Goal: Transaction & Acquisition: Purchase product/service

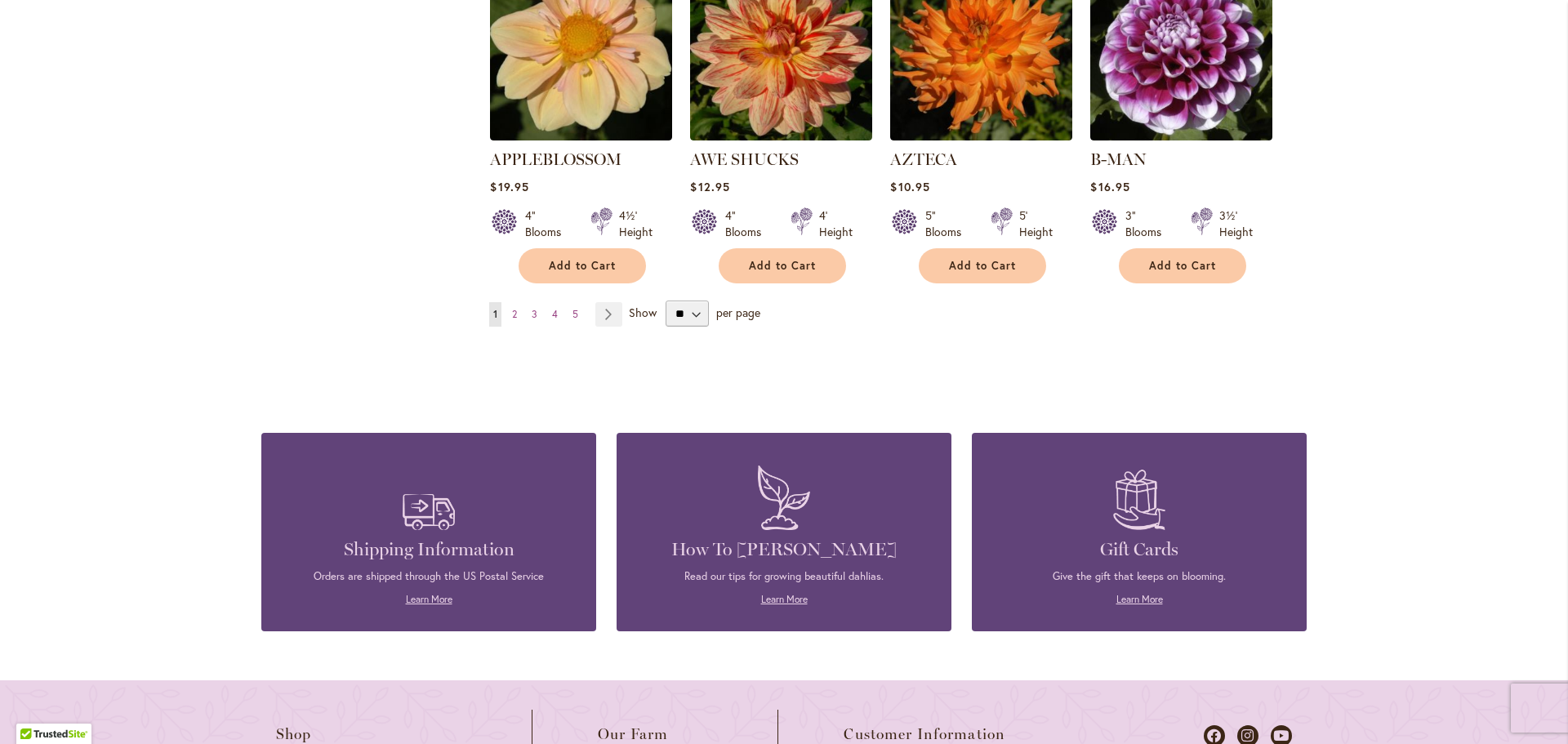
scroll to position [1470, 0]
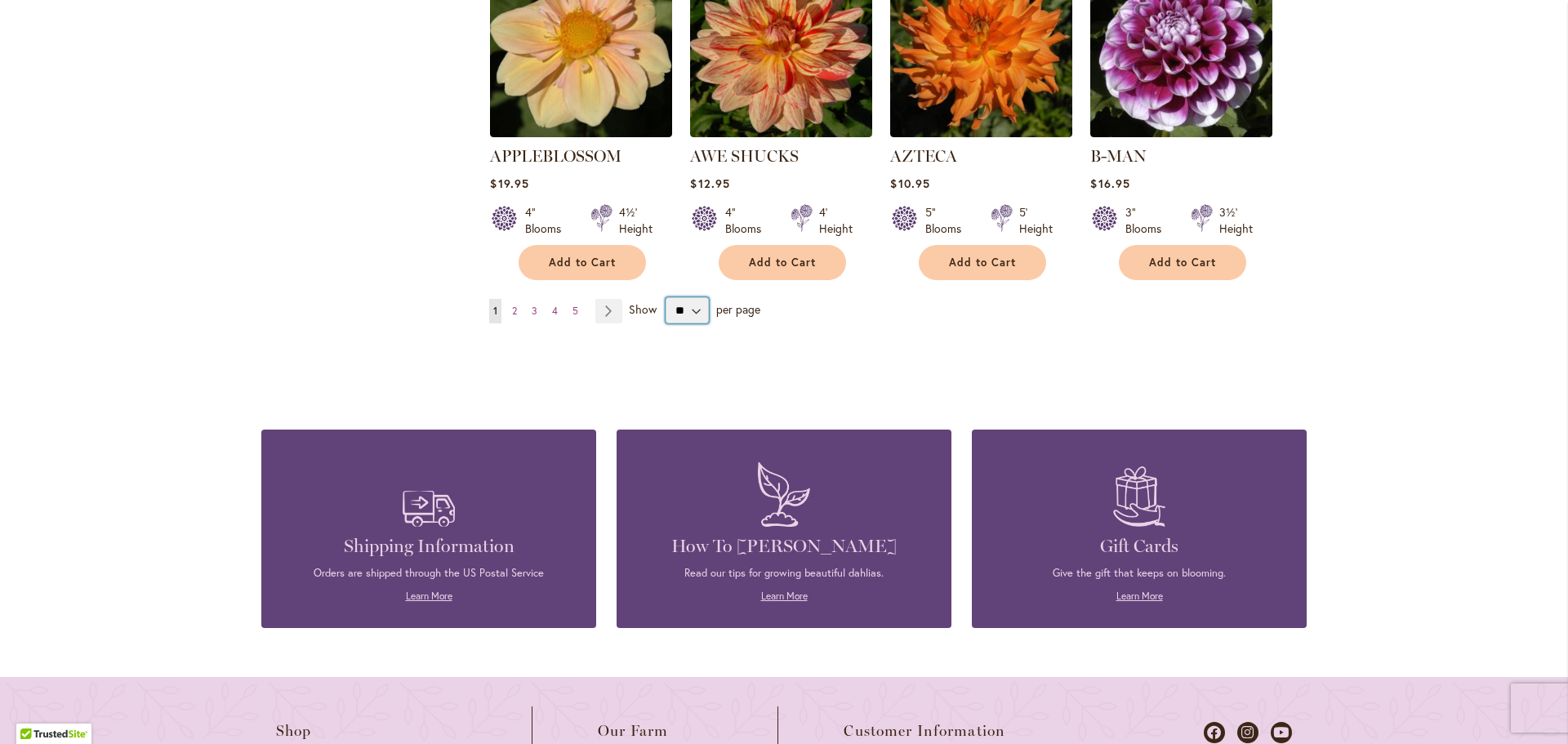
click at [686, 297] on select "** ** ** **" at bounding box center [687, 310] width 44 height 26
select select "**"
click at [666, 297] on select "** ** ** **" at bounding box center [687, 310] width 44 height 26
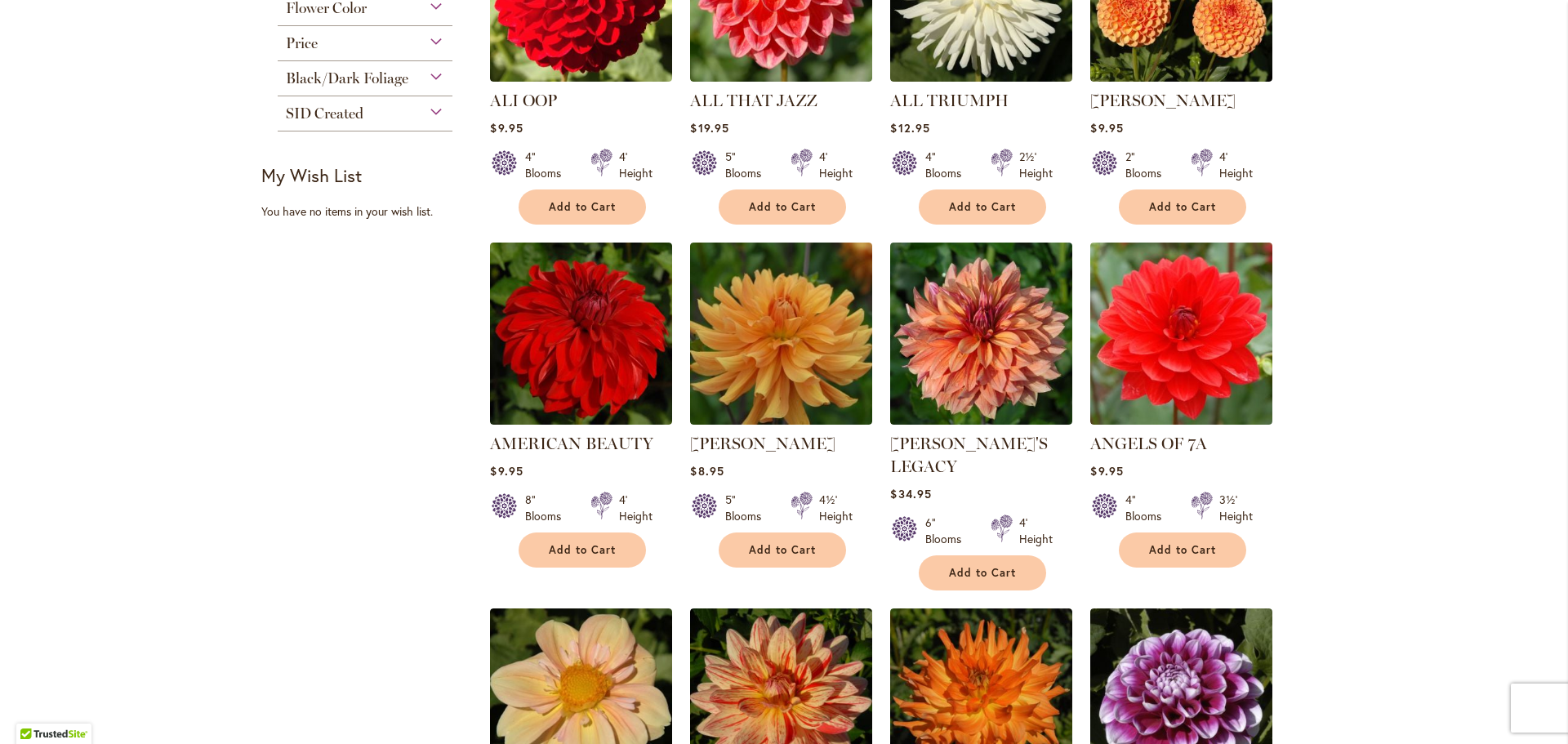
scroll to position [734, 0]
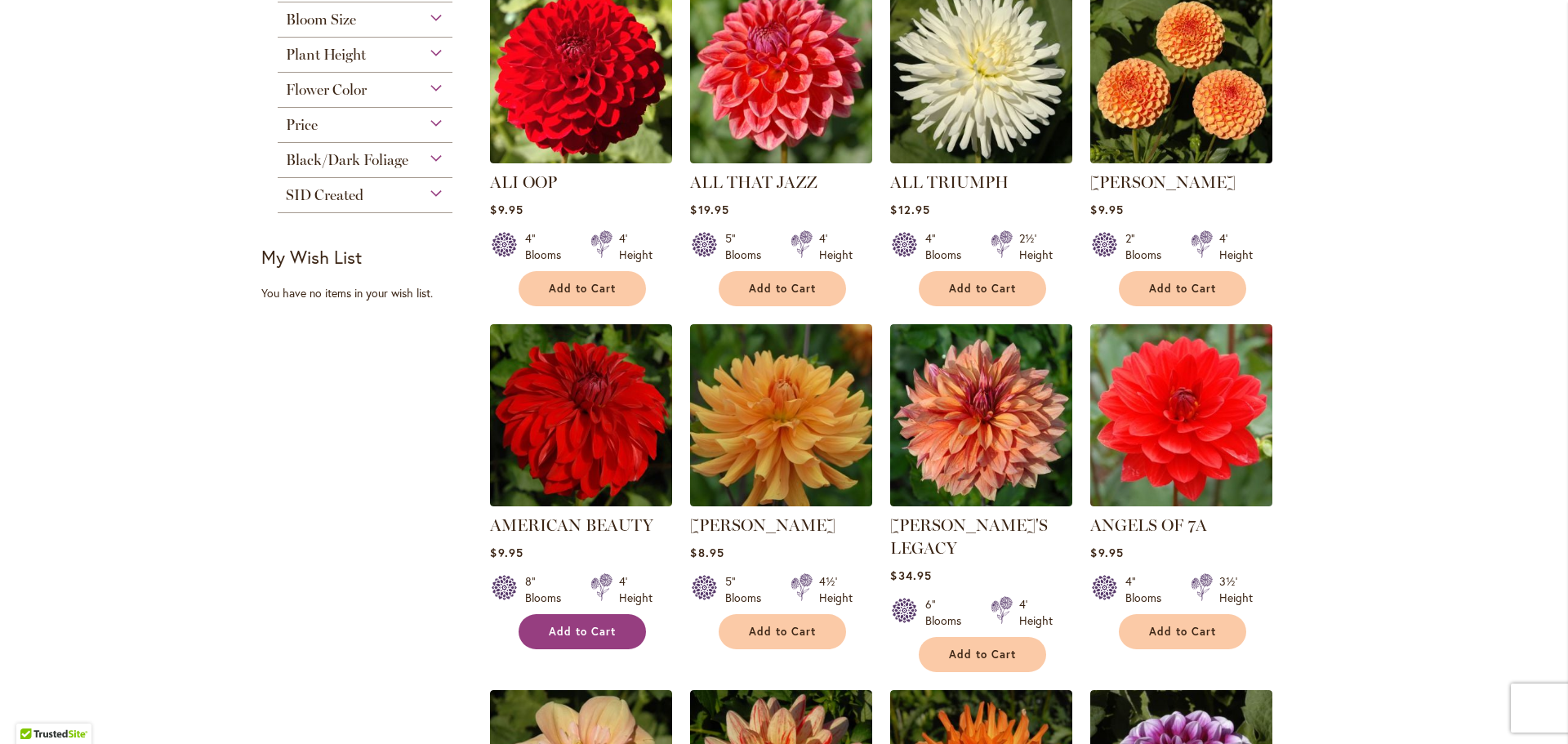
click at [571, 627] on span "Add to Cart" at bounding box center [581, 632] width 67 height 14
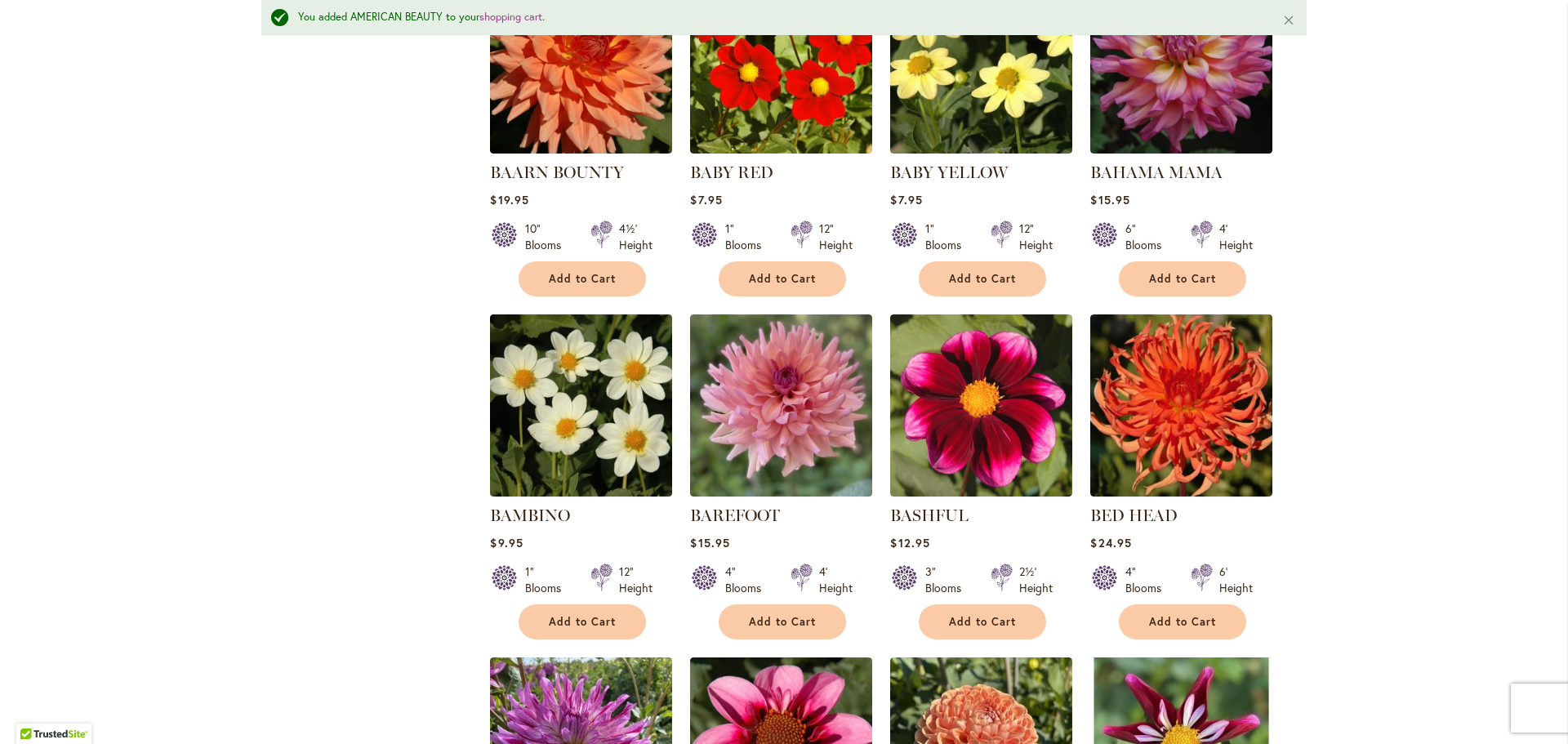
scroll to position [2084, 0]
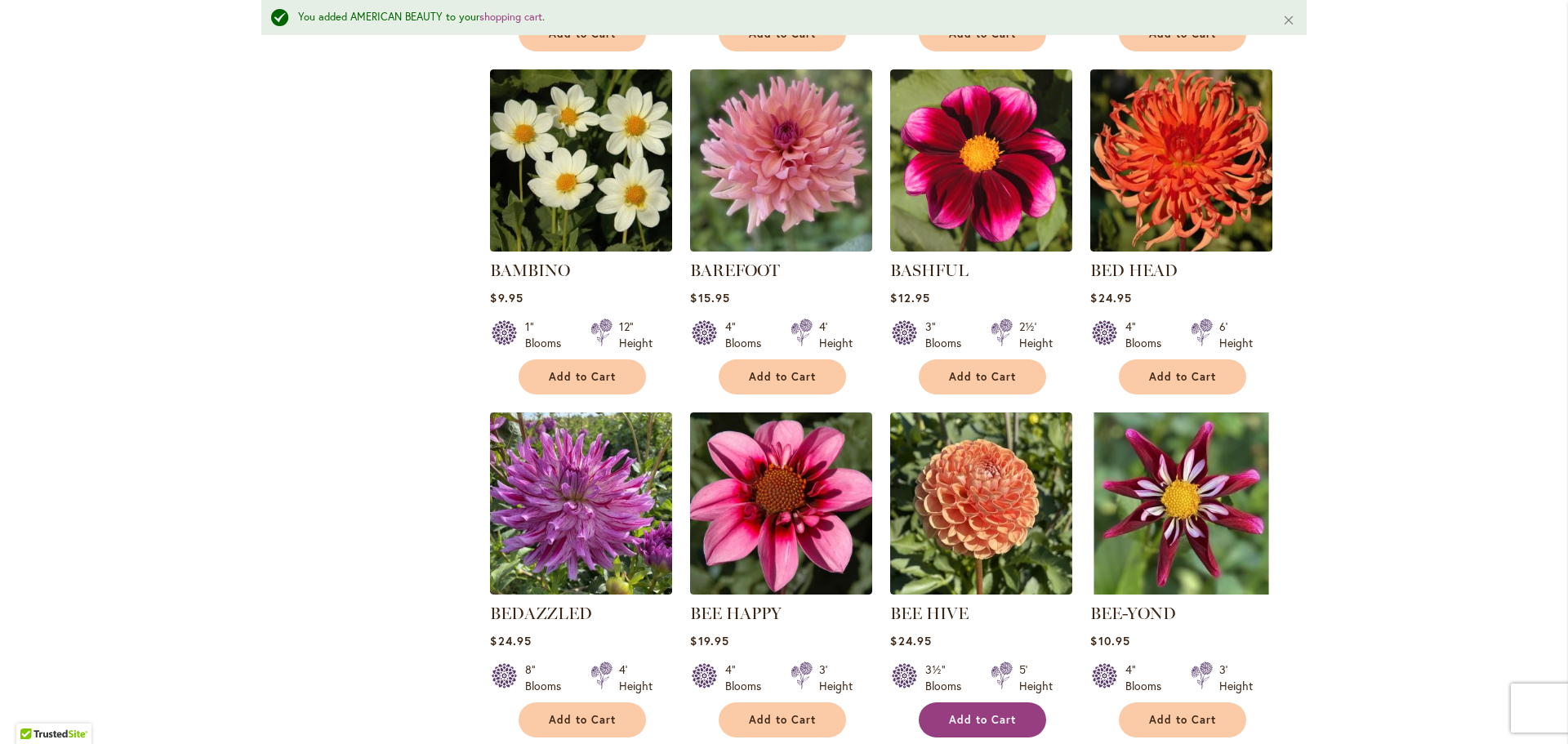
click at [983, 713] on span "Add to Cart" at bounding box center [982, 720] width 67 height 14
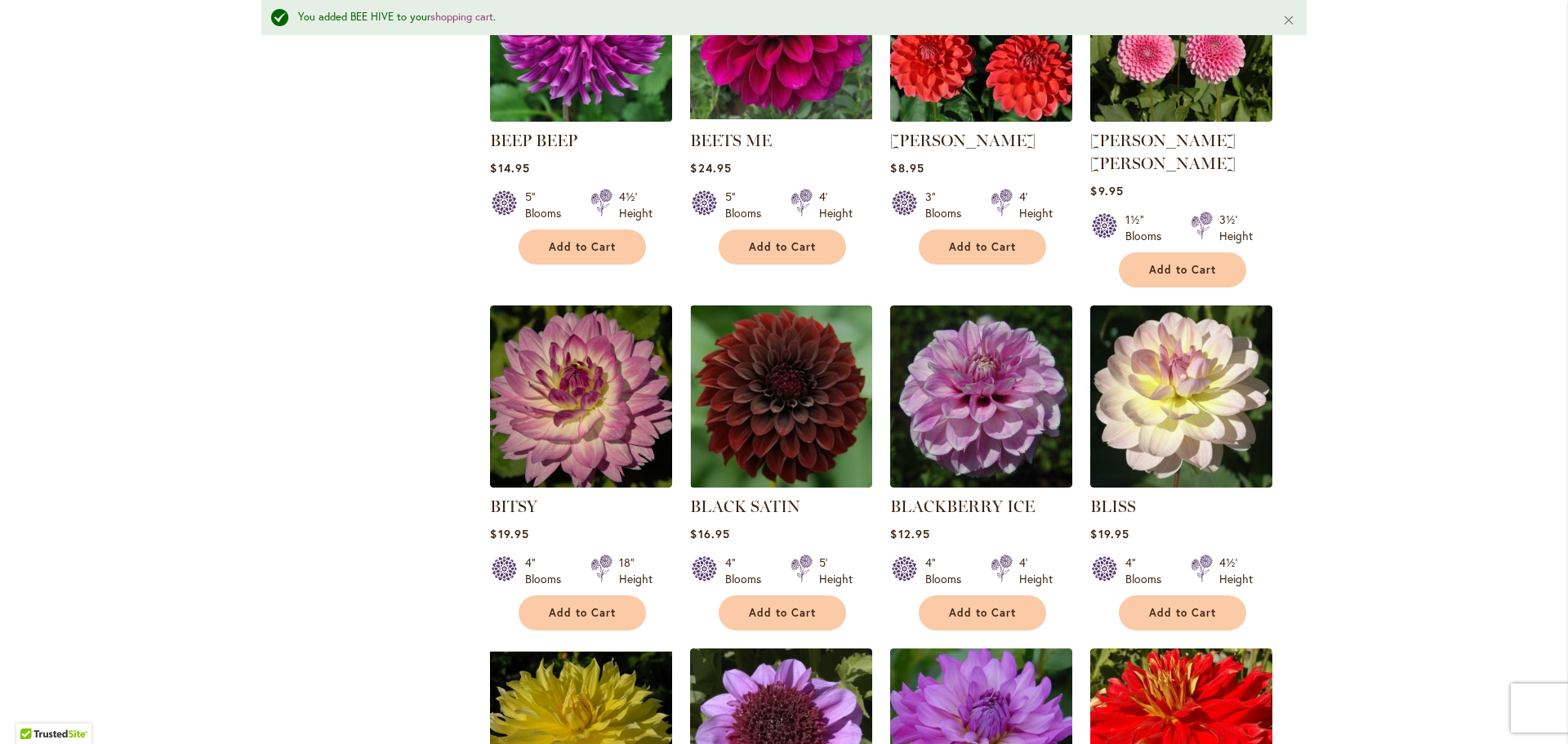
scroll to position [2900, 0]
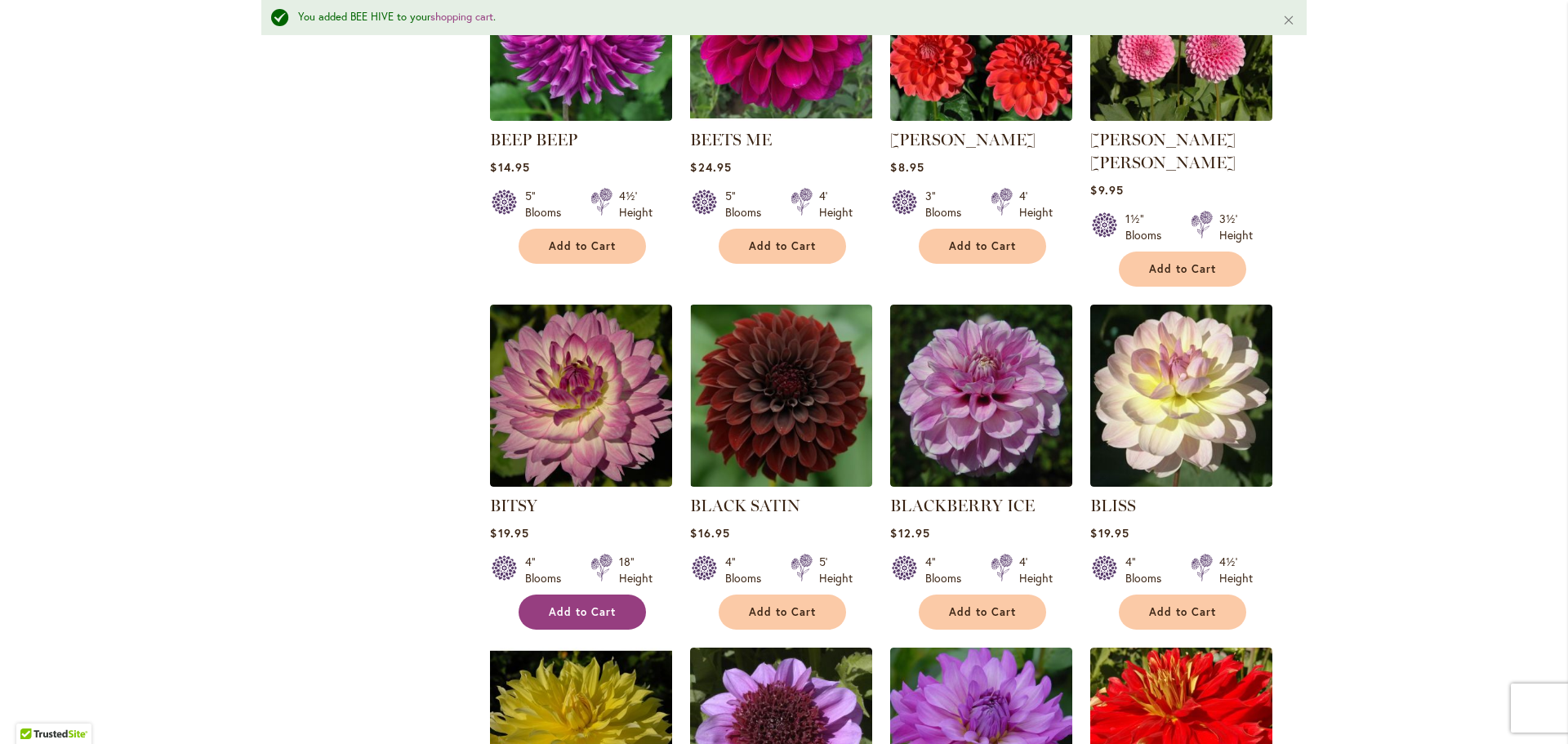
click at [595, 604] on span "Add to Cart" at bounding box center [581, 611] width 67 height 14
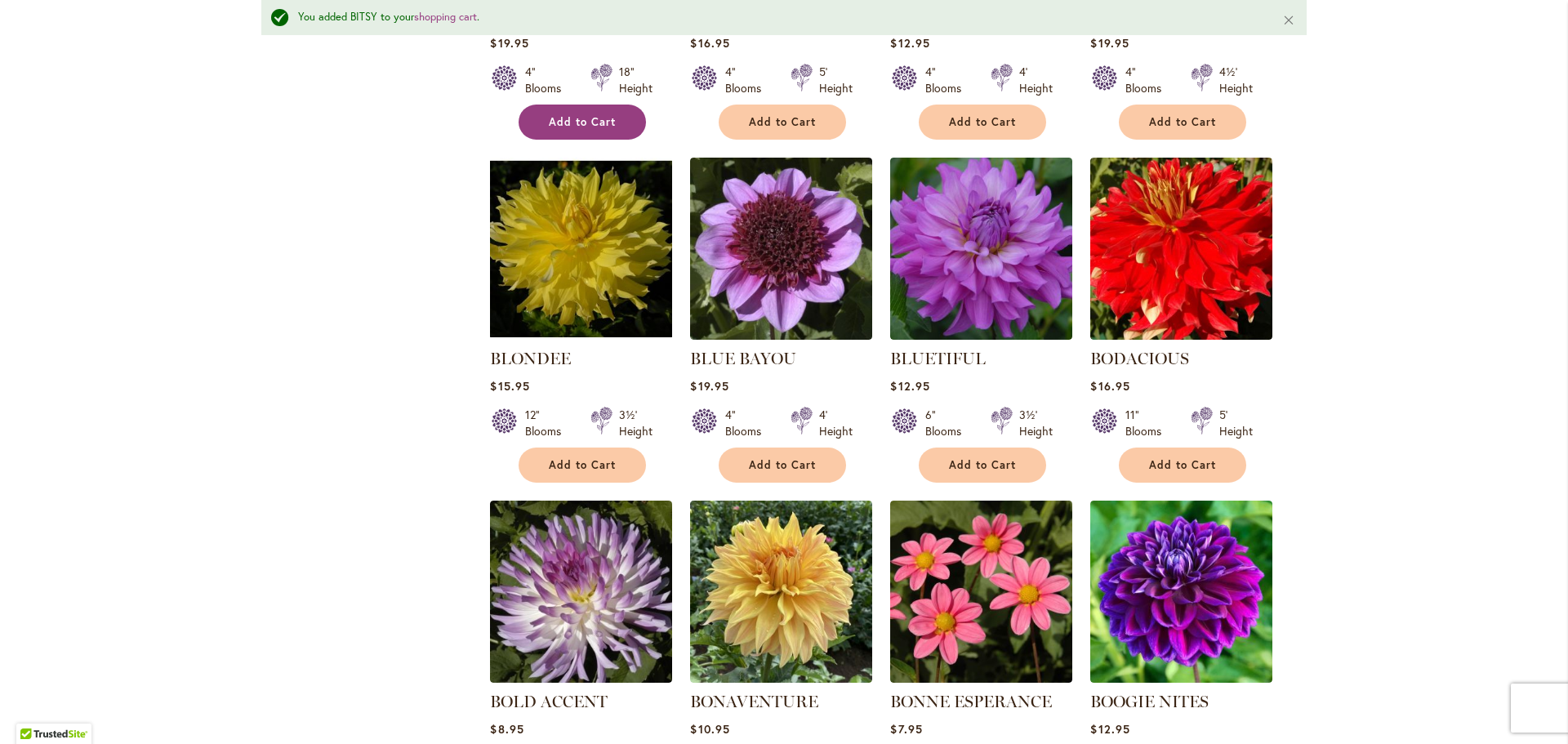
scroll to position [3472, 0]
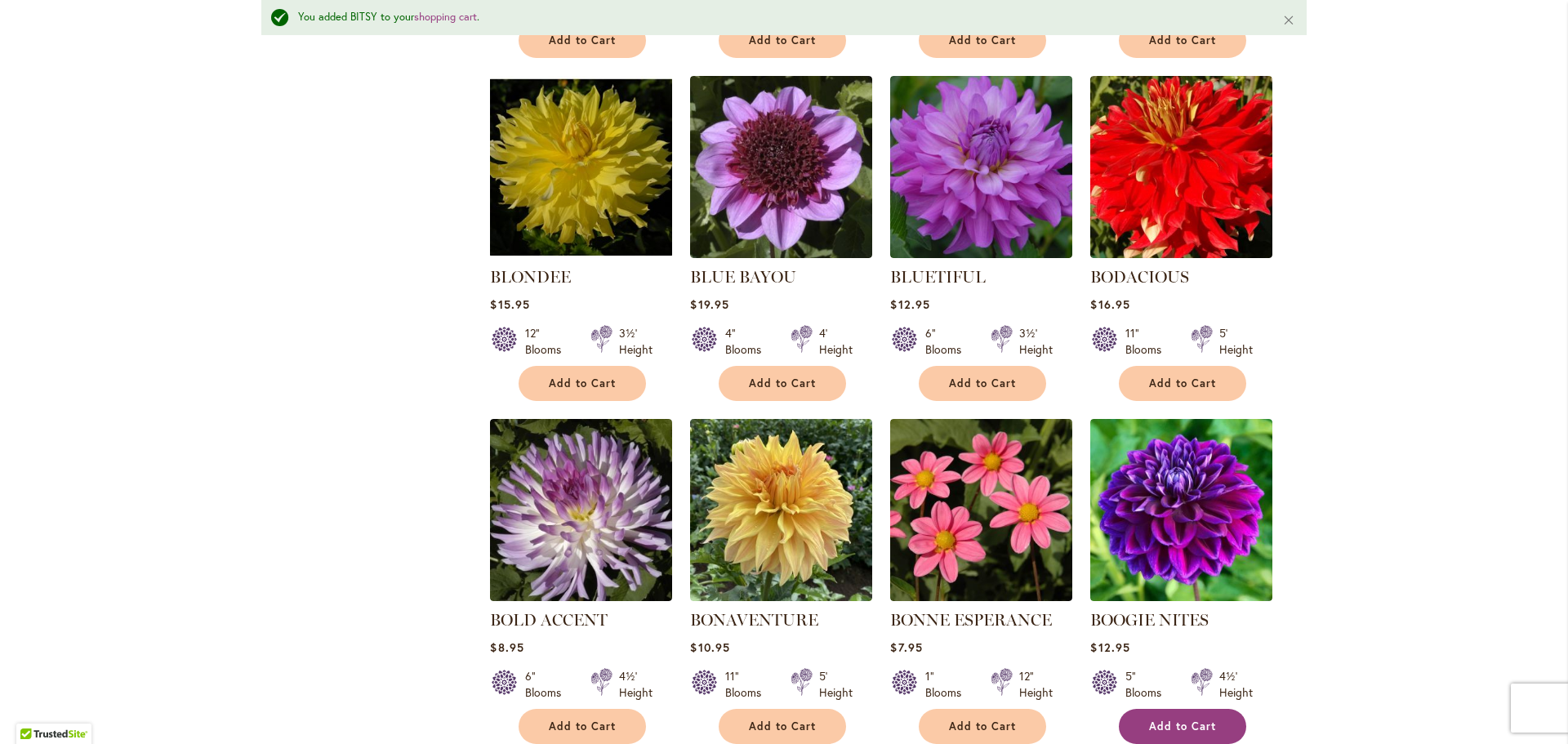
click at [1178, 719] on span "Add to Cart" at bounding box center [1182, 726] width 67 height 14
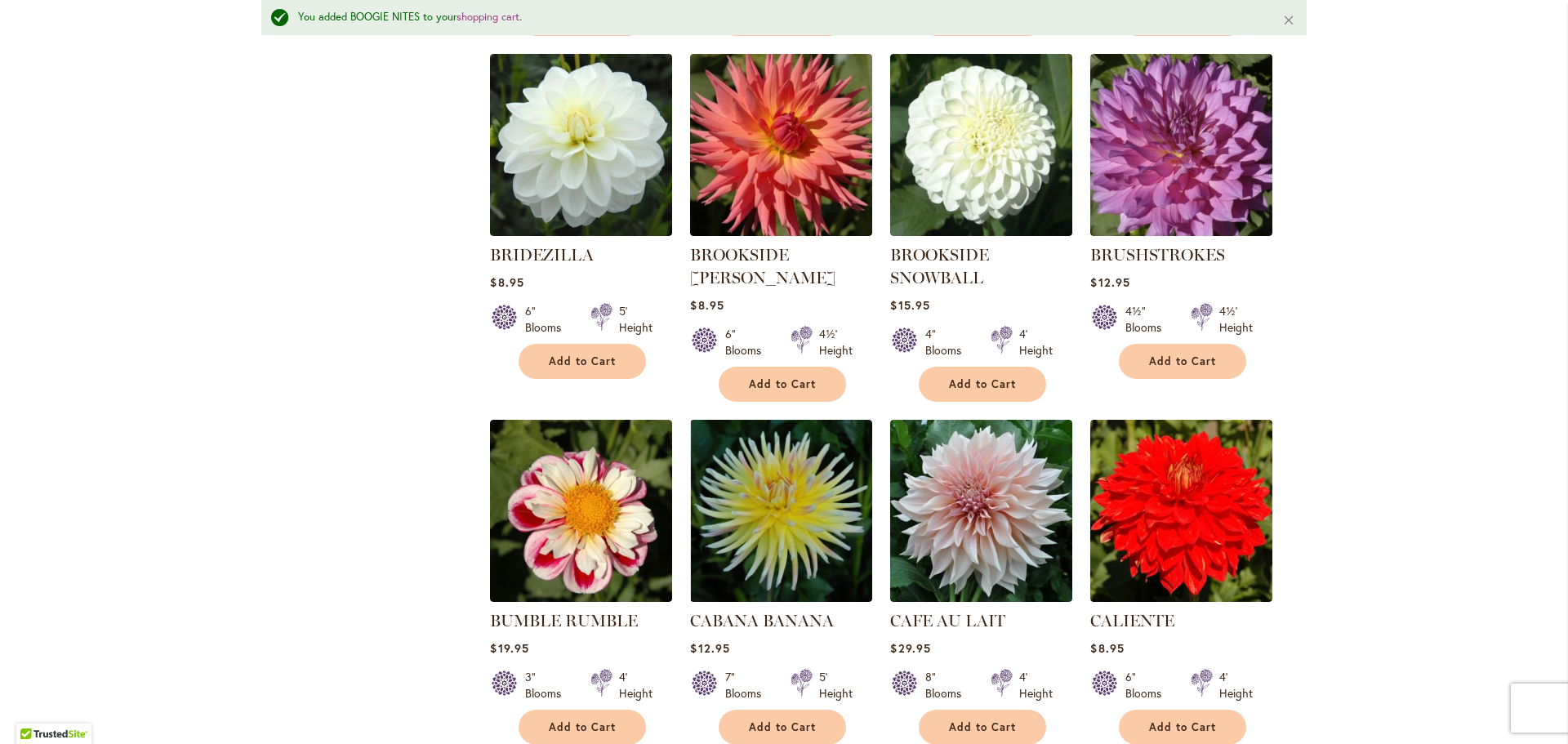
scroll to position [4533, 0]
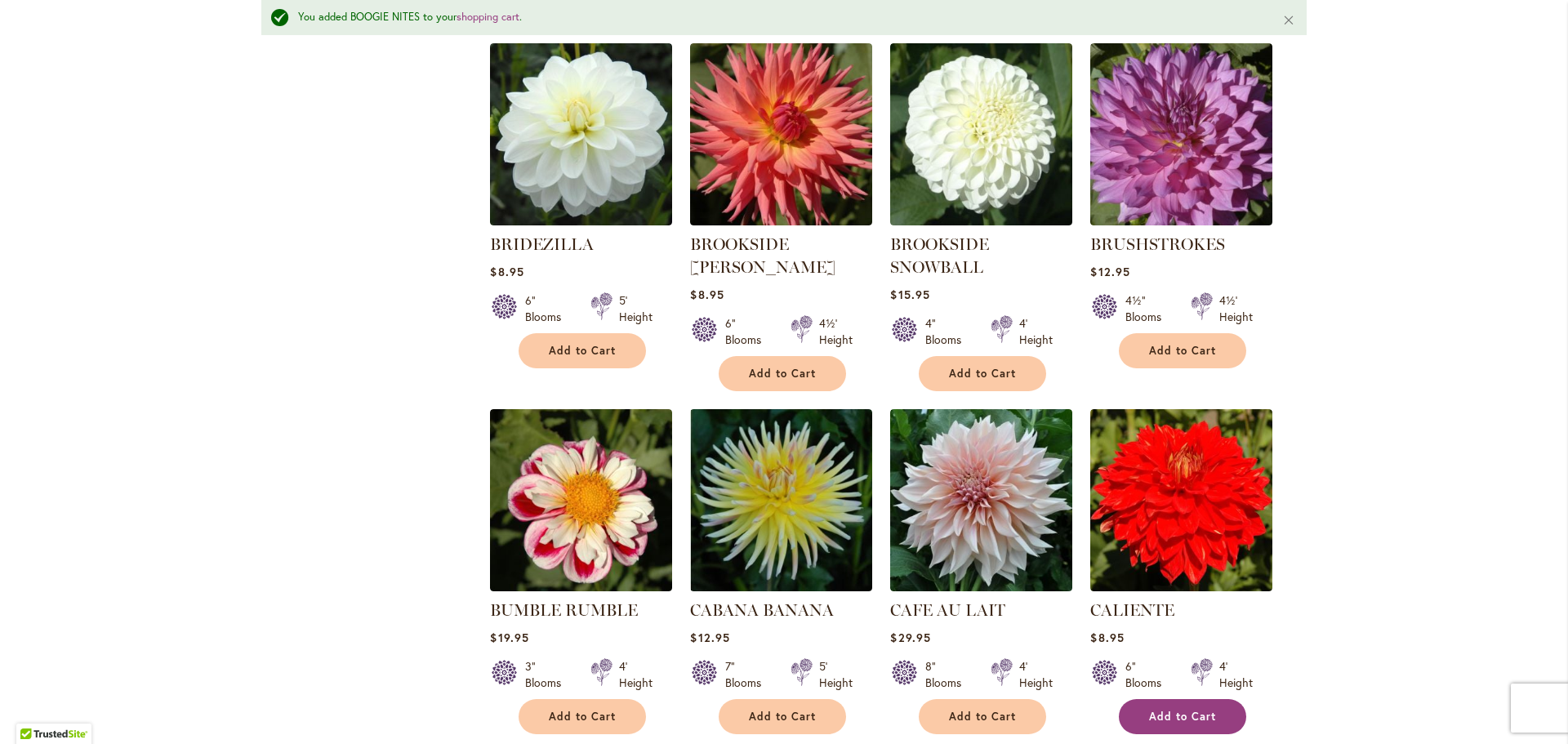
click at [1151, 709] on span "Add to Cart" at bounding box center [1182, 716] width 67 height 14
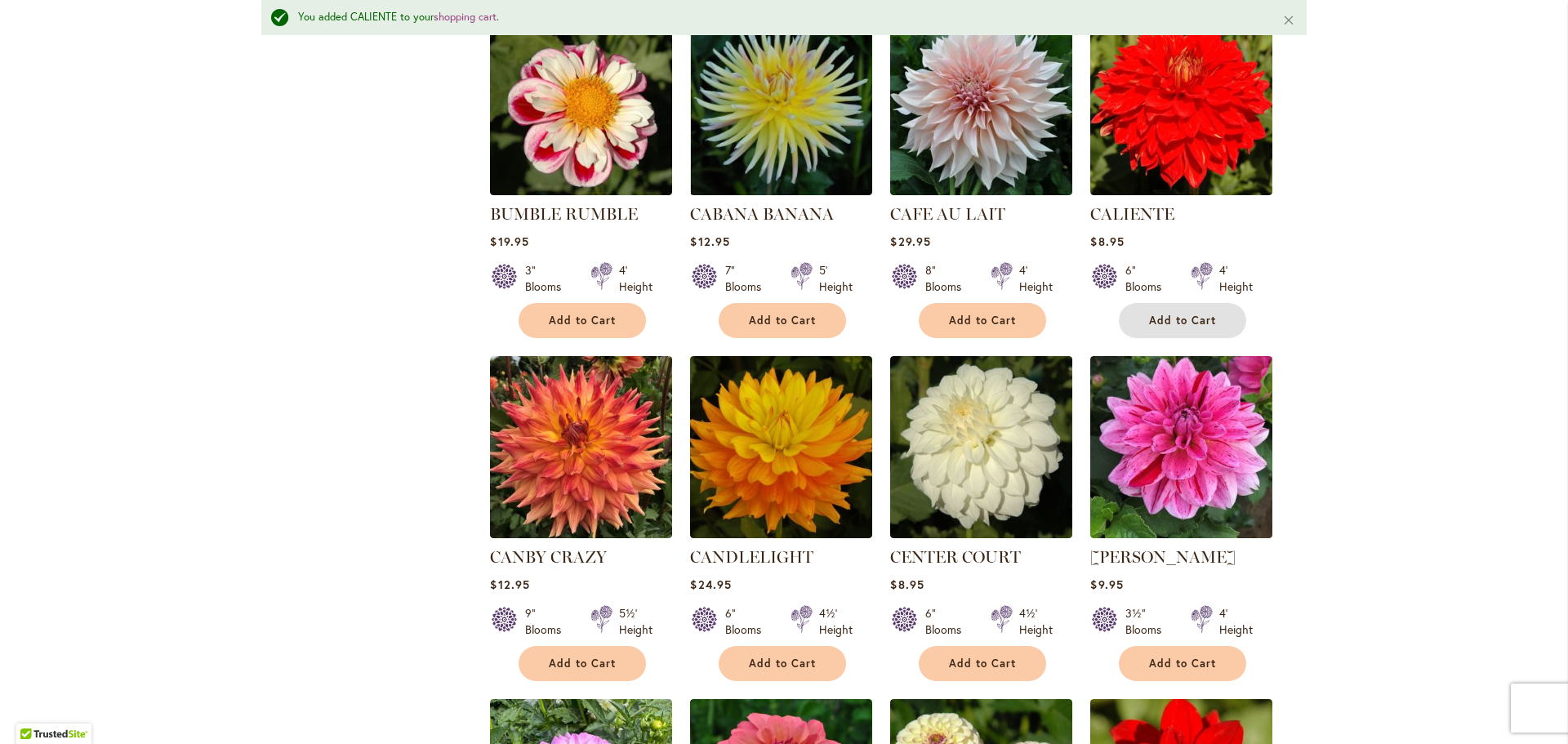
scroll to position [4942, 0]
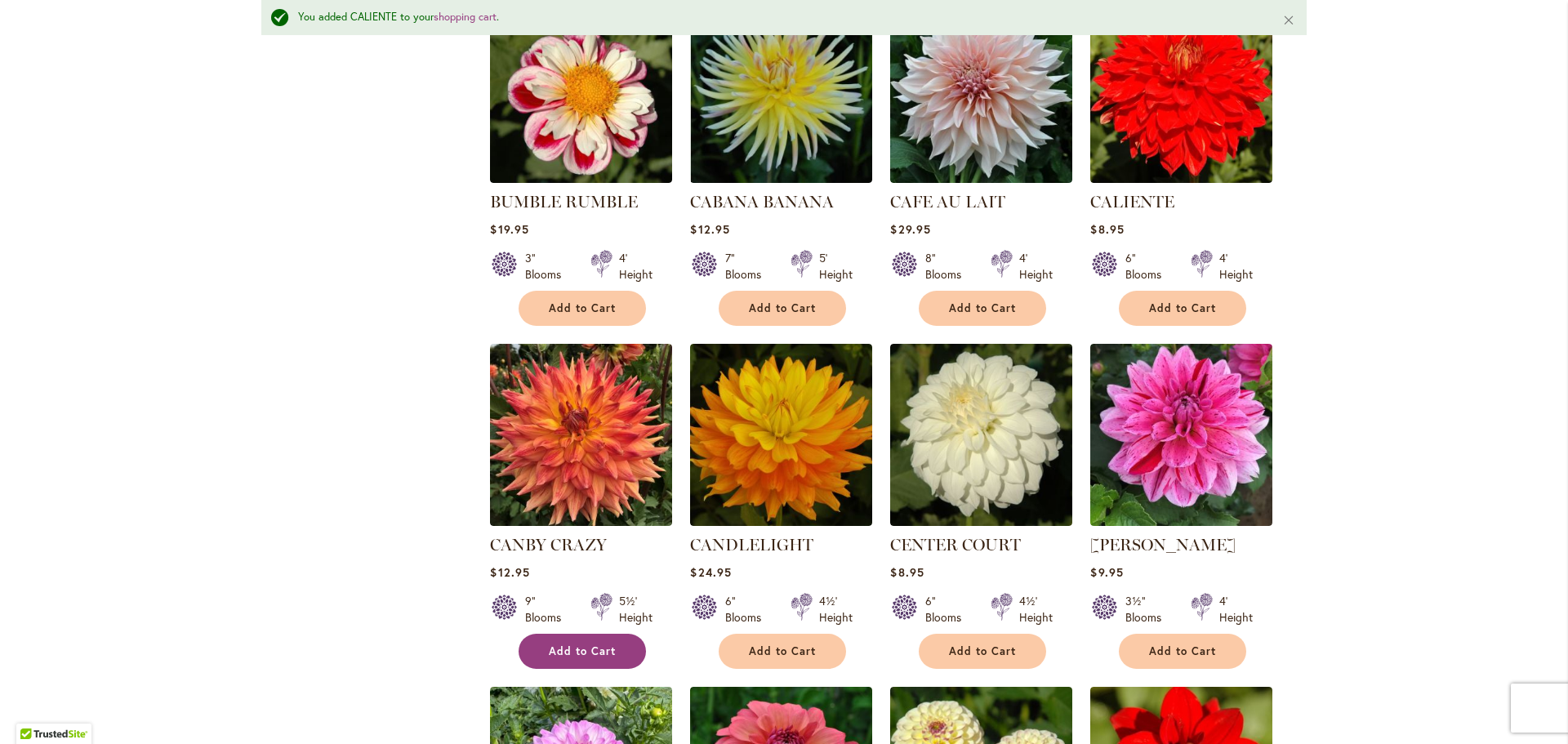
click at [574, 634] on button "Add to Cart" at bounding box center [581, 651] width 127 height 35
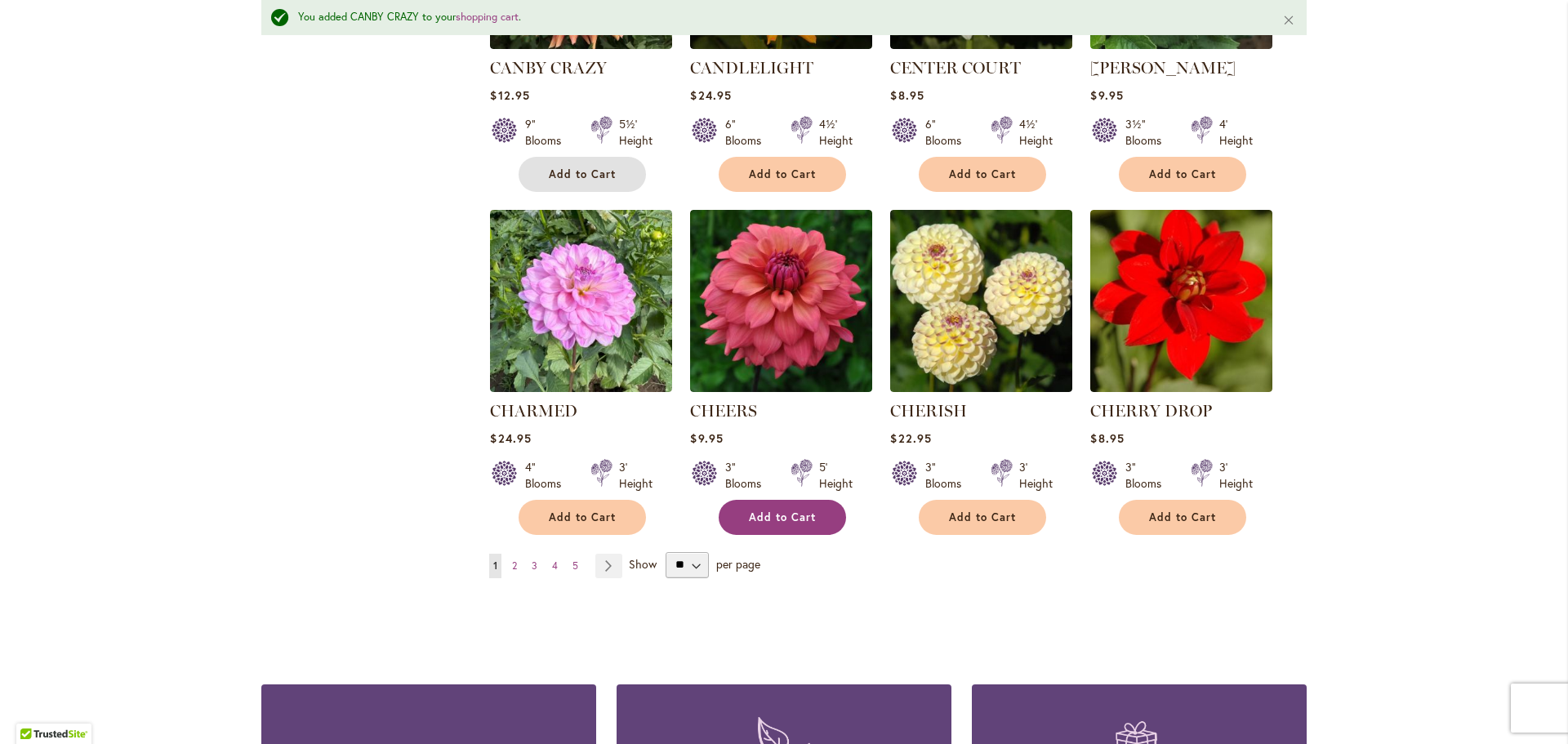
scroll to position [5431, 0]
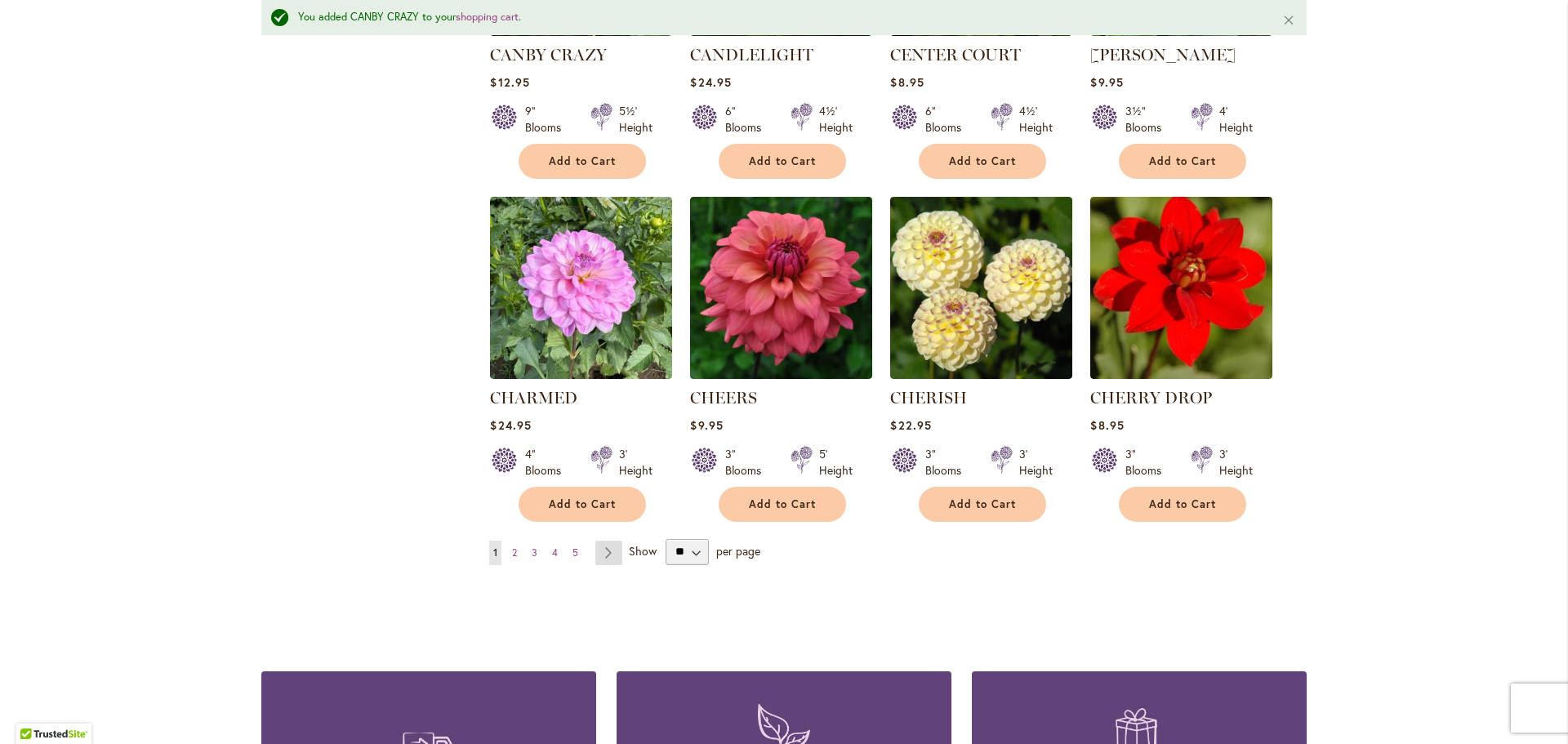
click at [606, 541] on link "Page Next" at bounding box center [609, 552] width 27 height 24
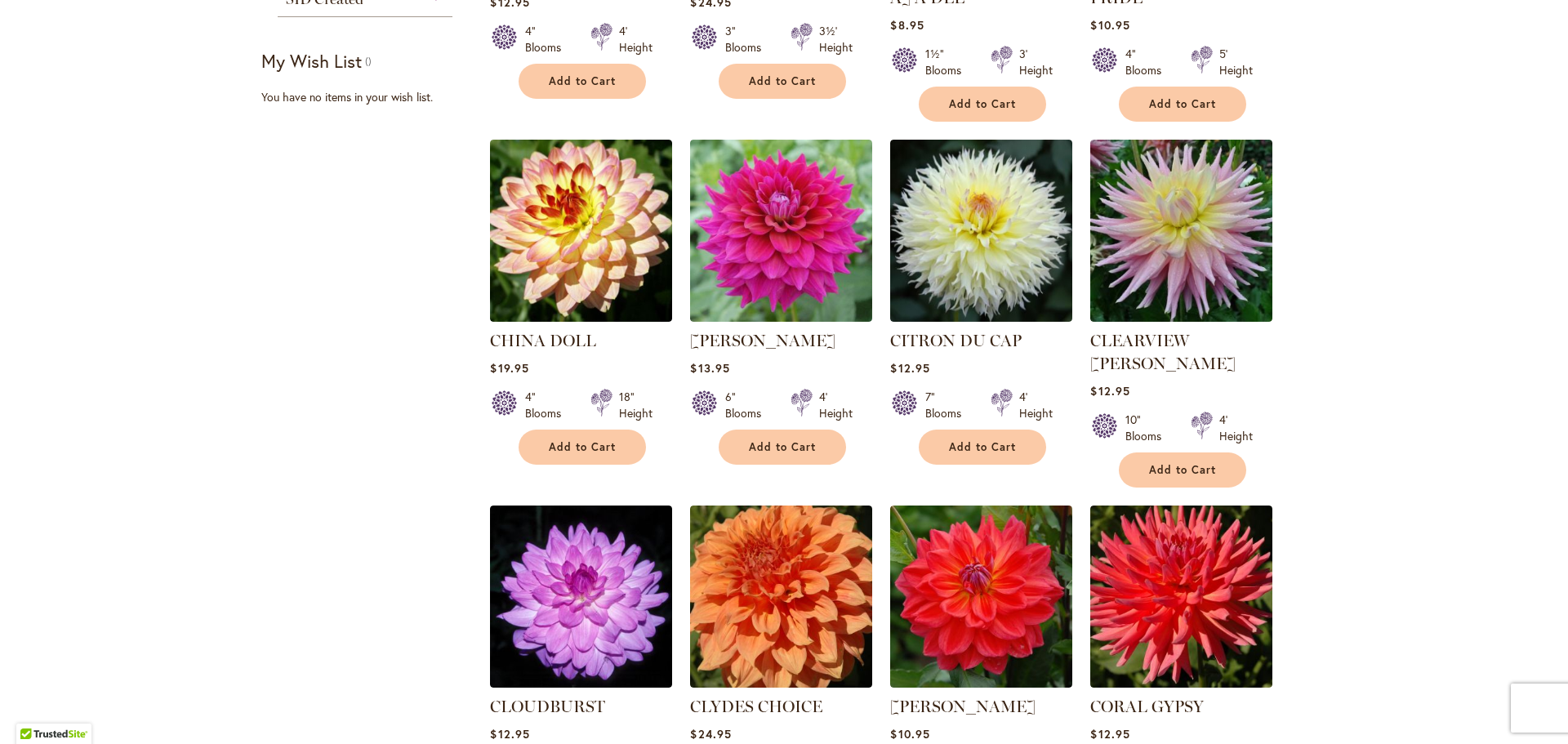
scroll to position [572, 0]
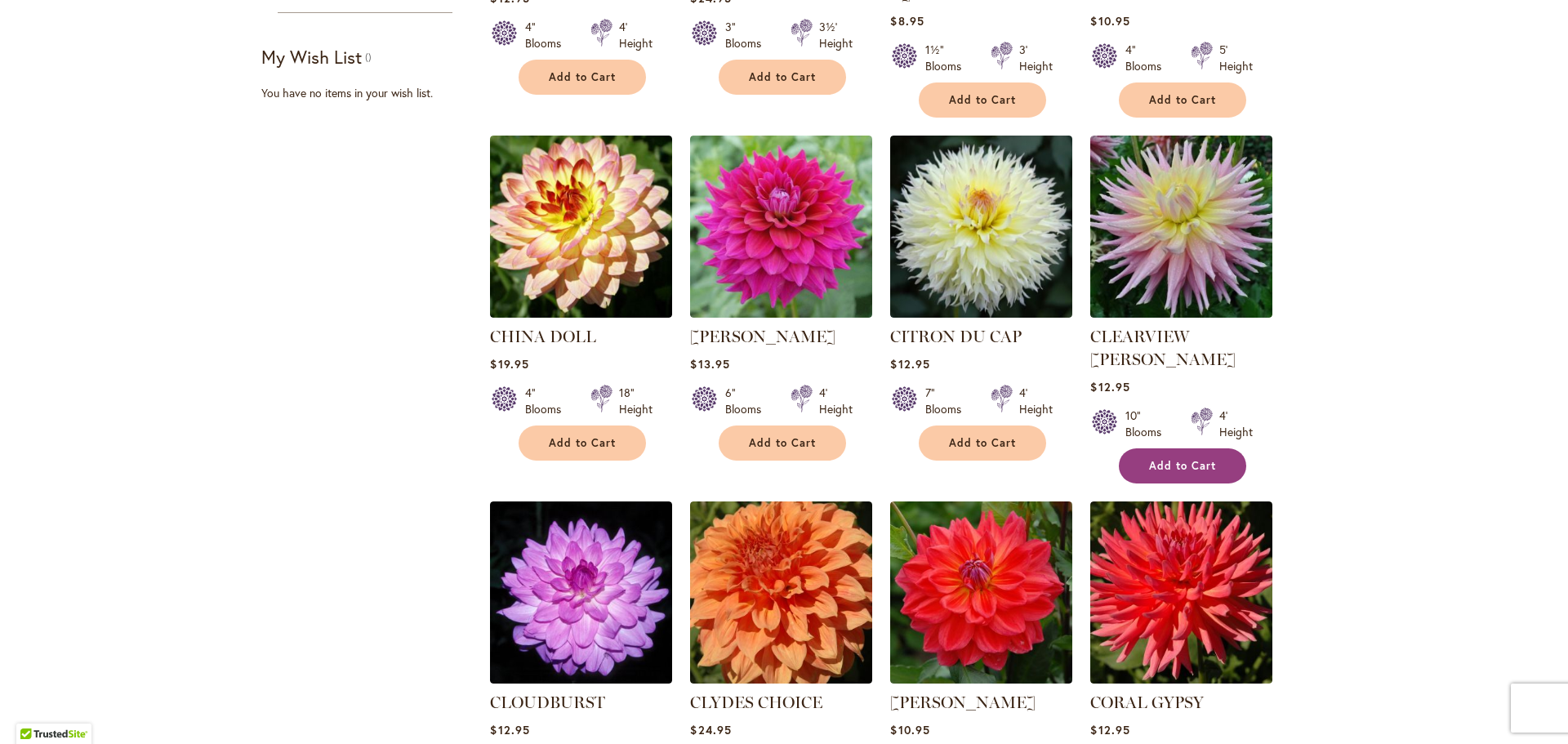
click at [1185, 459] on span "Add to Cart" at bounding box center [1182, 466] width 67 height 14
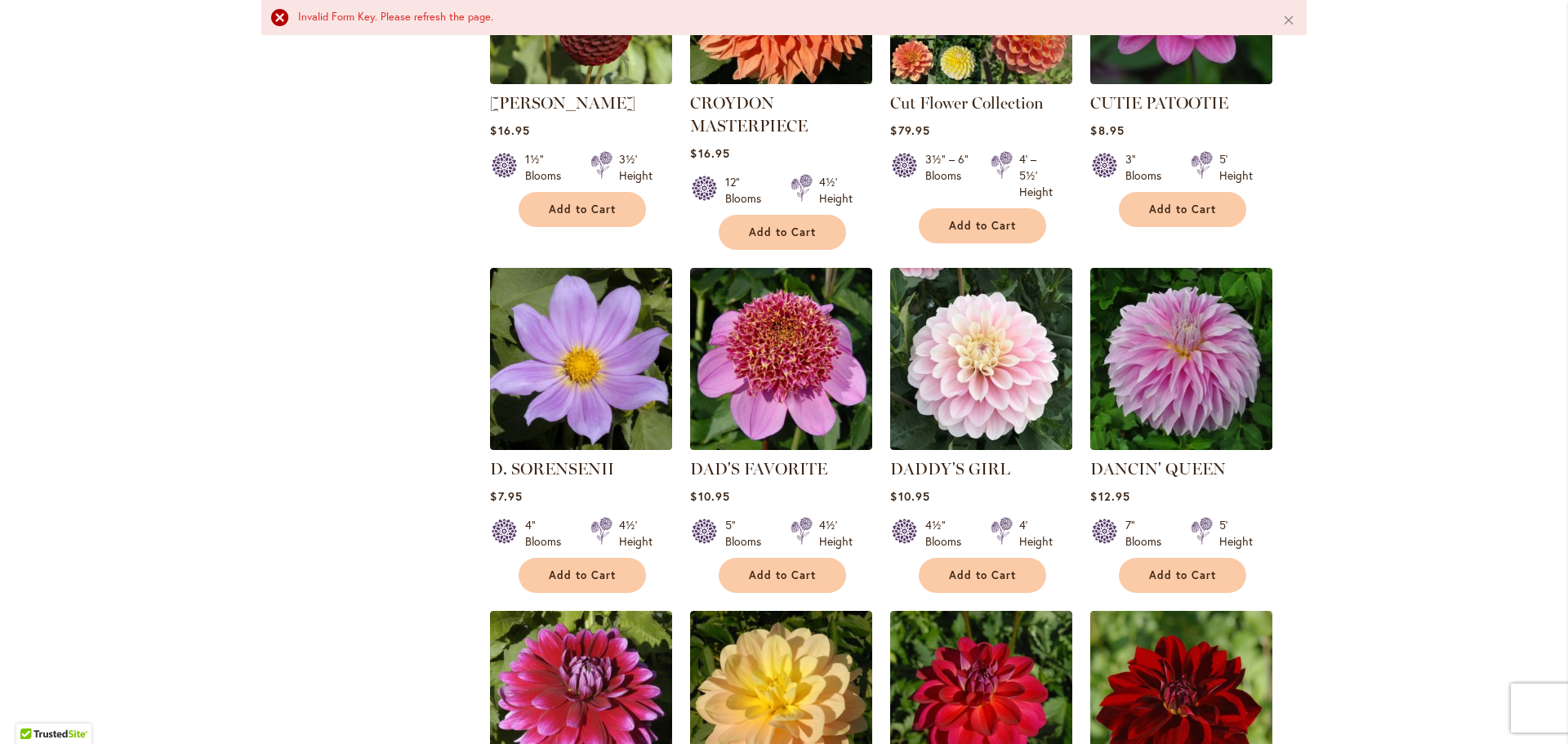
scroll to position [1877, 0]
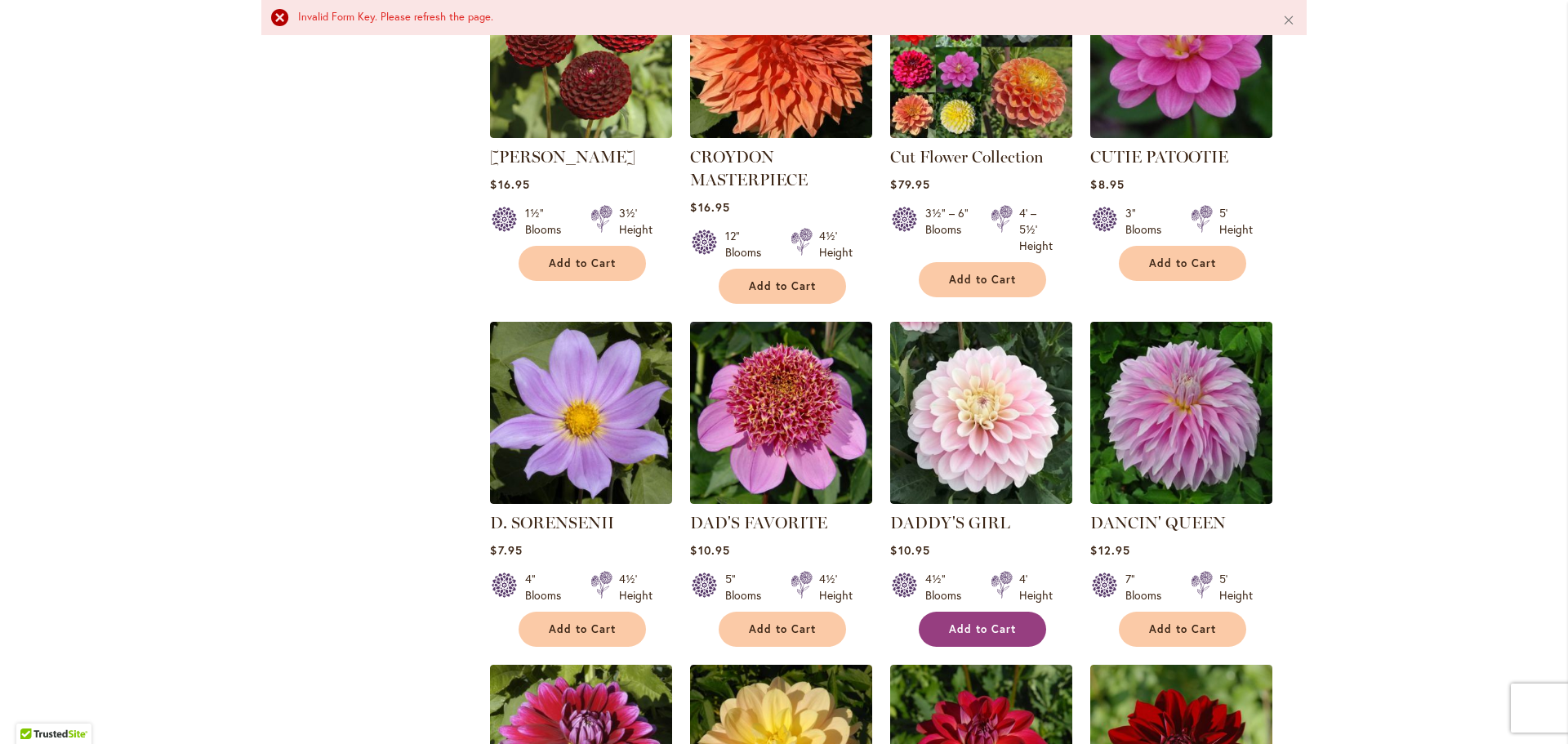
click at [957, 622] on span "Add to Cart" at bounding box center [982, 629] width 67 height 14
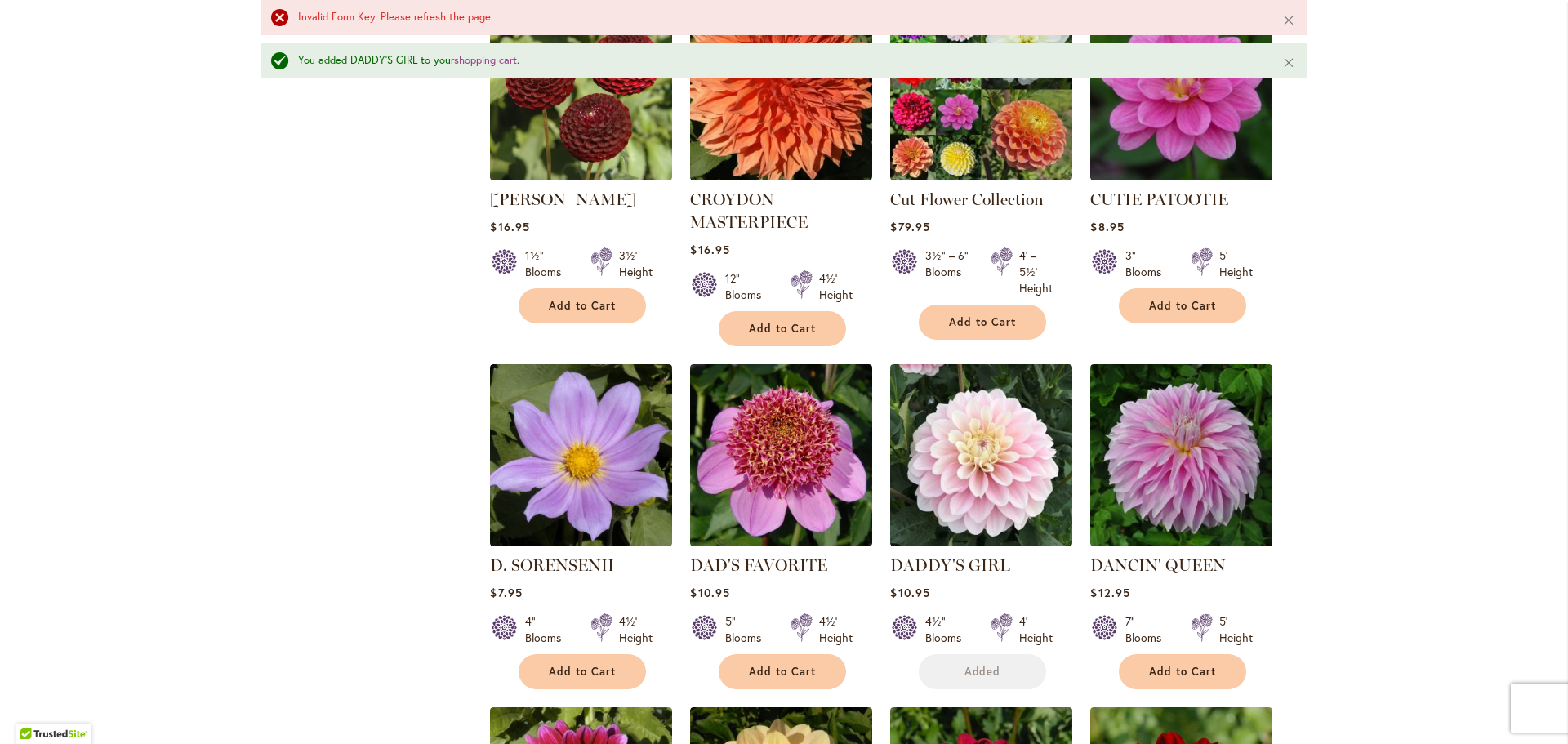
scroll to position [1920, 0]
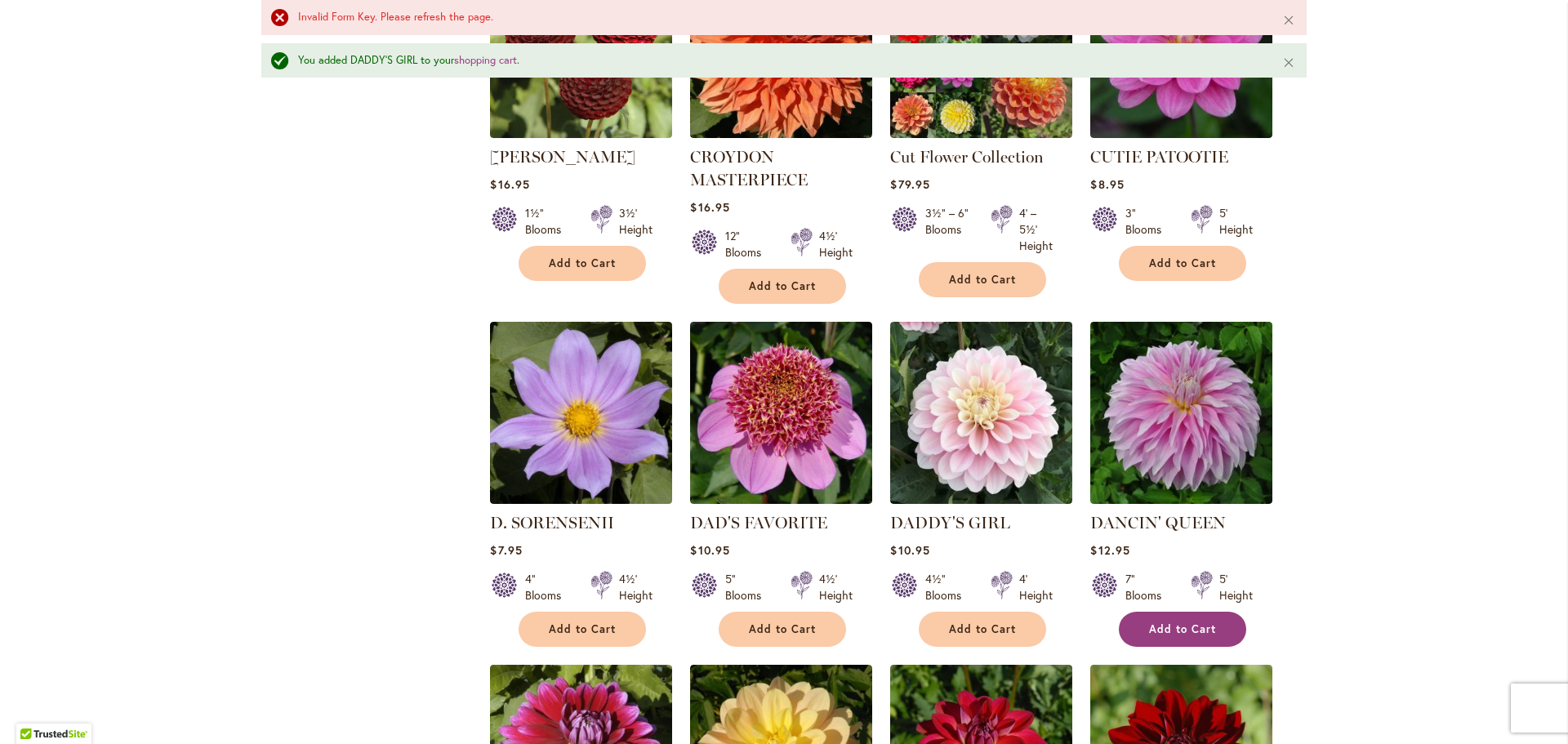
click at [1188, 622] on span "Add to Cart" at bounding box center [1182, 629] width 67 height 14
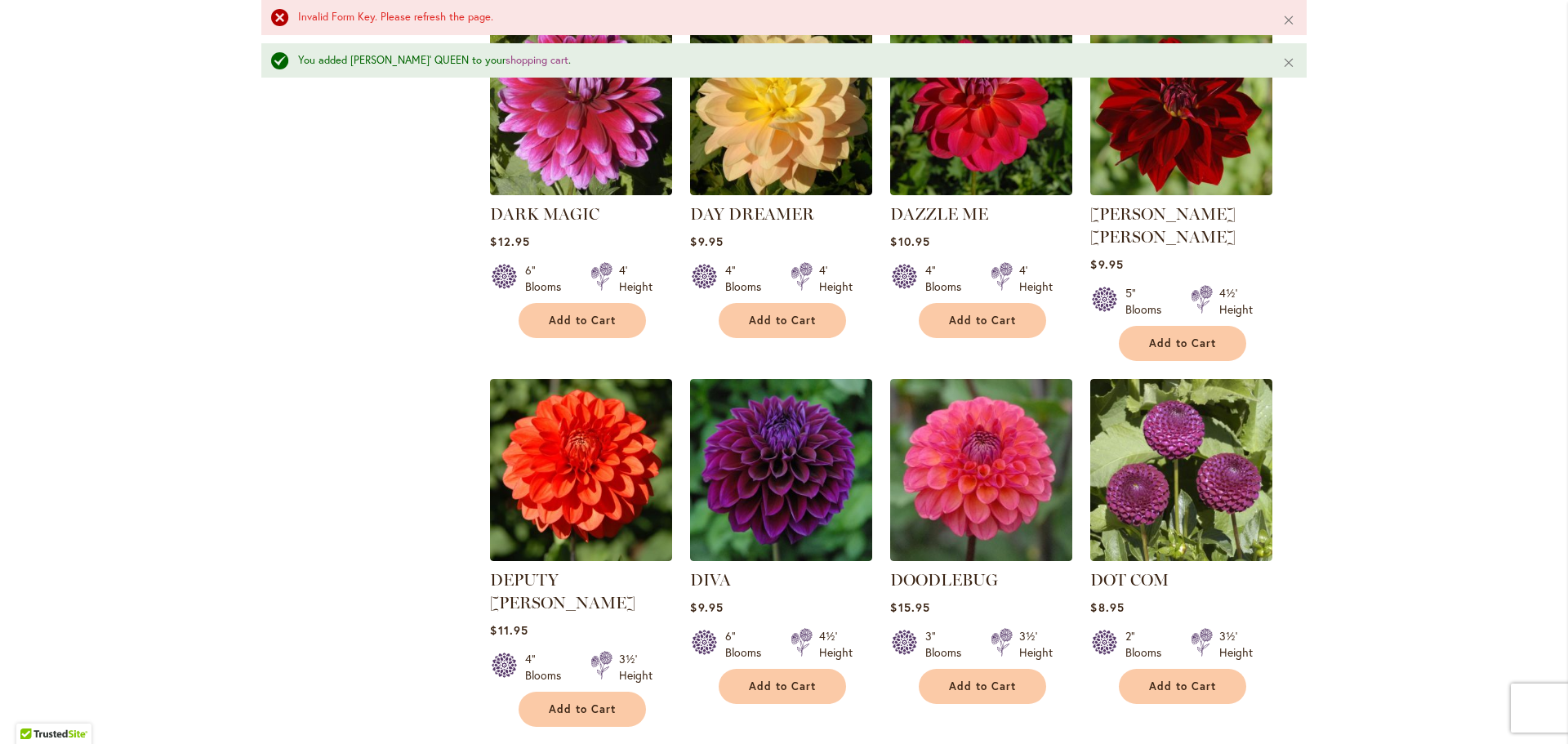
scroll to position [2573, 0]
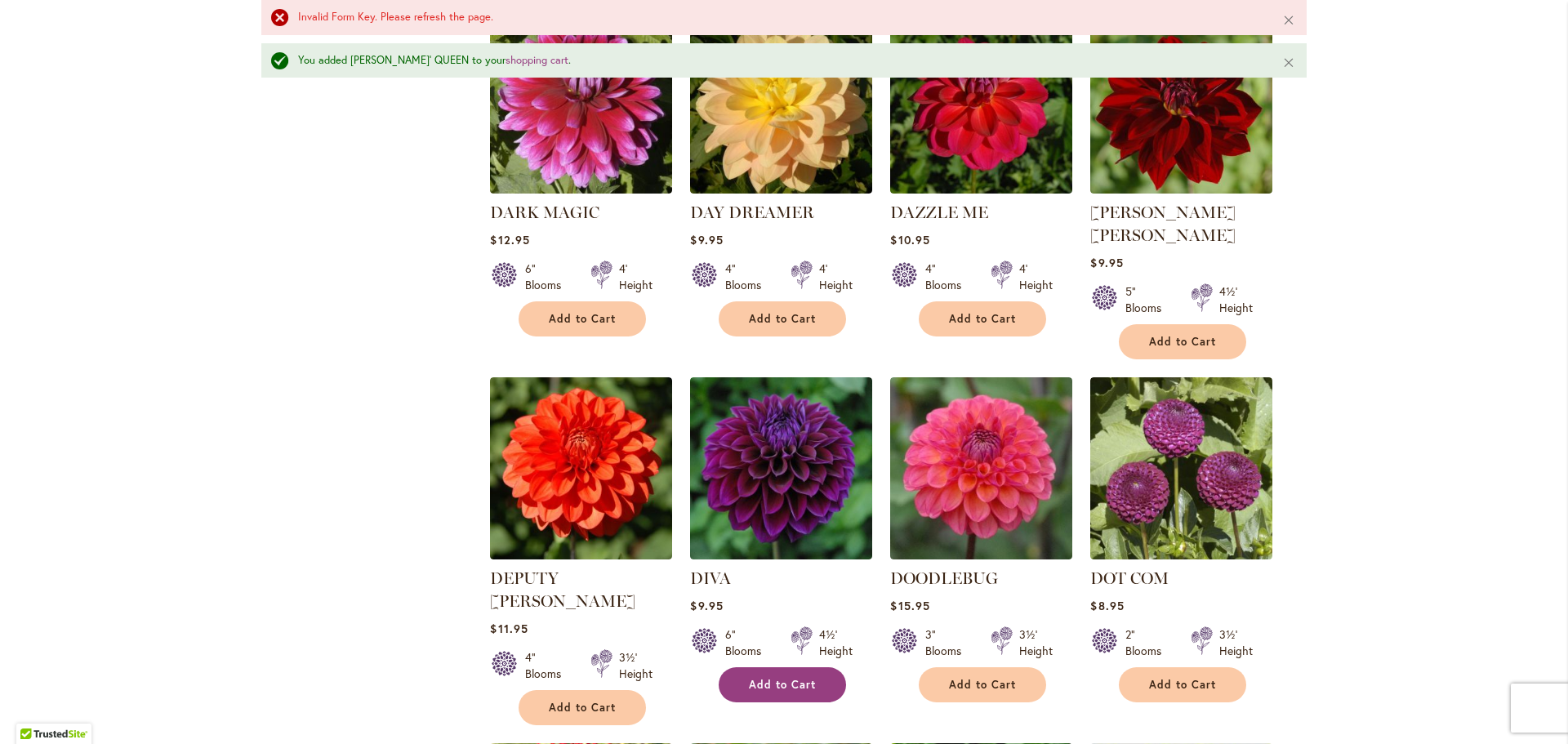
click at [769, 677] on span "Add to Cart" at bounding box center [782, 684] width 67 height 14
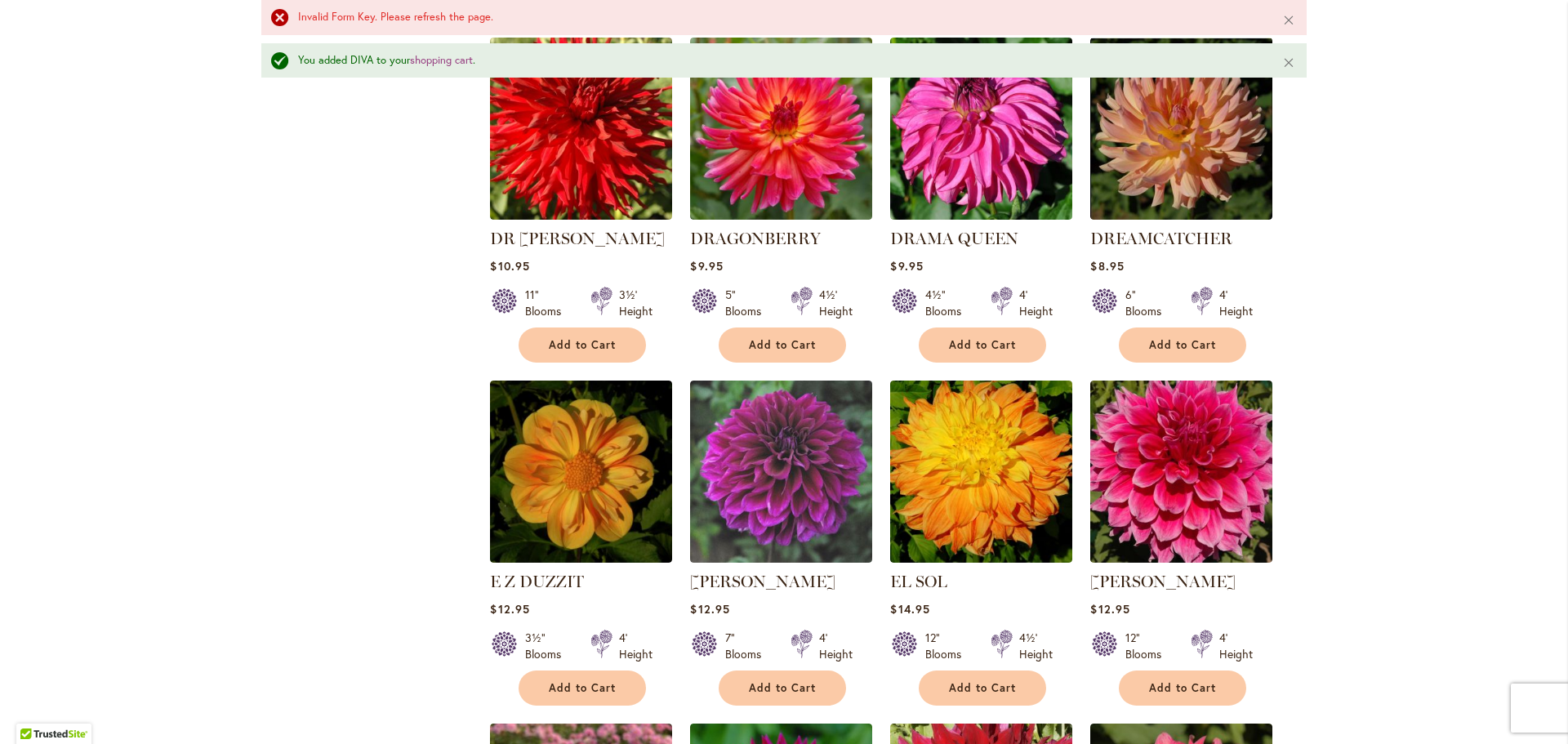
scroll to position [3308, 0]
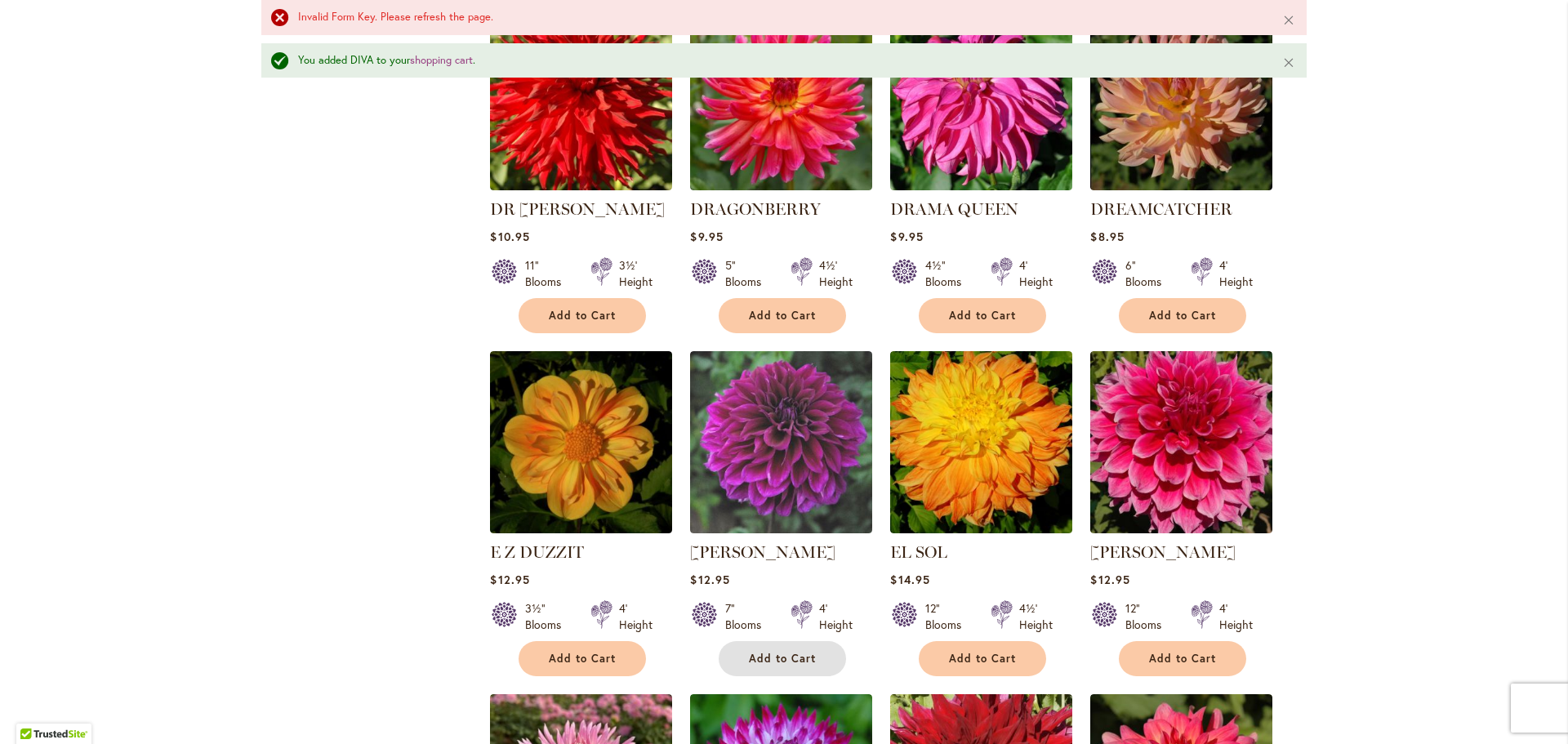
click at [772, 651] on span "Add to Cart" at bounding box center [782, 658] width 67 height 14
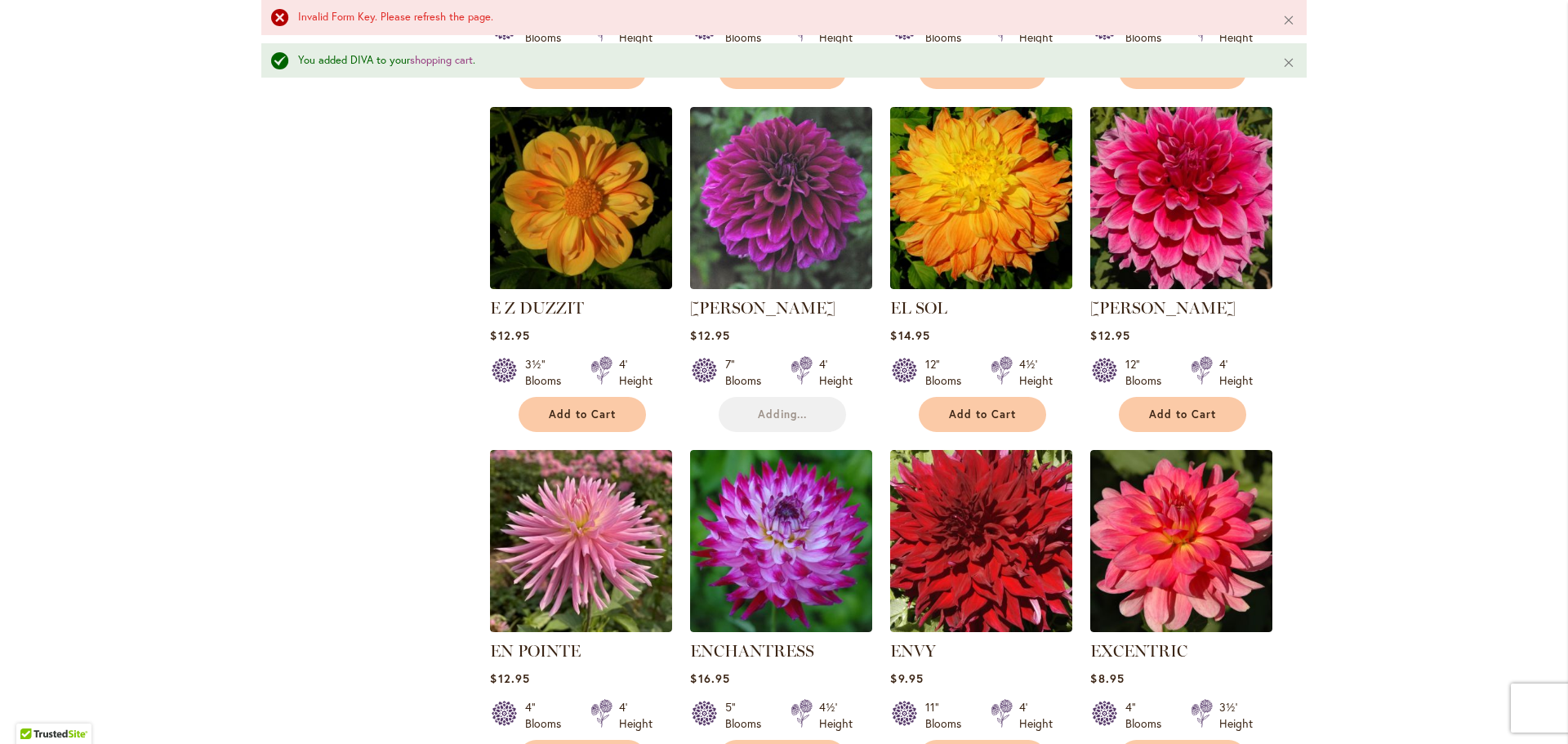
scroll to position [3552, 0]
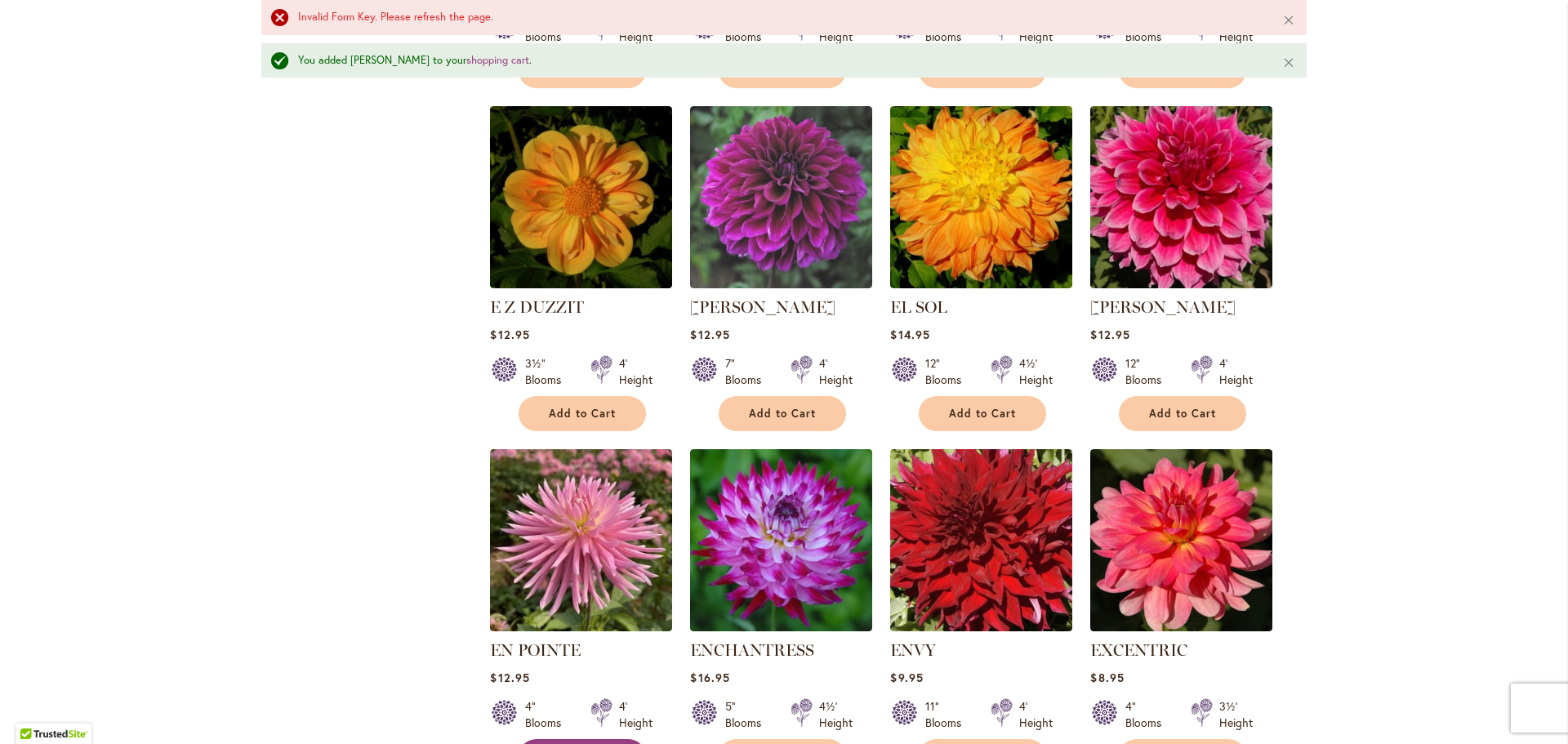
click at [579, 743] on span "Add to Cart" at bounding box center [581, 757] width 67 height 14
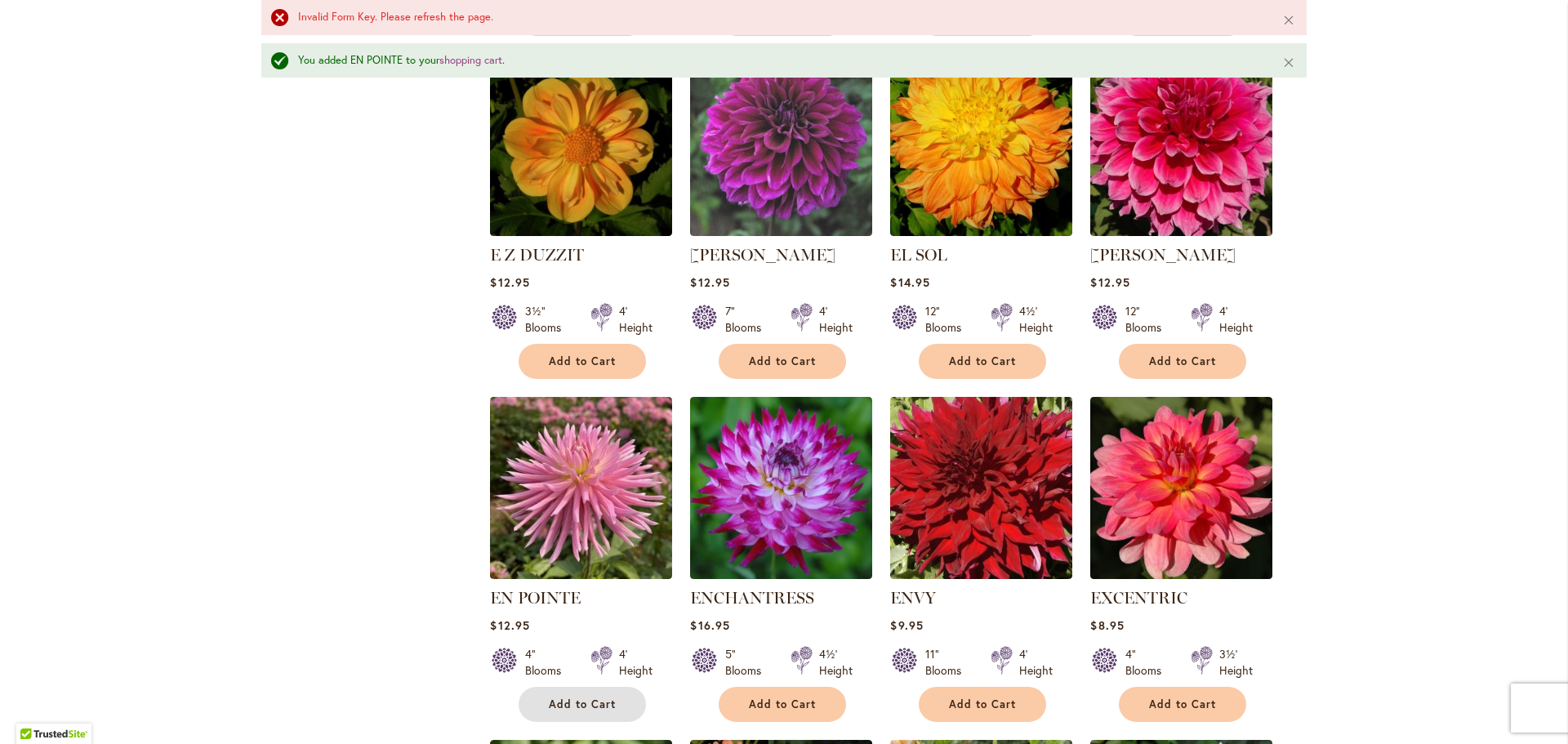
scroll to position [3635, 0]
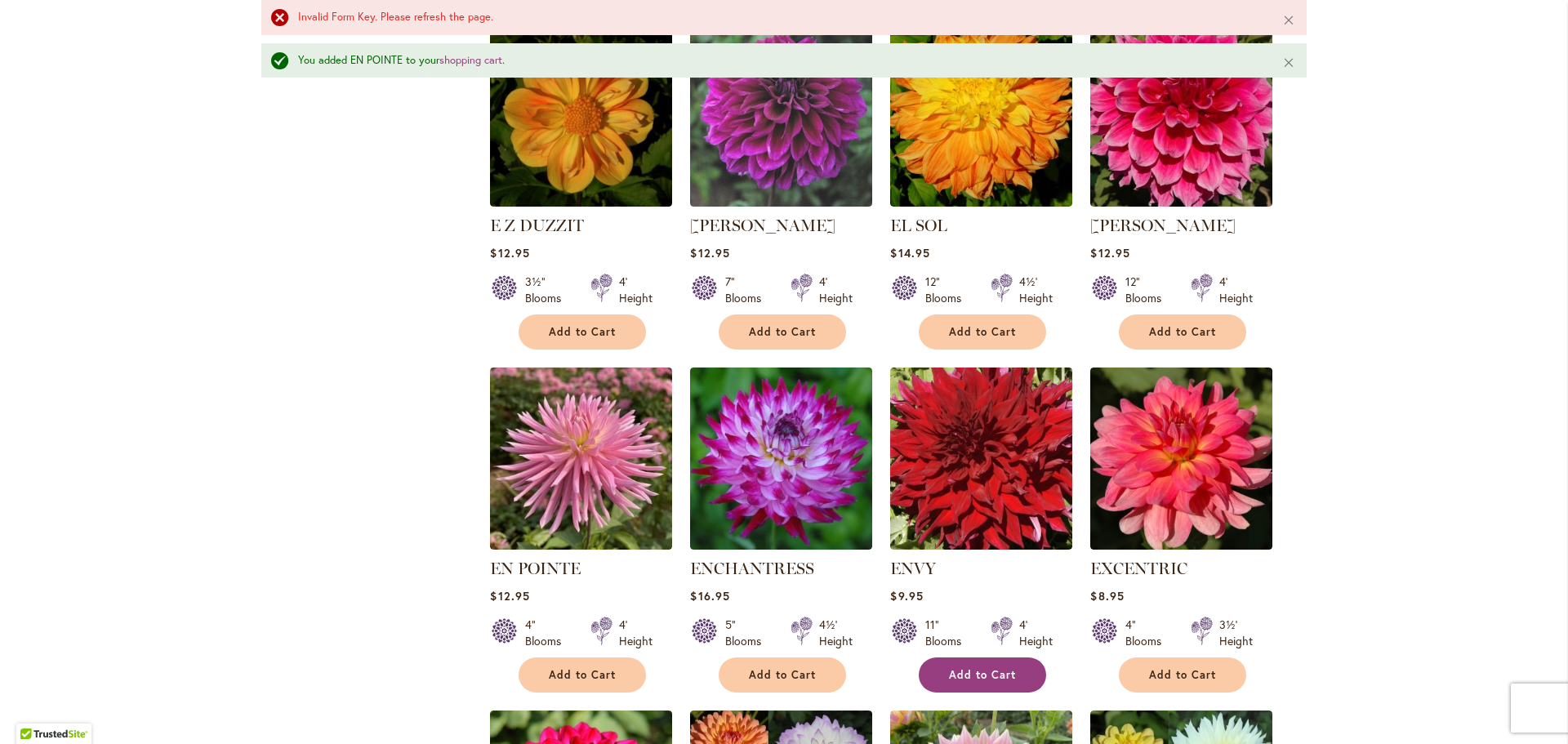
click at [990, 667] on span "Add to Cart" at bounding box center [982, 674] width 67 height 14
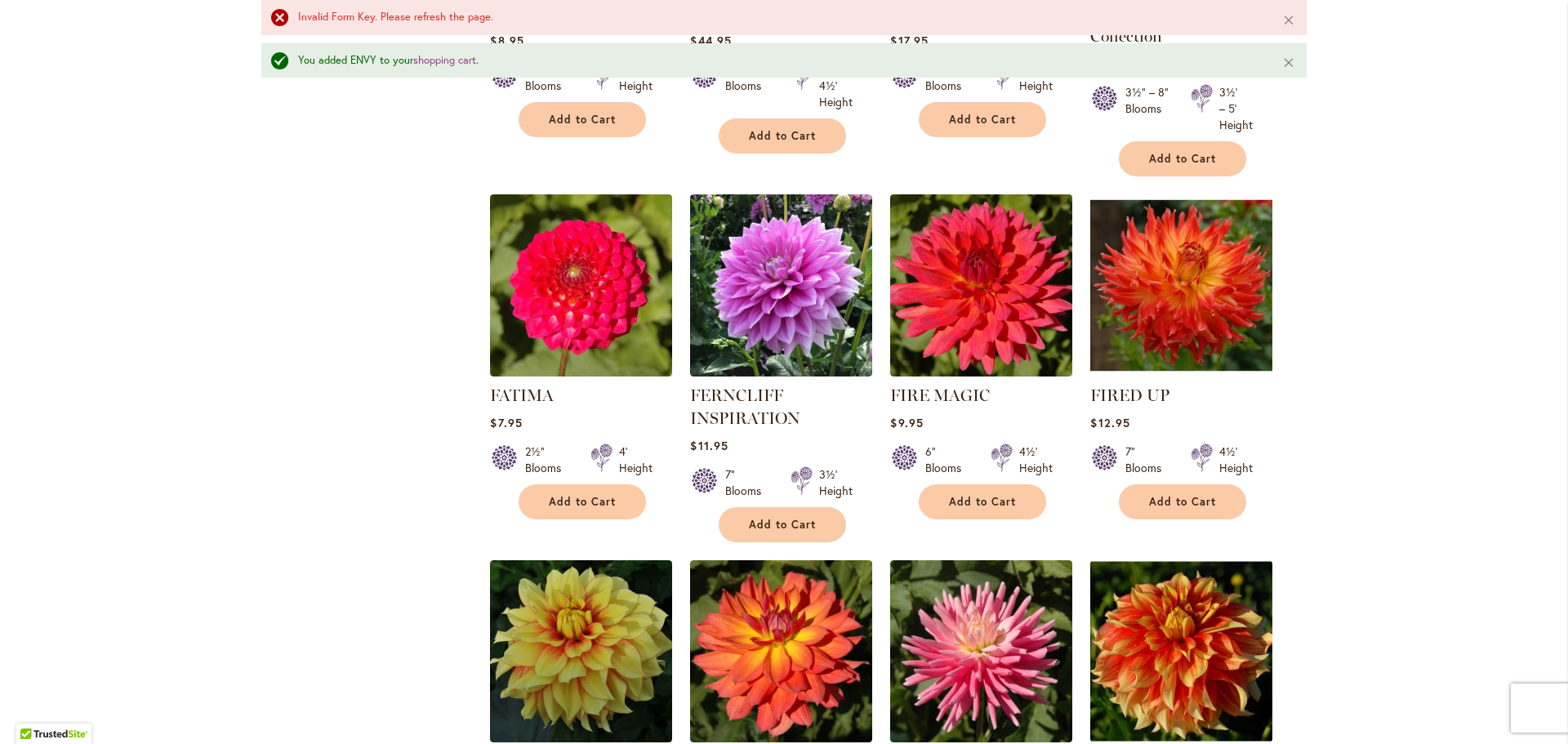
scroll to position [4614, 0]
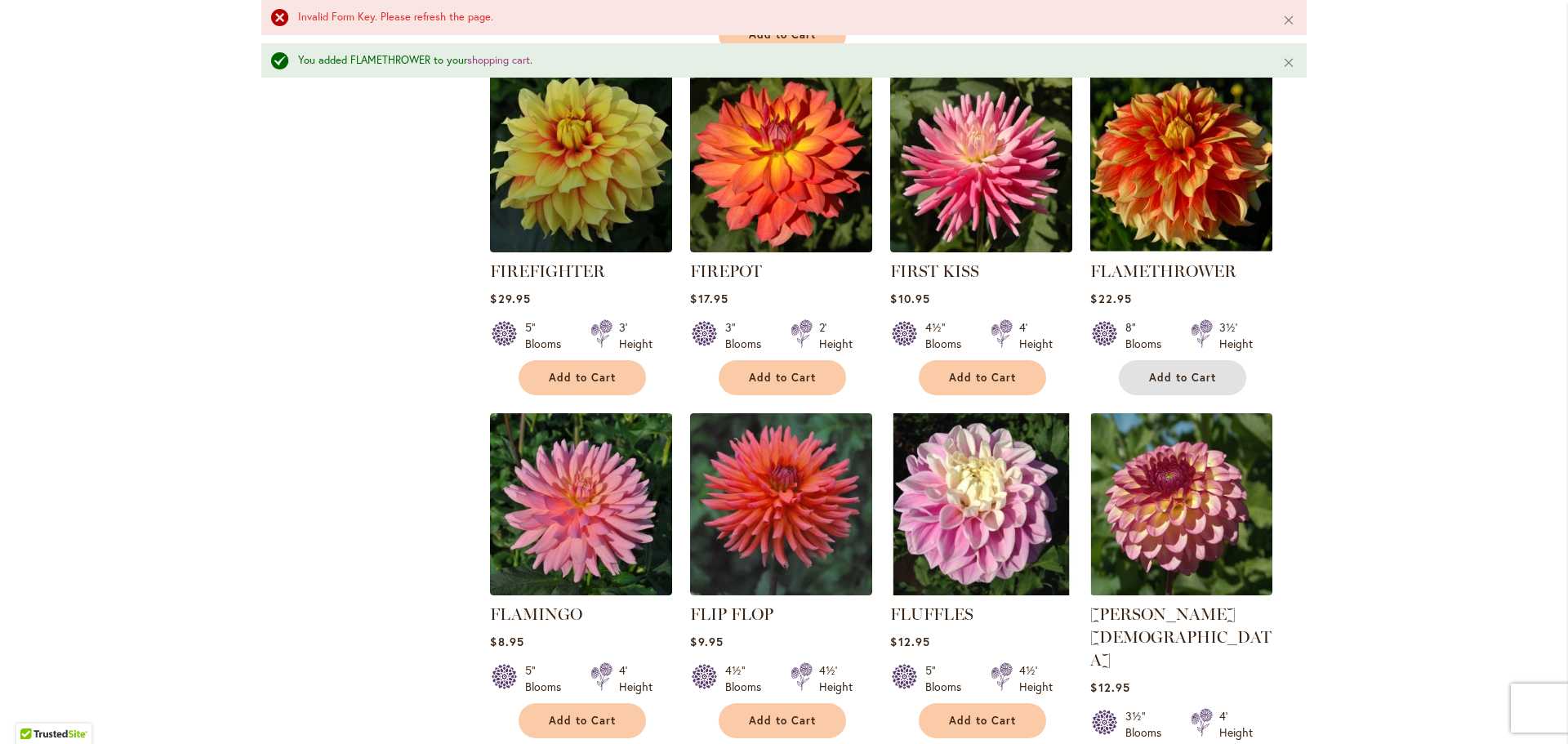
scroll to position [5103, 0]
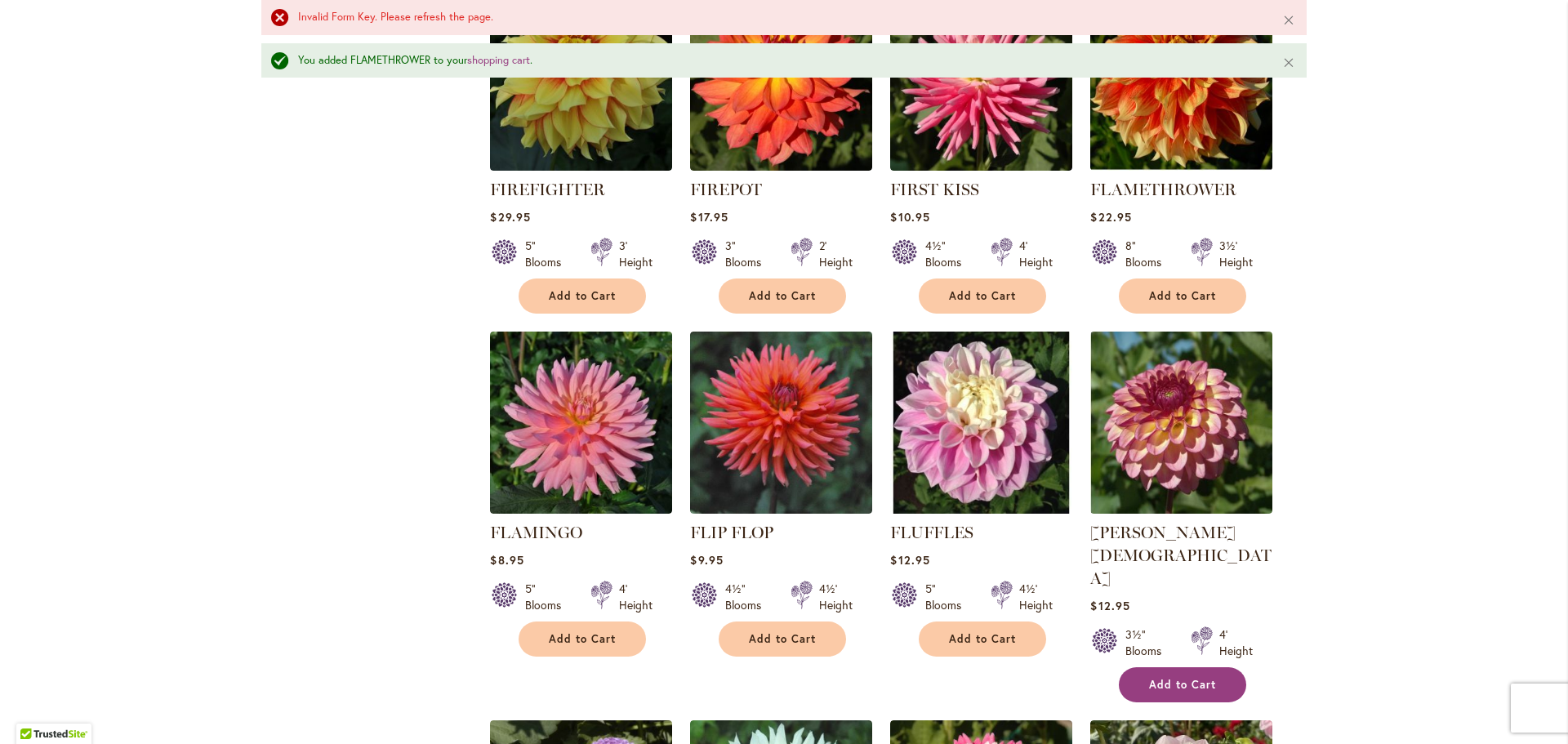
click at [1180, 677] on span "Add to Cart" at bounding box center [1182, 684] width 67 height 14
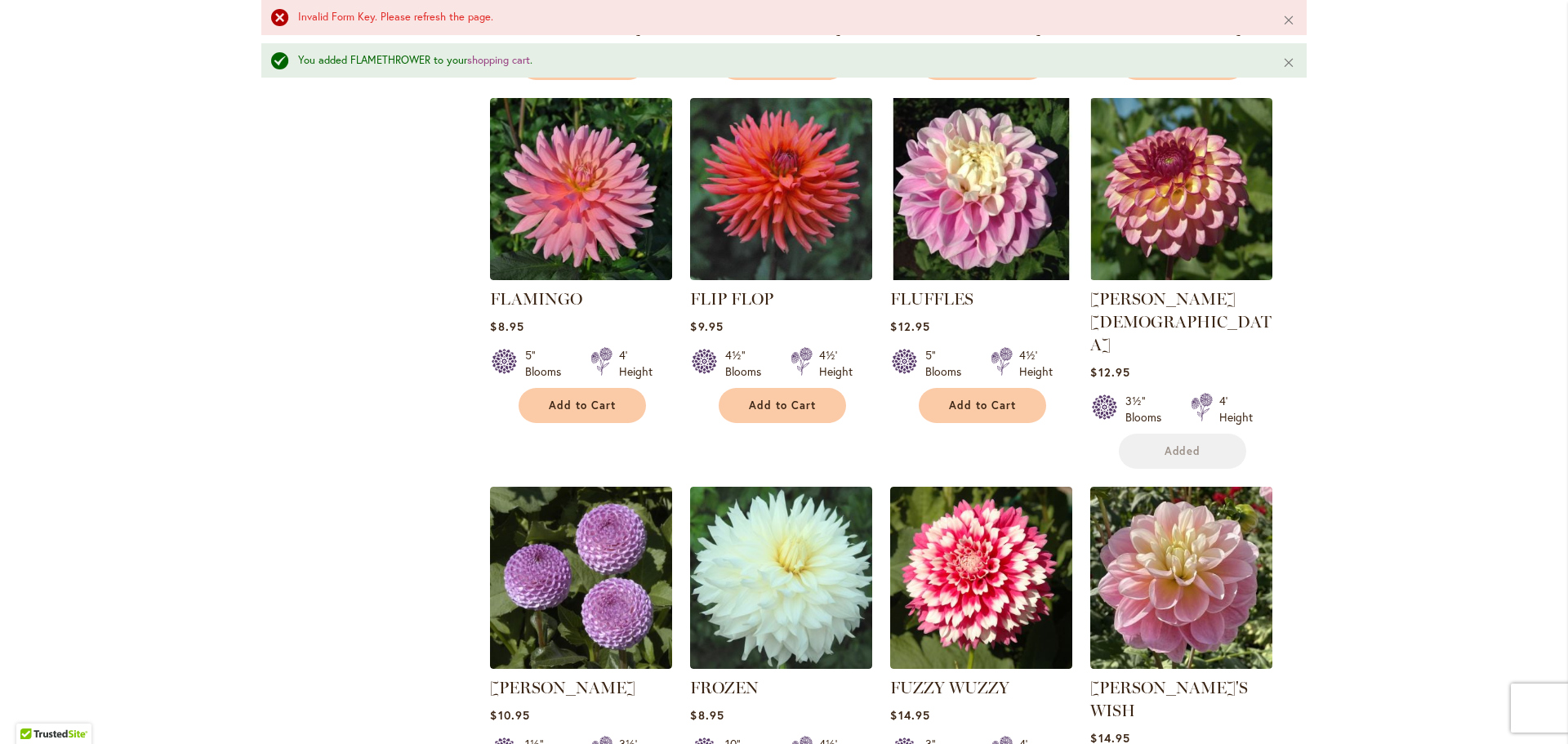
scroll to position [5431, 0]
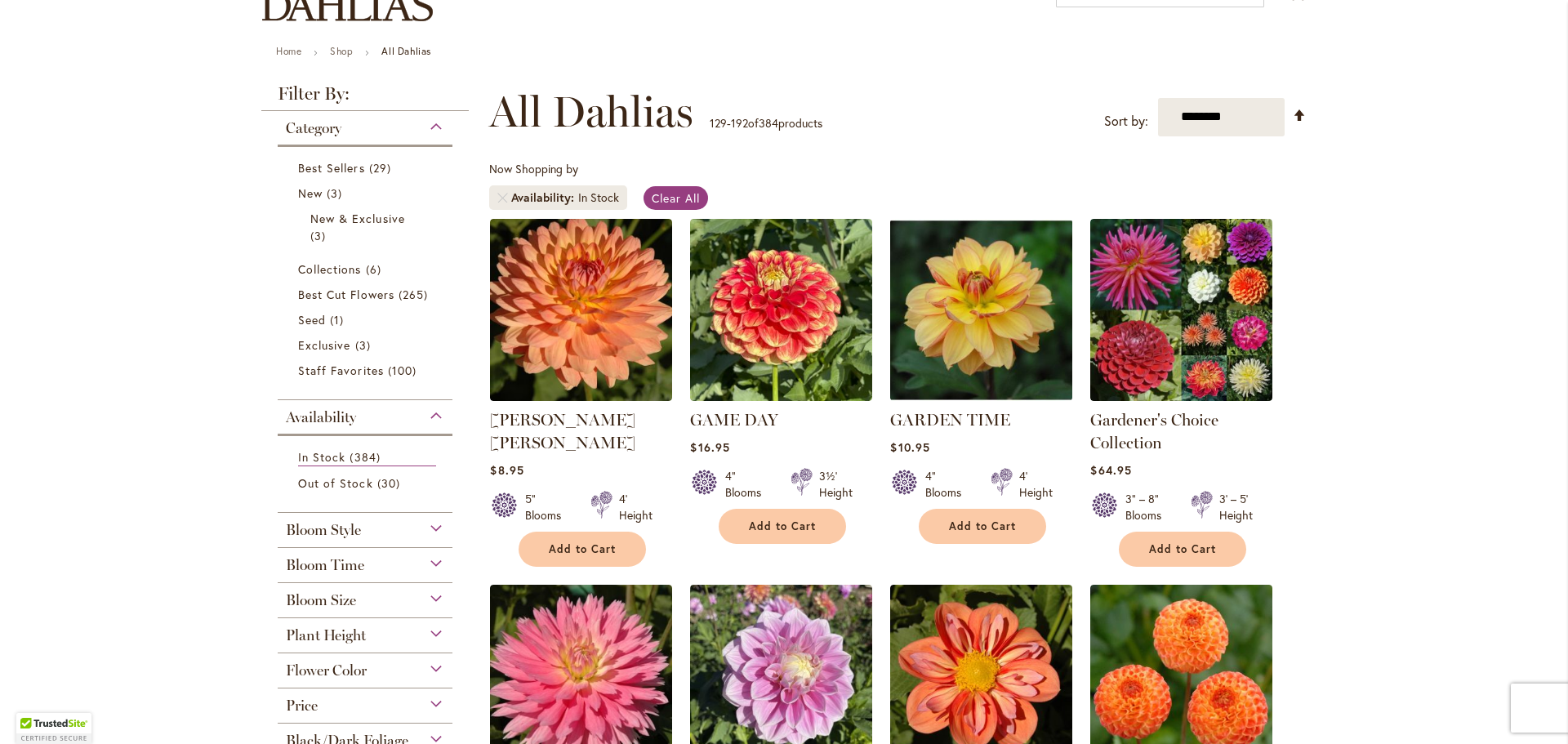
scroll to position [164, 0]
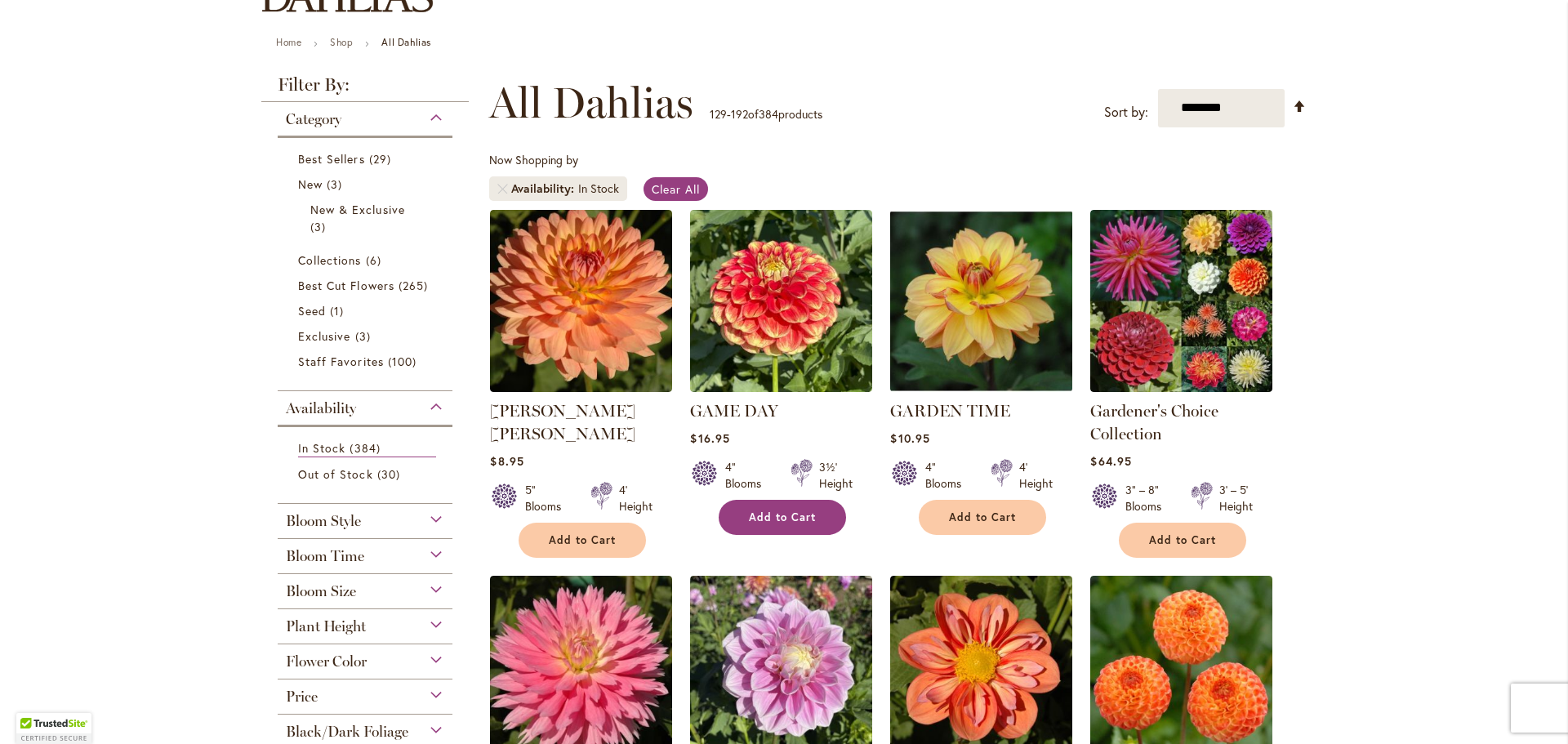
click at [779, 513] on span "Add to Cart" at bounding box center [782, 517] width 67 height 14
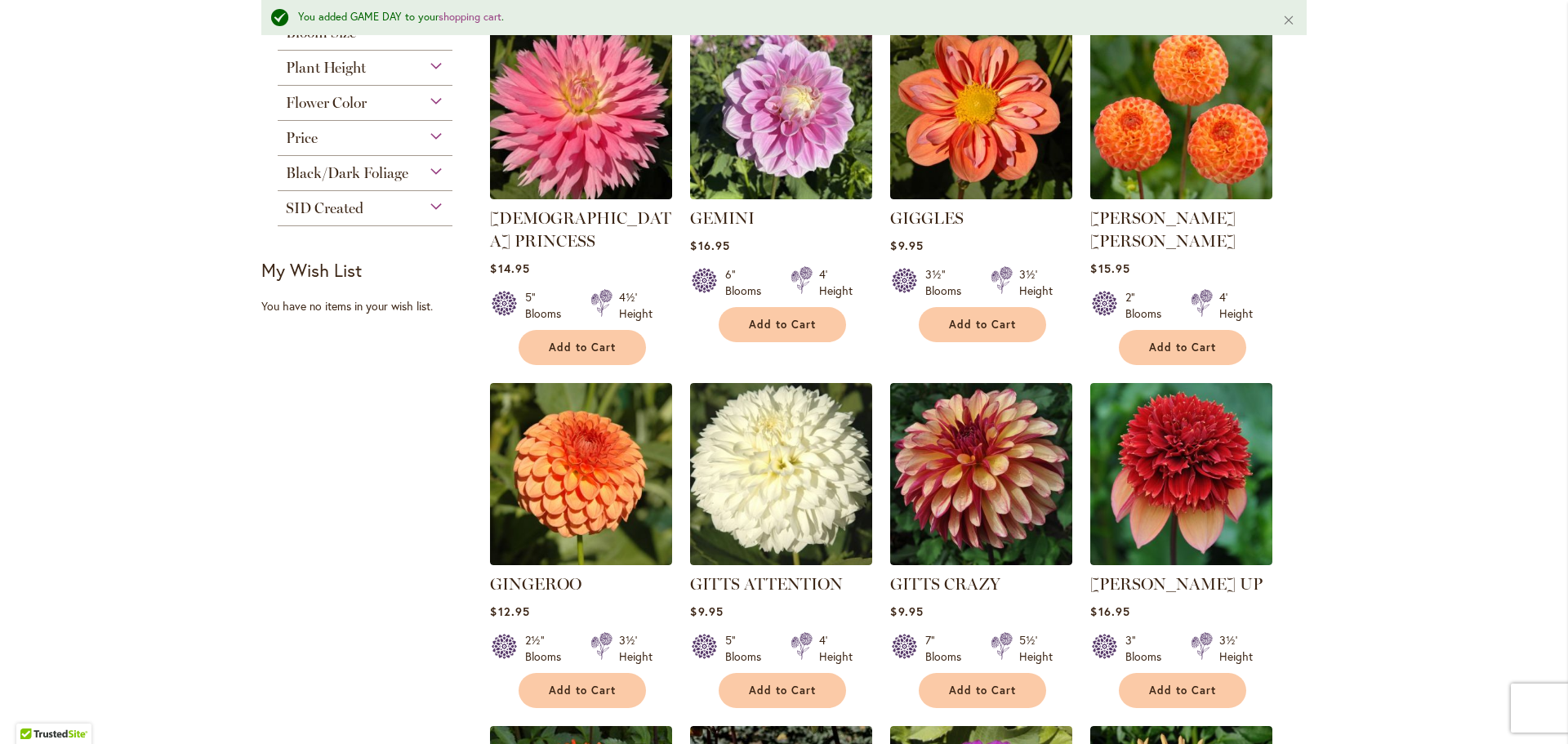
scroll to position [859, 0]
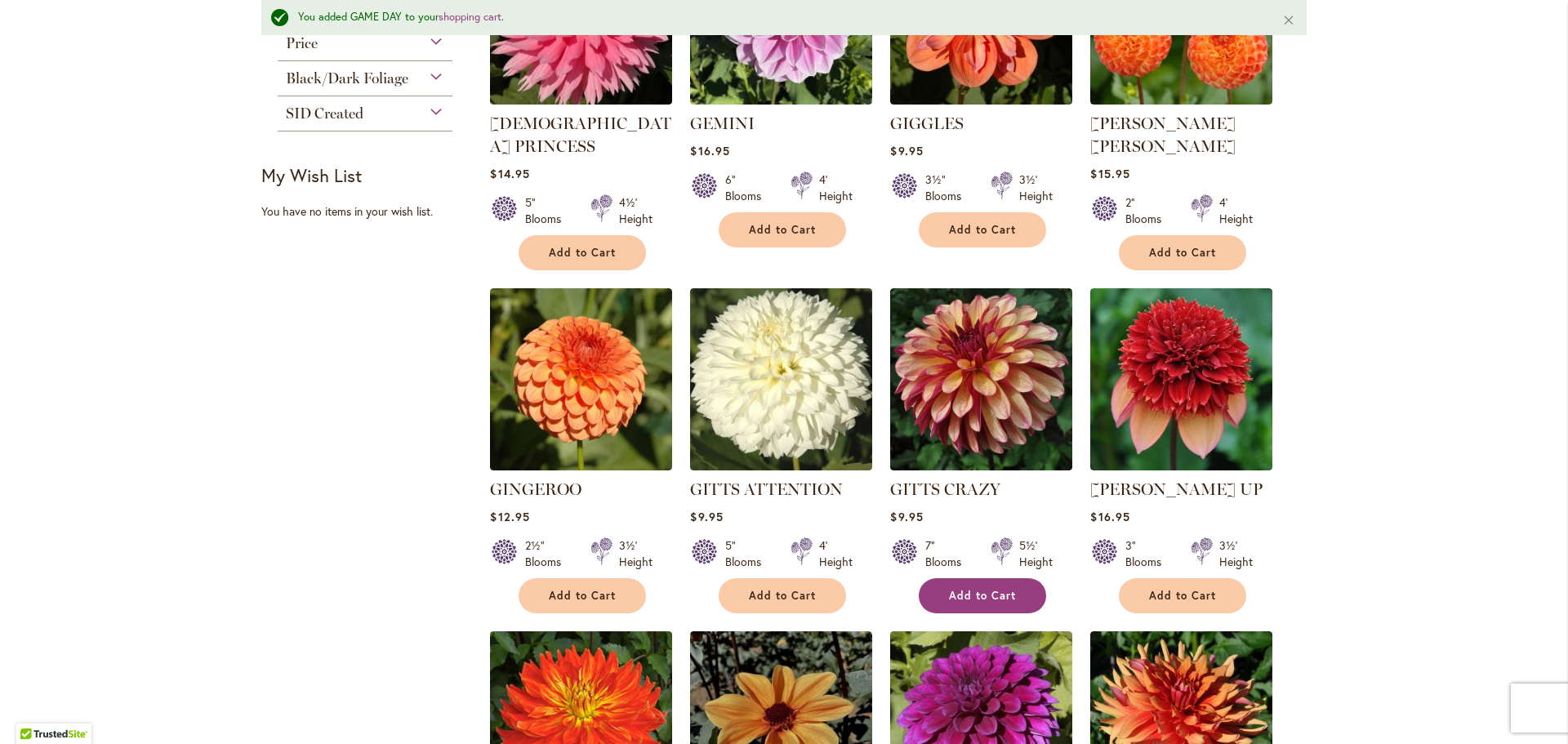
click at [973, 589] on span "Add to Cart" at bounding box center [982, 596] width 67 height 14
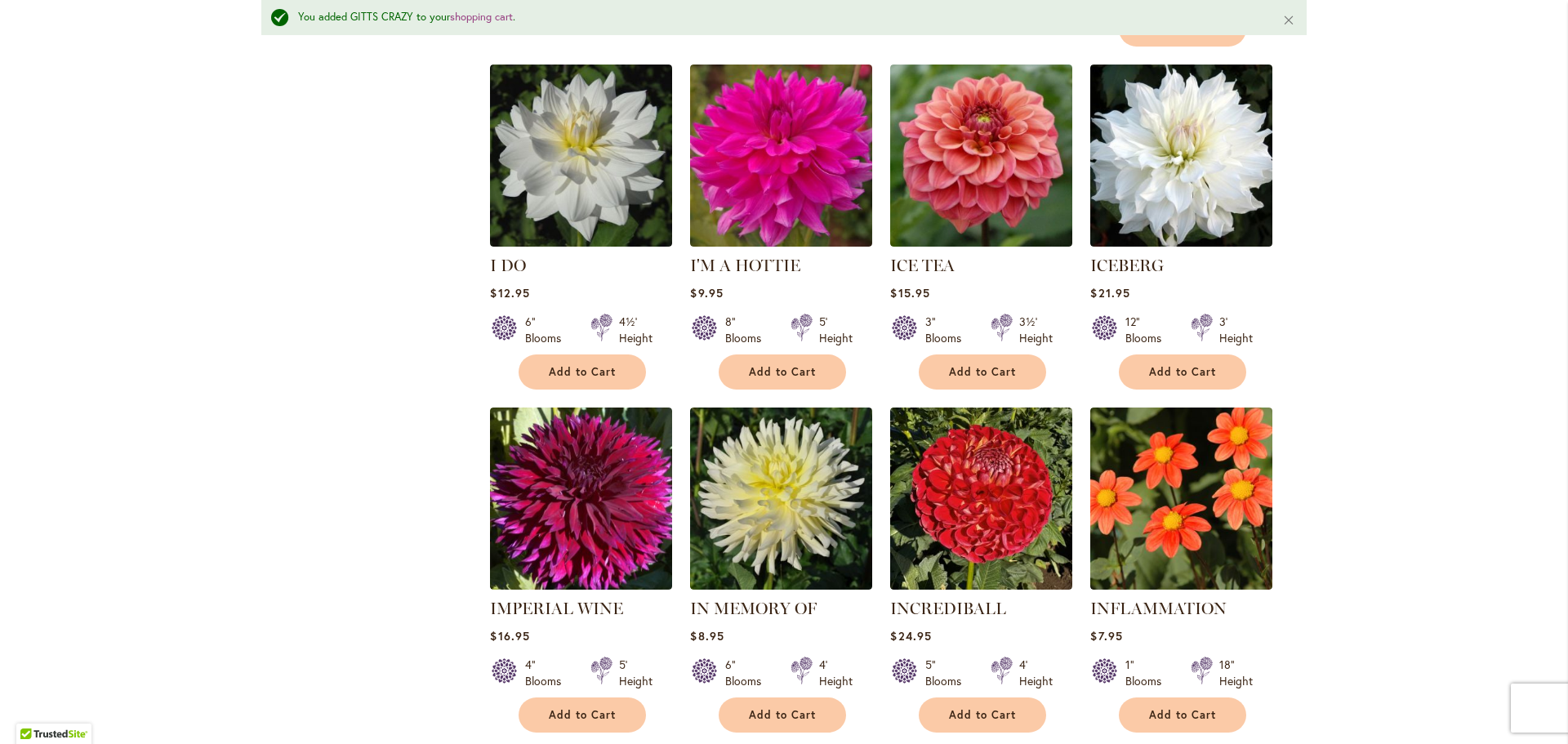
scroll to position [4289, 0]
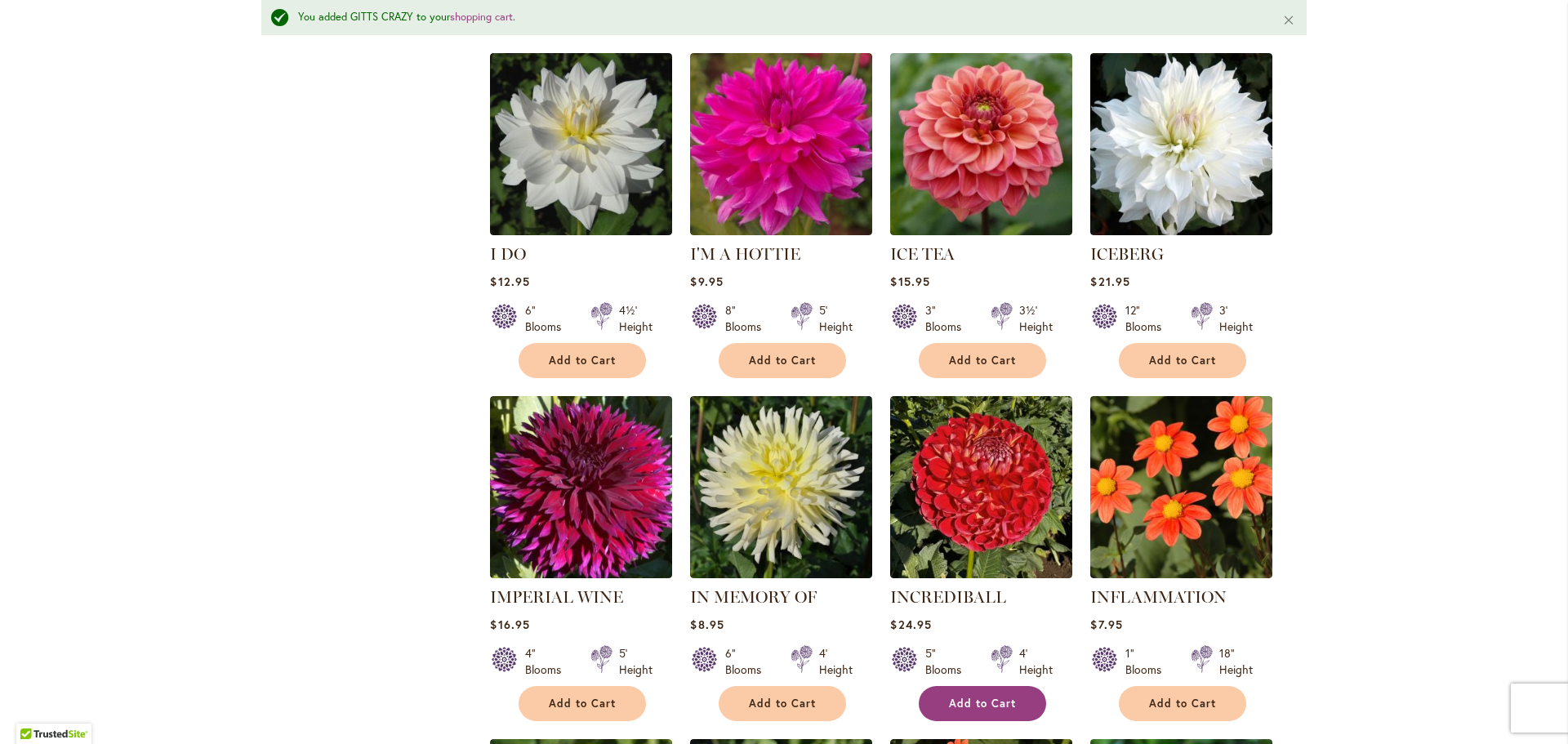
click at [957, 697] on span "Add to Cart" at bounding box center [982, 703] width 67 height 14
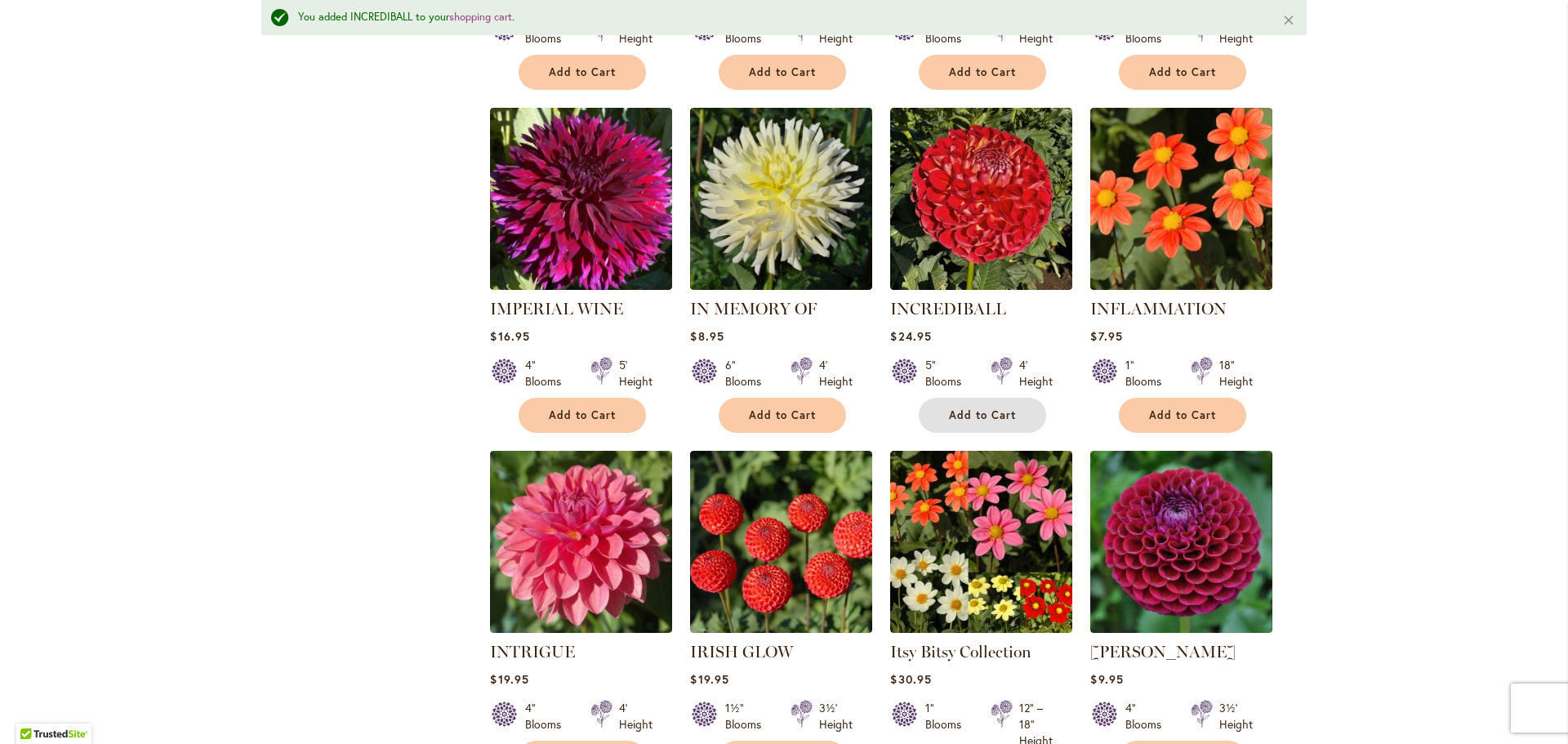
scroll to position [4615, 0]
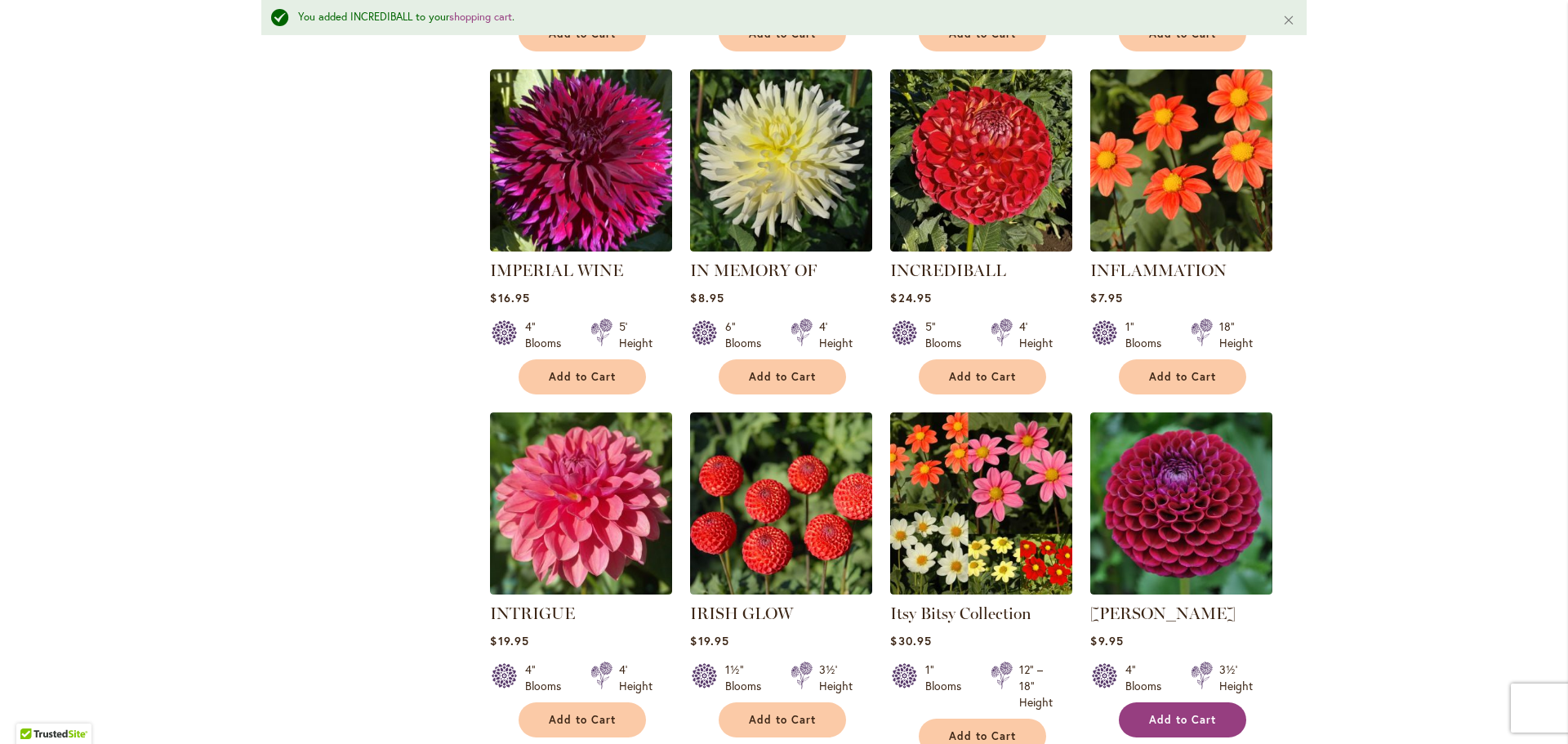
click at [1167, 713] on span "Add to Cart" at bounding box center [1182, 720] width 67 height 14
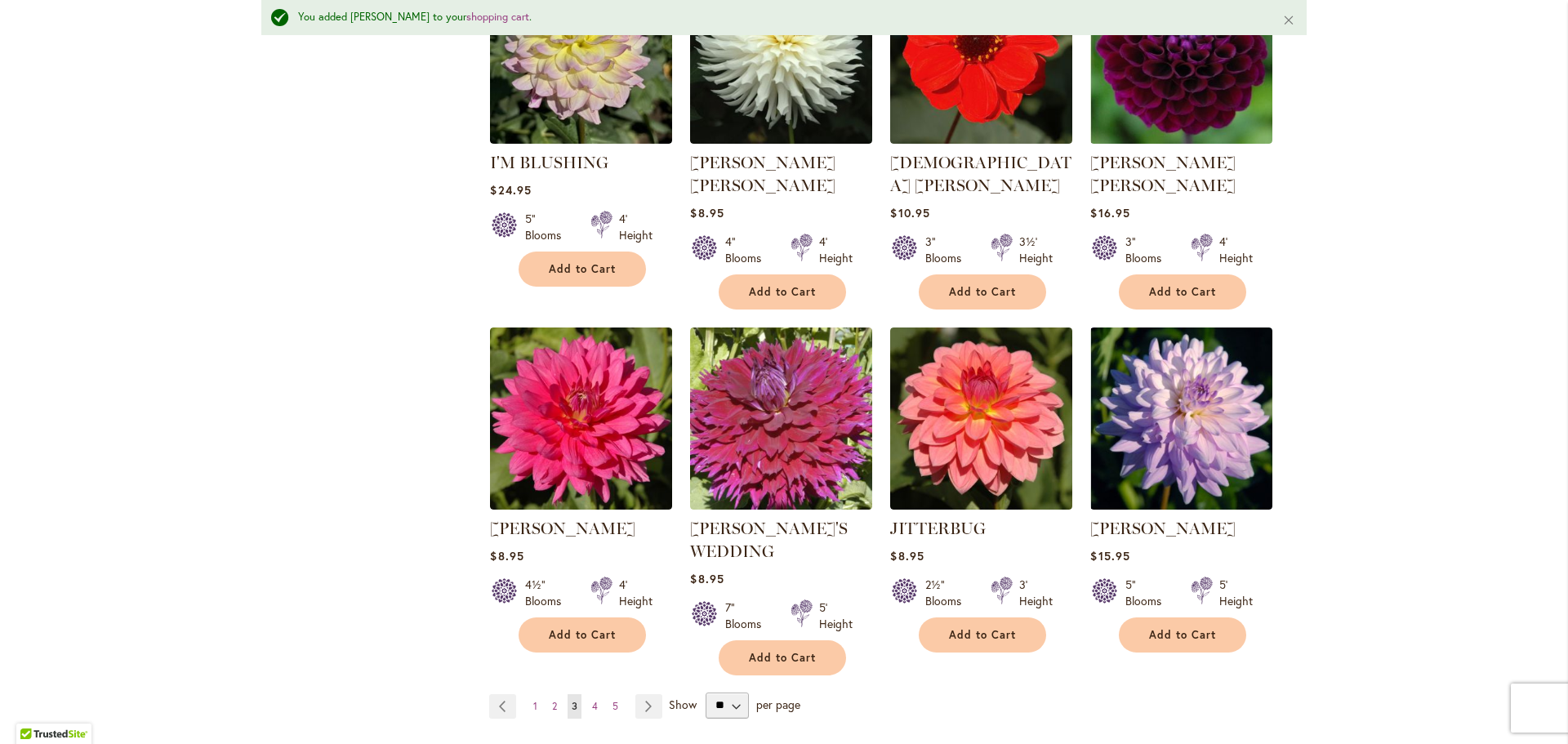
scroll to position [5431, 0]
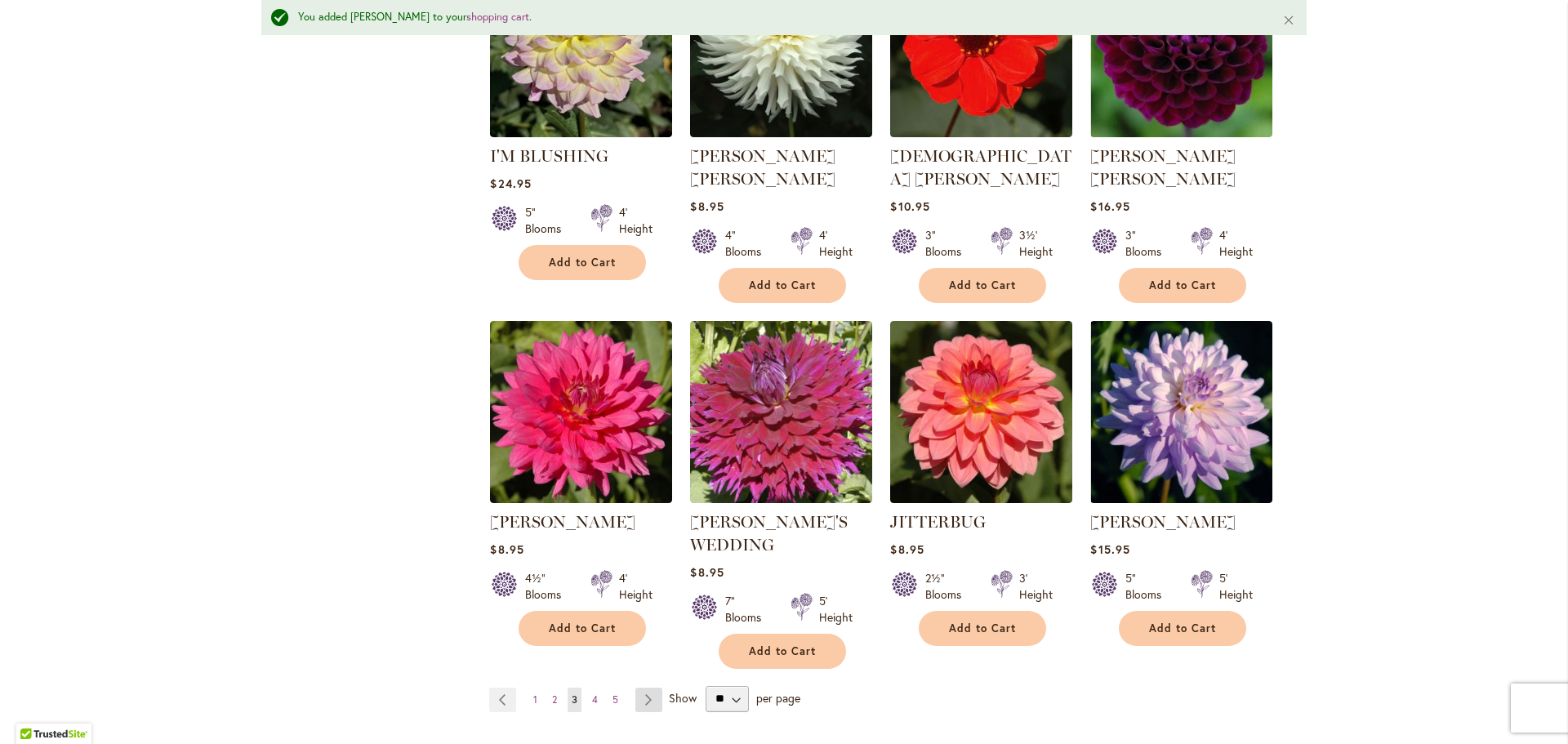
click at [646, 688] on link "Page Next" at bounding box center [649, 699] width 27 height 24
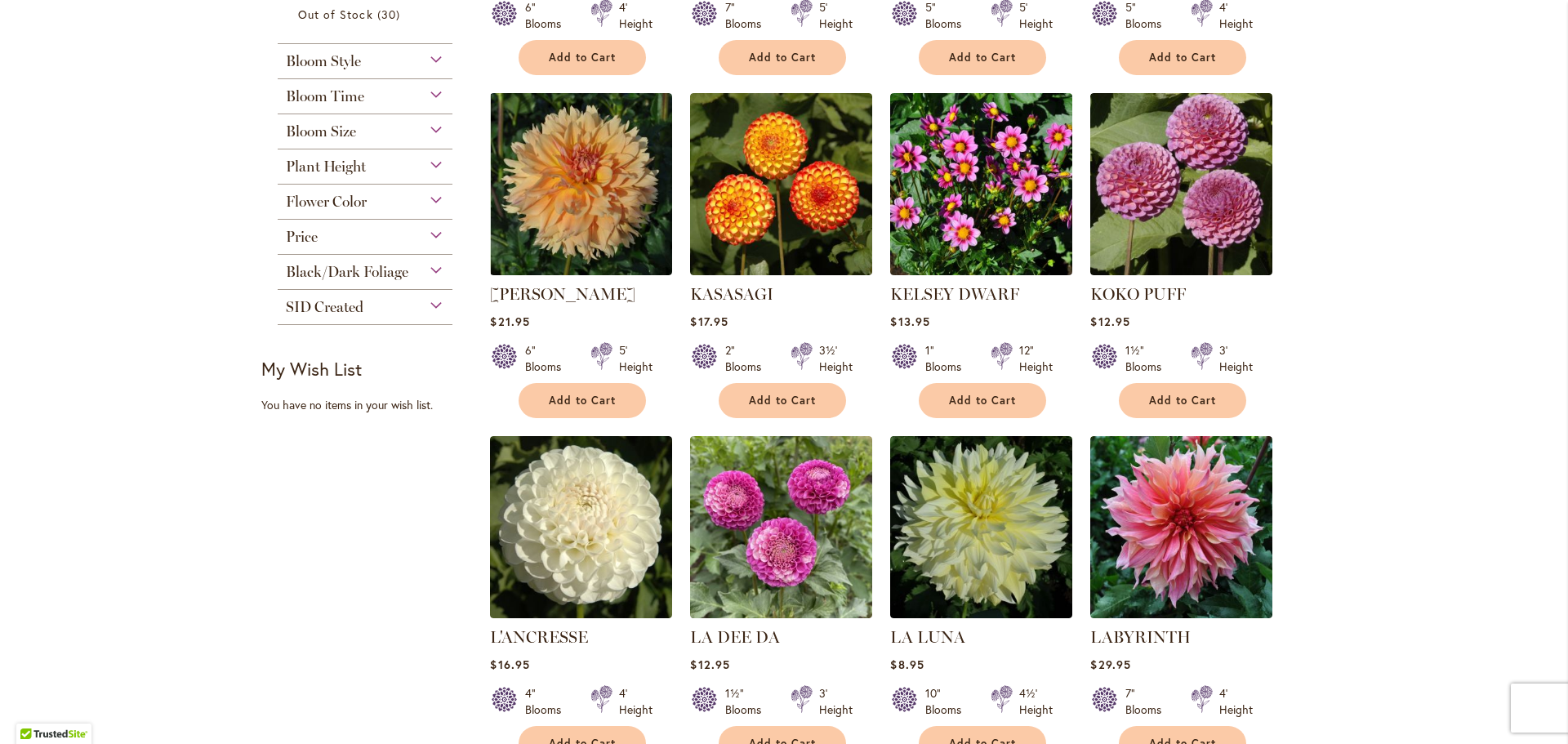
scroll to position [662, 0]
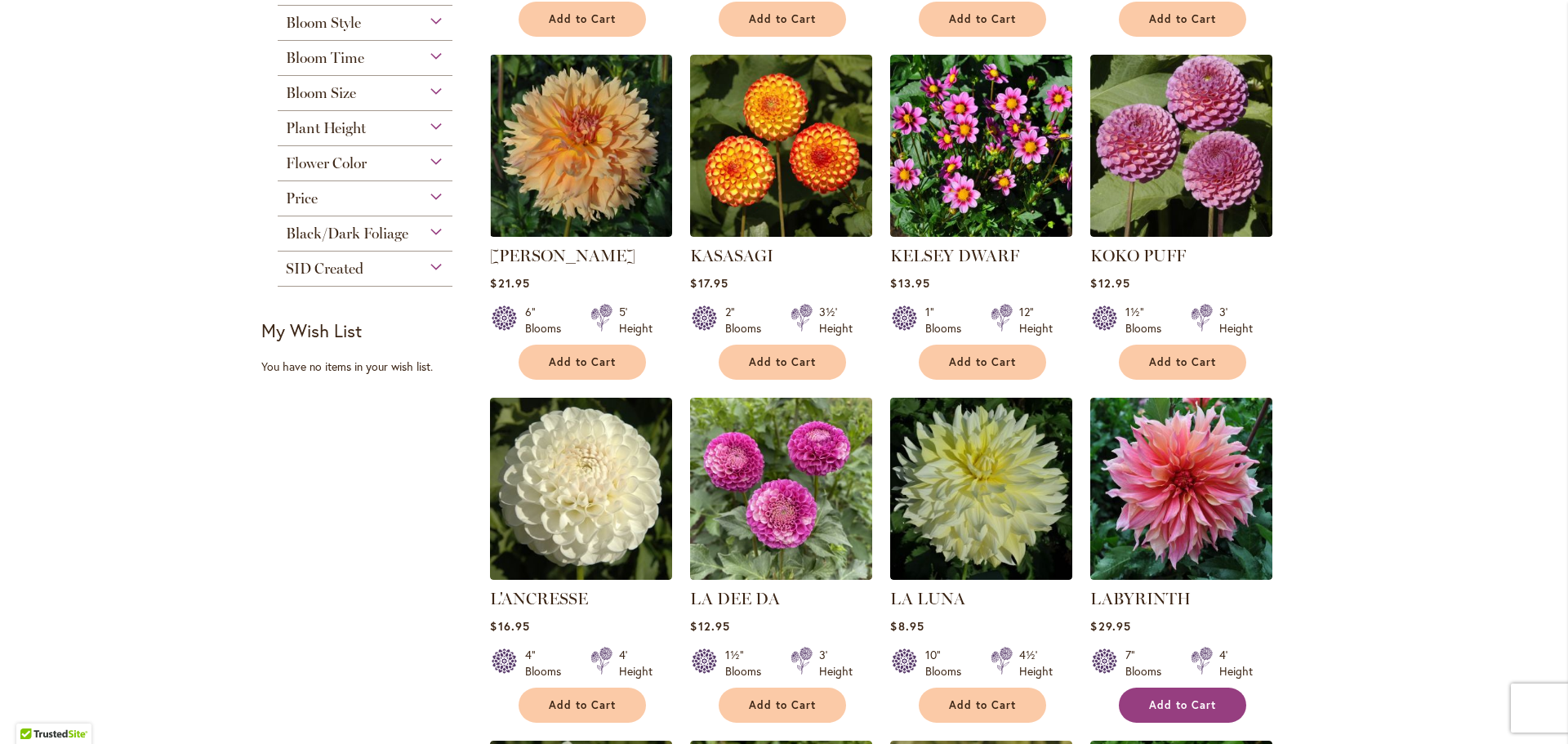
click at [1201, 692] on button "Add to Cart" at bounding box center [1181, 705] width 127 height 35
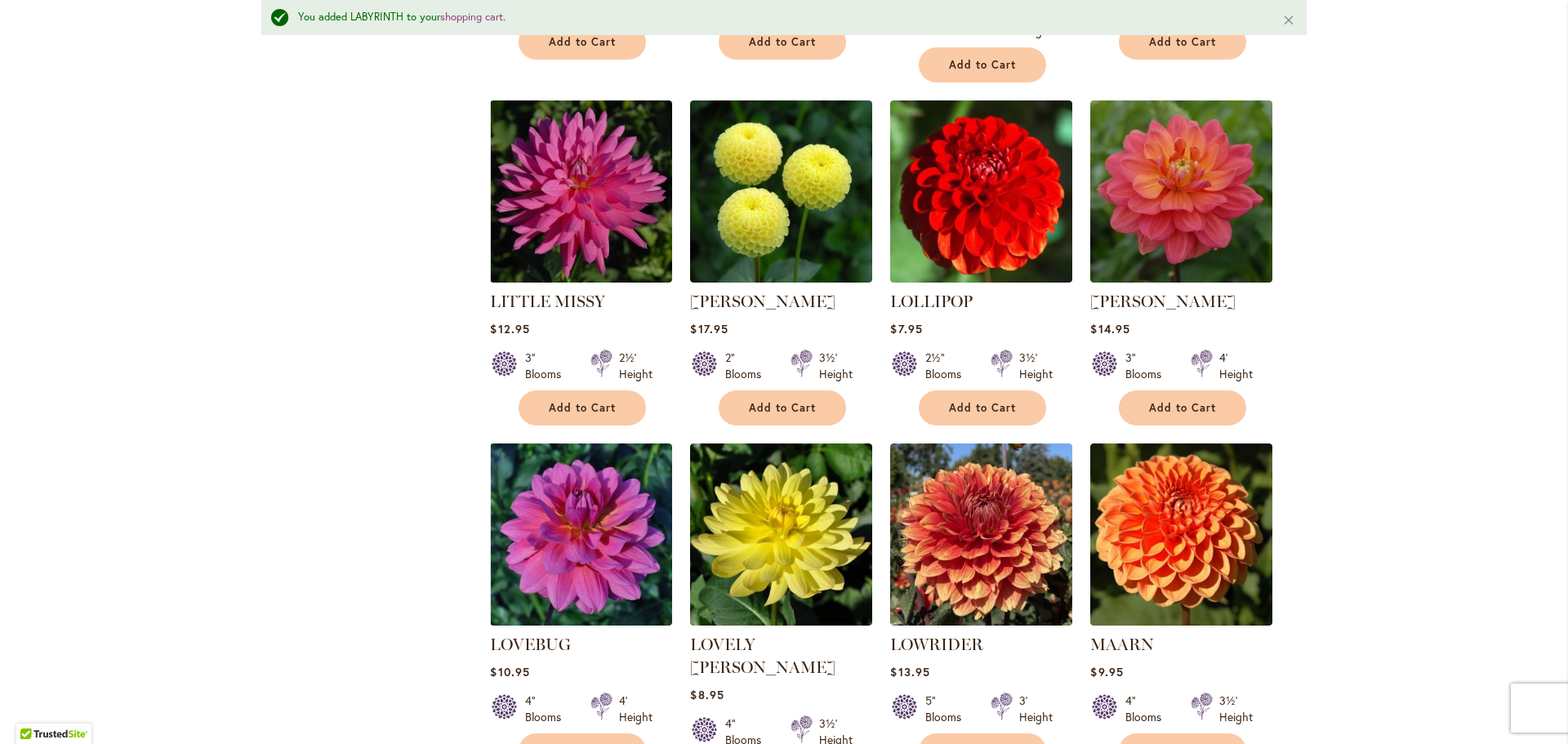
scroll to position [2500, 0]
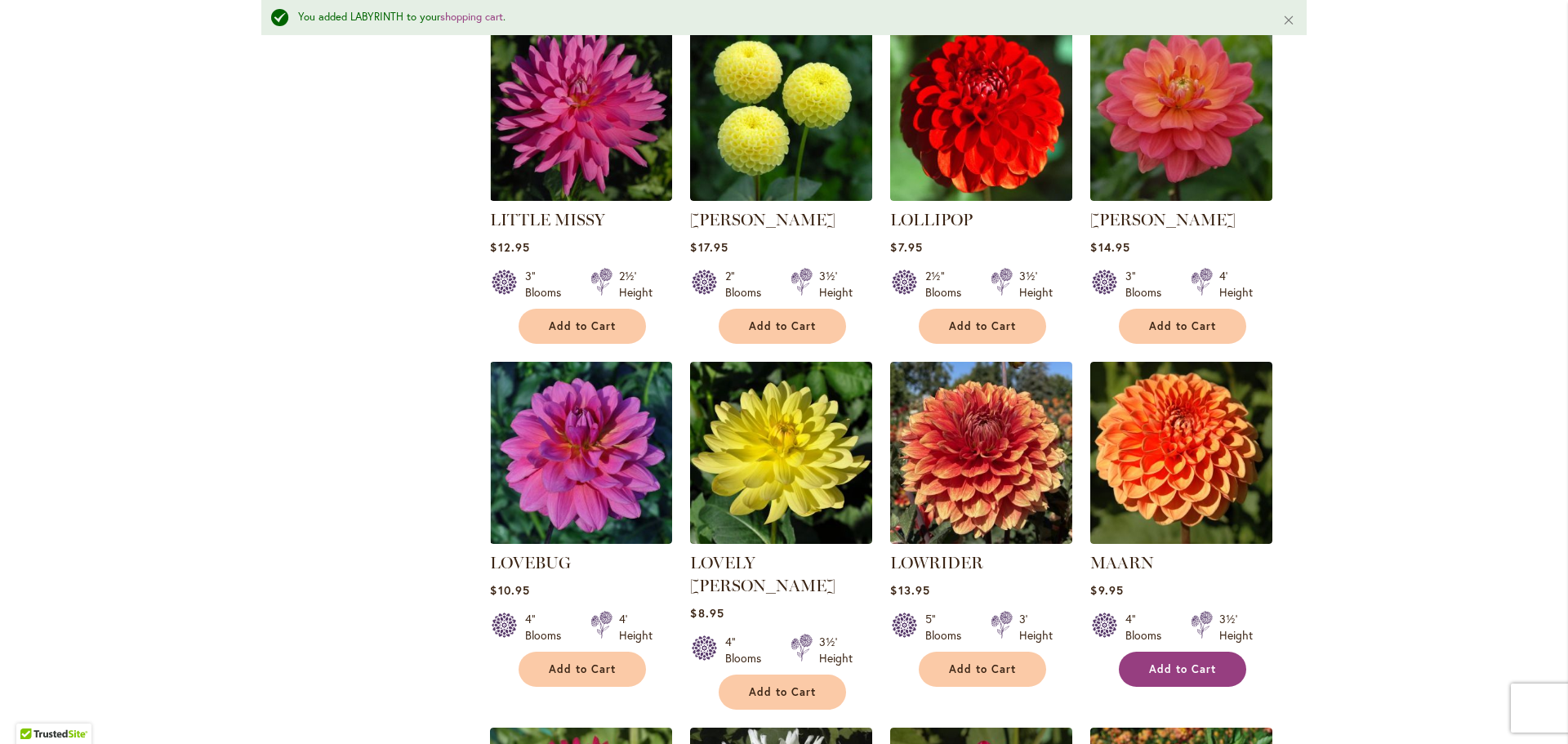
click at [1195, 662] on span "Add to Cart" at bounding box center [1182, 668] width 67 height 14
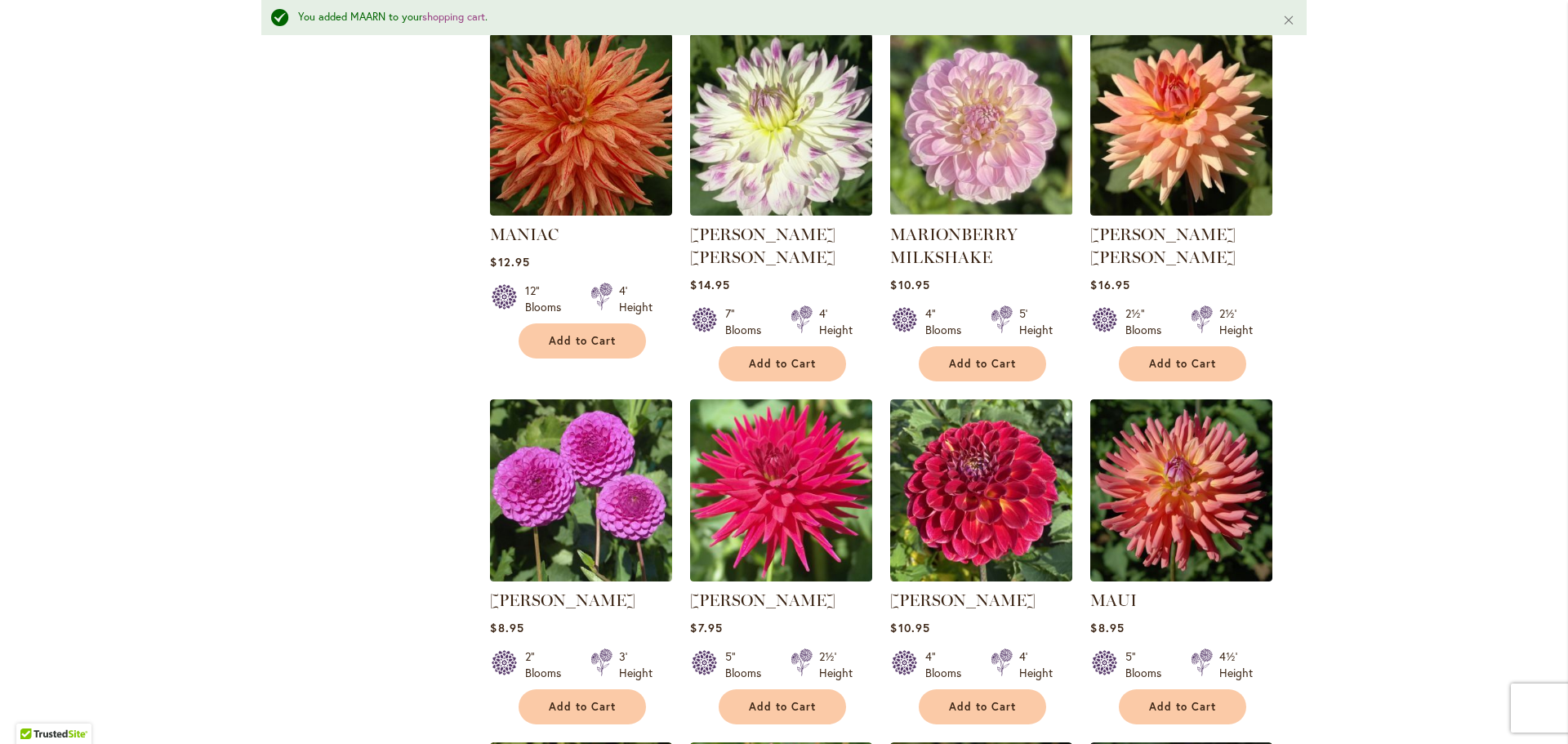
scroll to position [3889, 0]
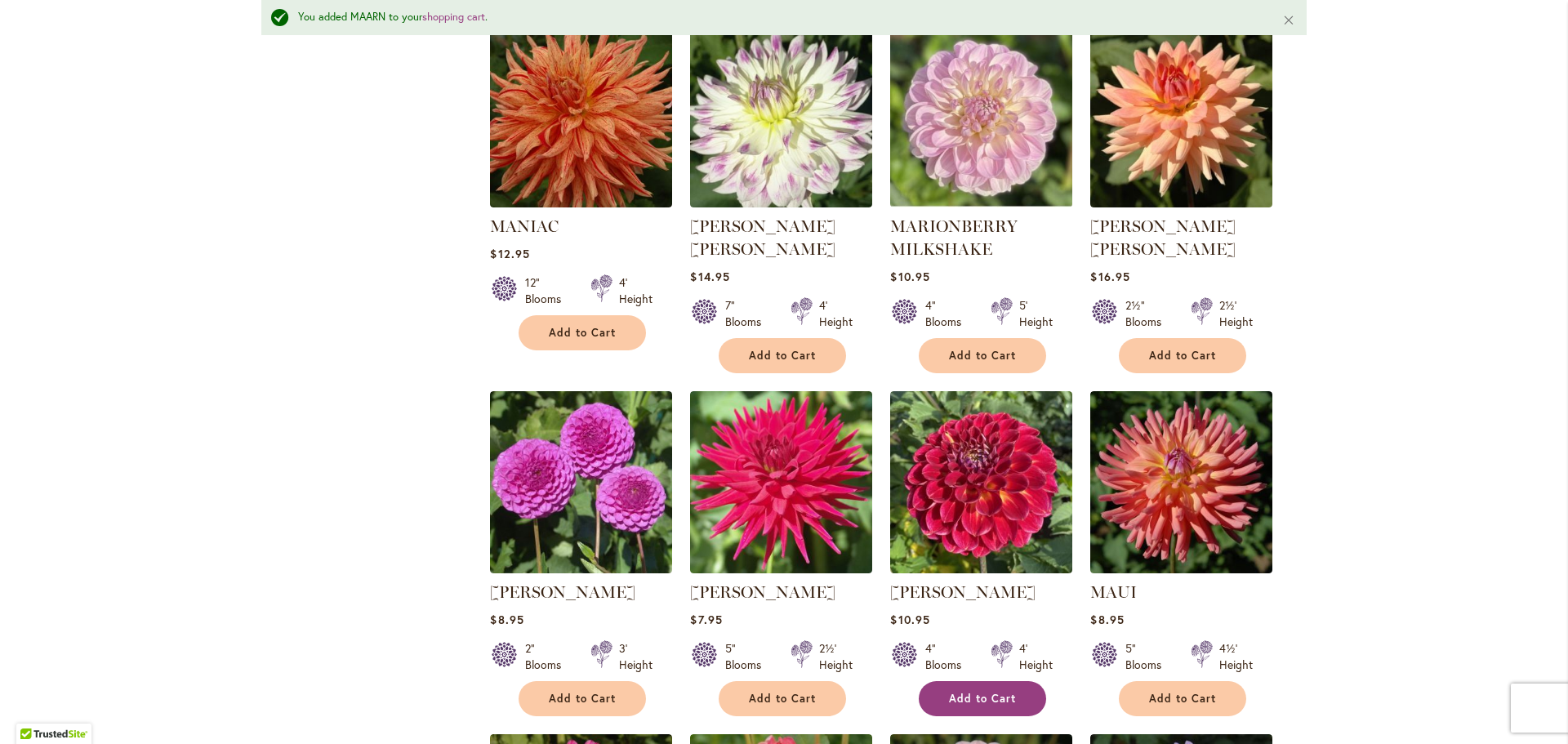
click at [980, 692] on span "Add to Cart" at bounding box center [982, 698] width 67 height 14
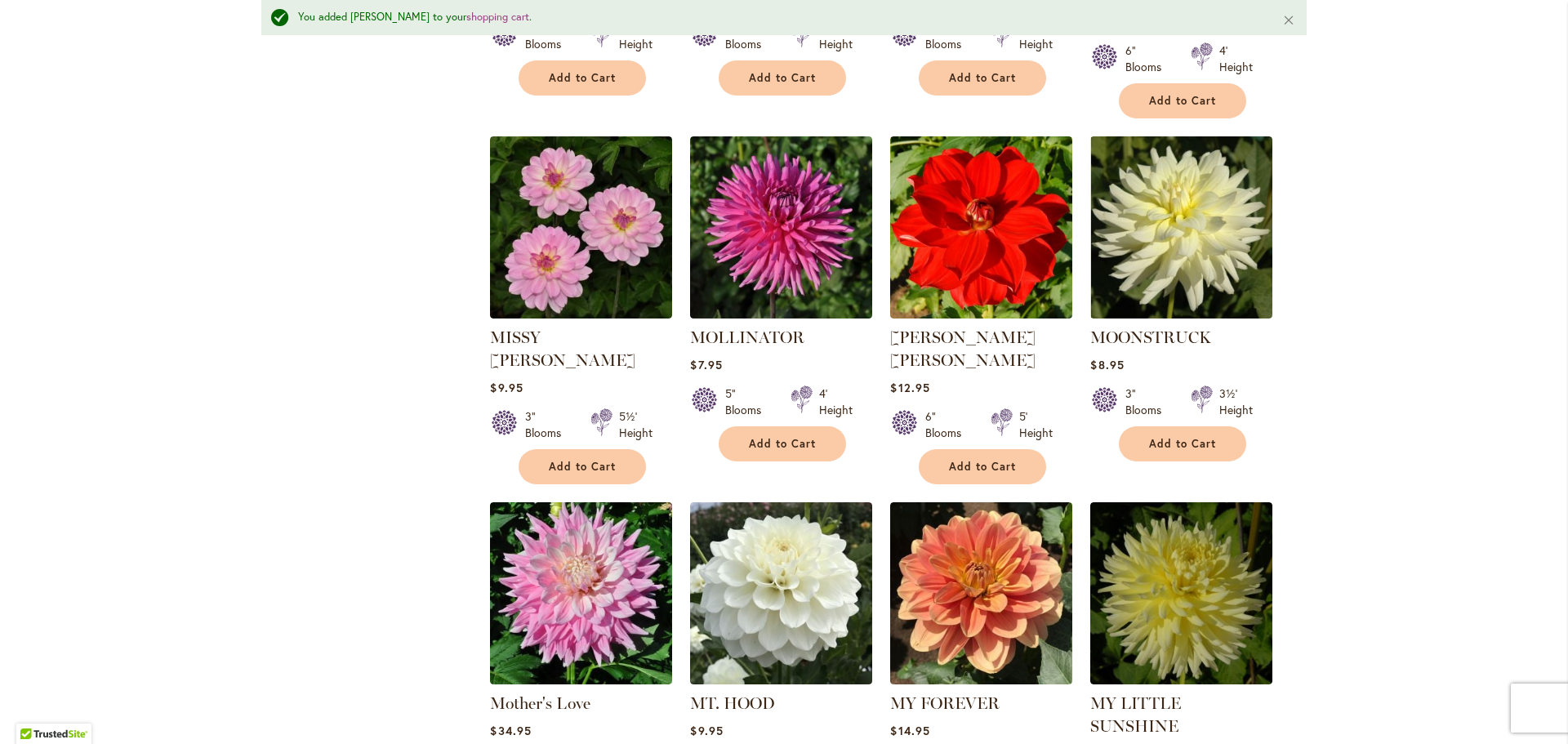
scroll to position [5440, 0]
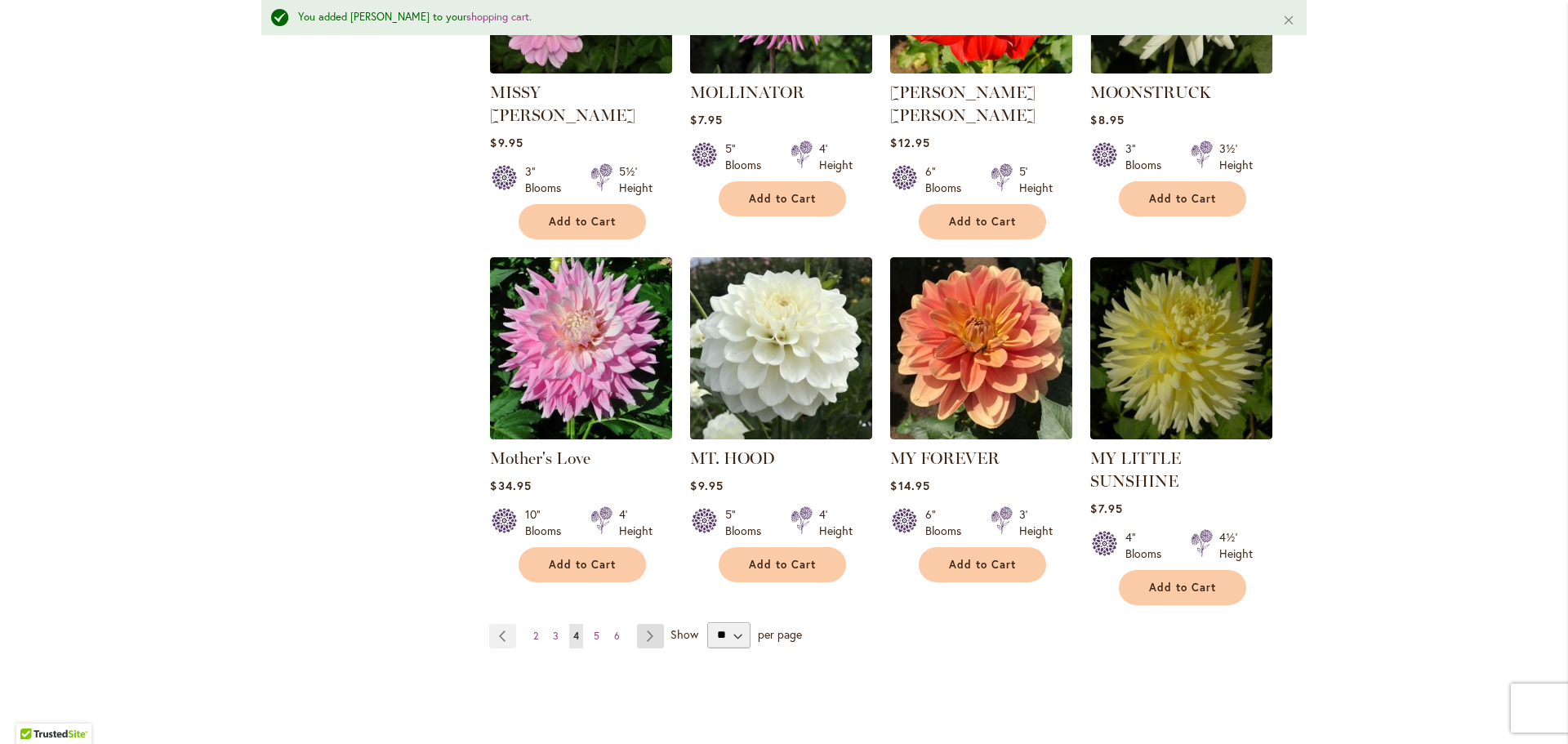
click at [639, 624] on link "Page Next" at bounding box center [650, 636] width 27 height 24
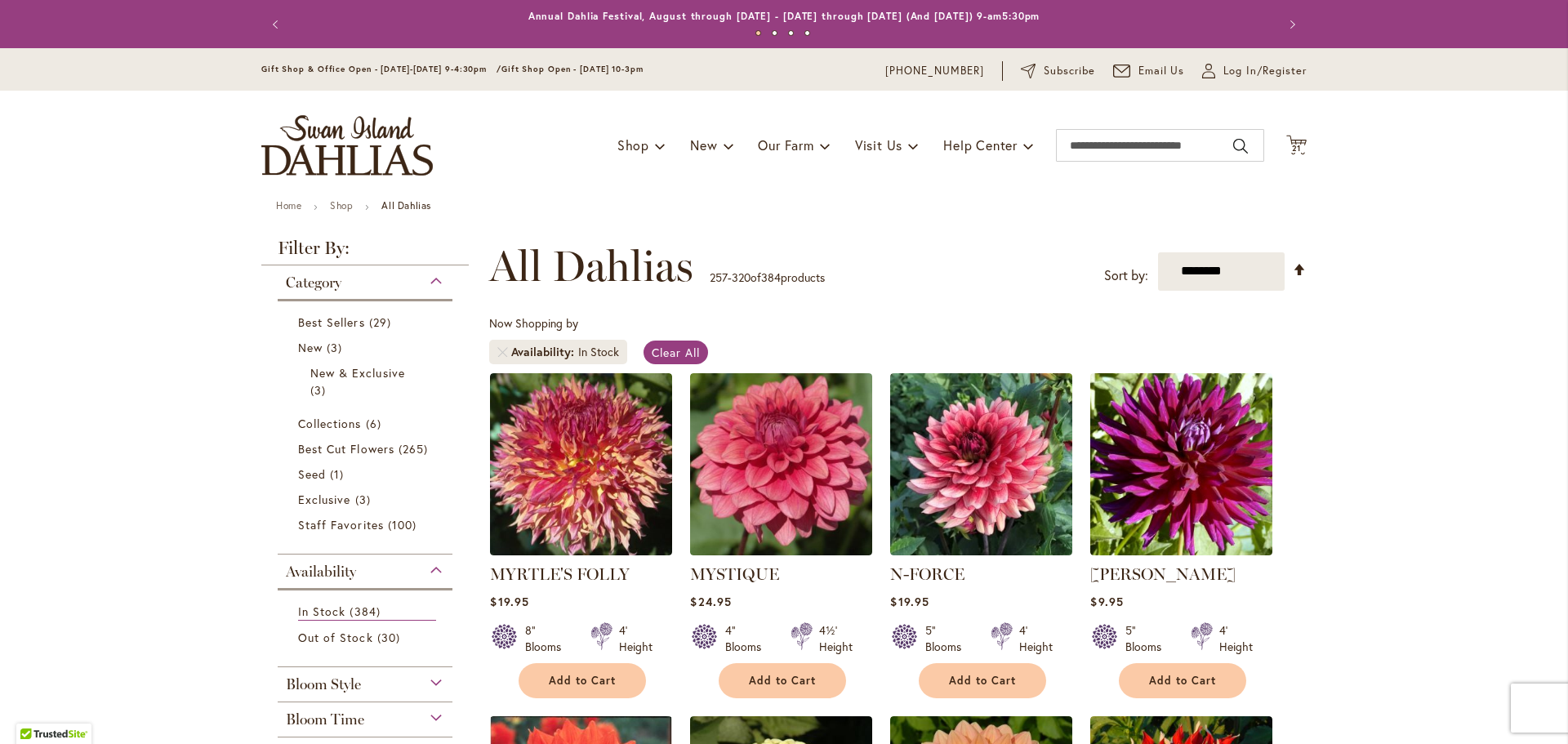
scroll to position [164, 0]
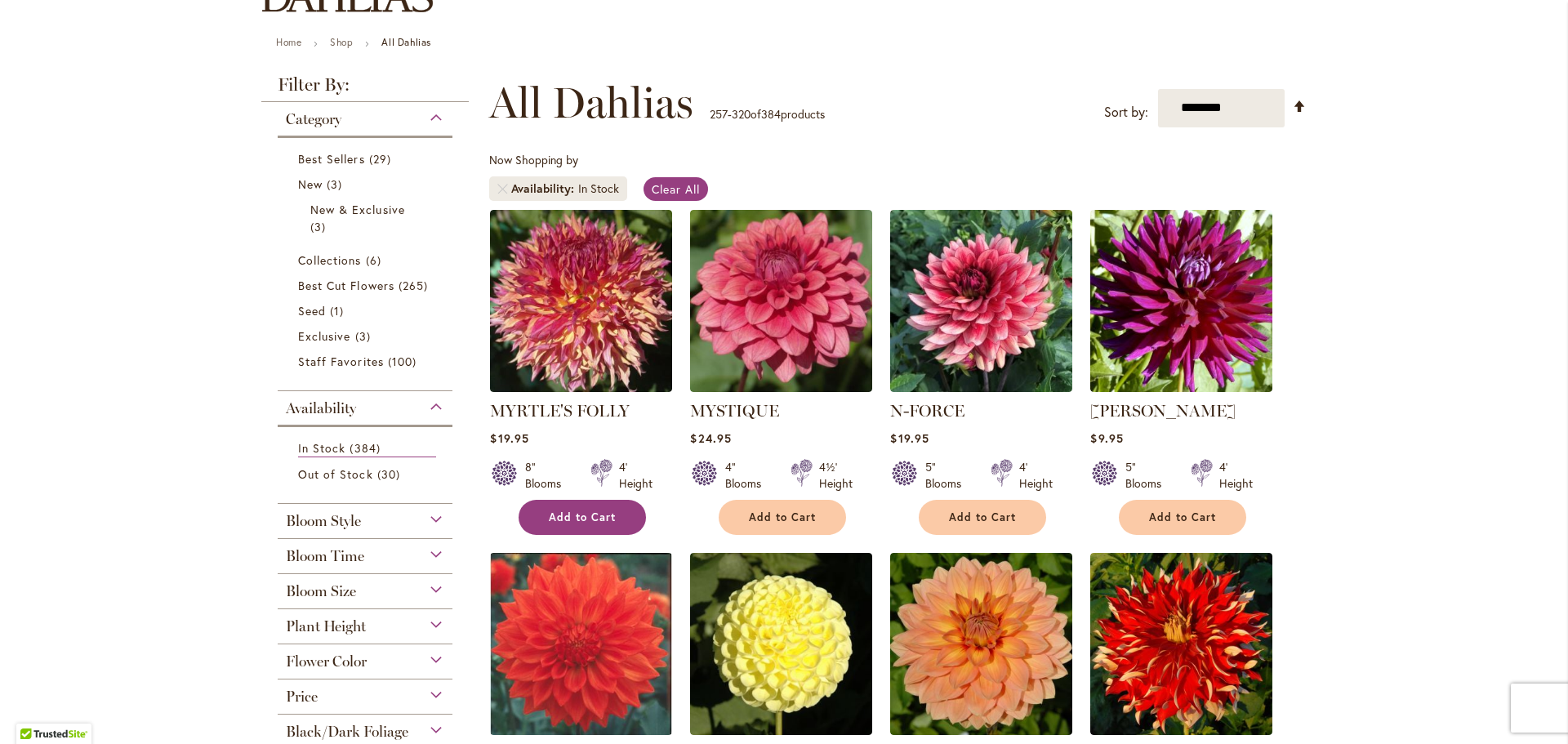
click at [579, 508] on button "Add to Cart" at bounding box center [581, 517] width 127 height 35
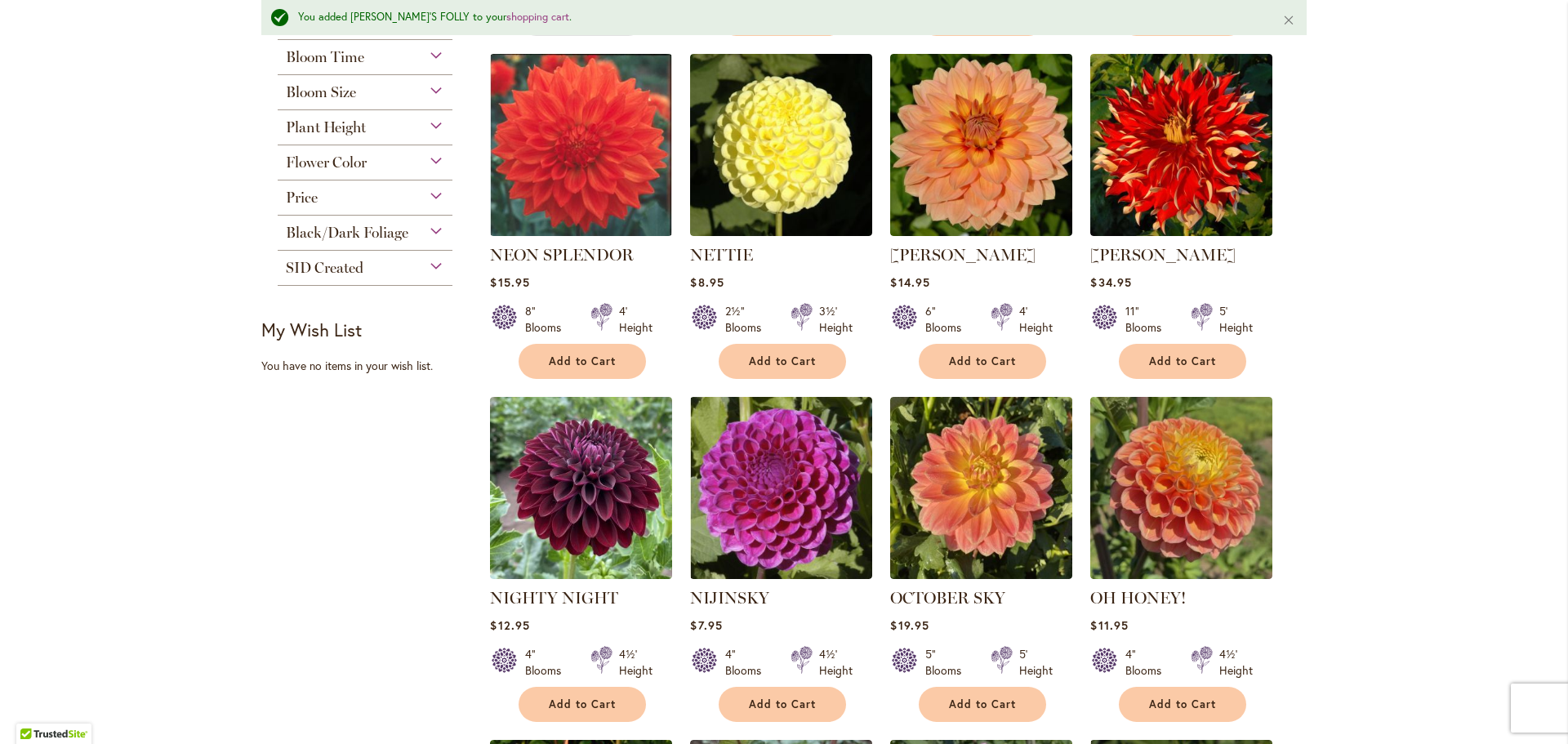
scroll to position [734, 0]
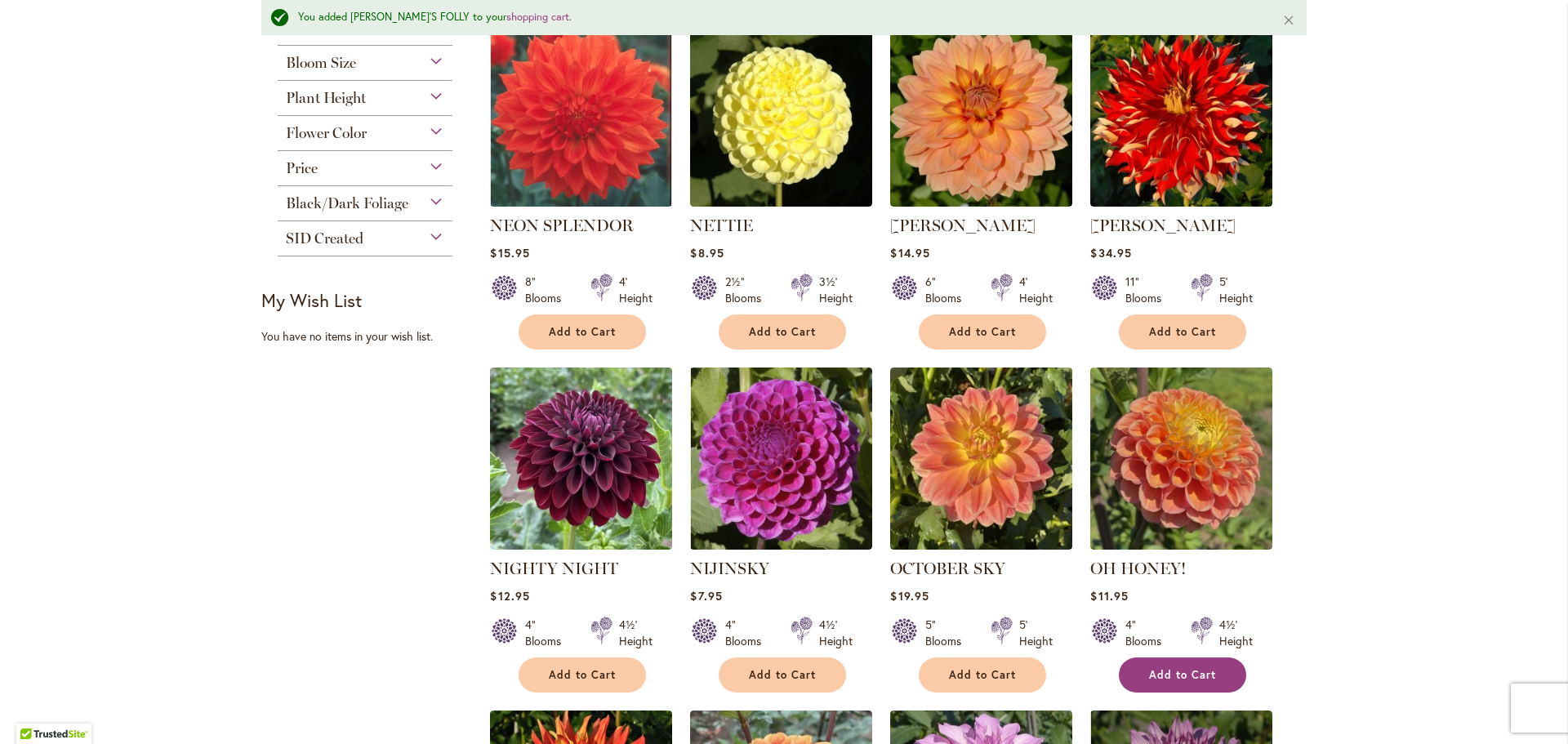
click at [1193, 669] on span "Add to Cart" at bounding box center [1182, 674] width 67 height 14
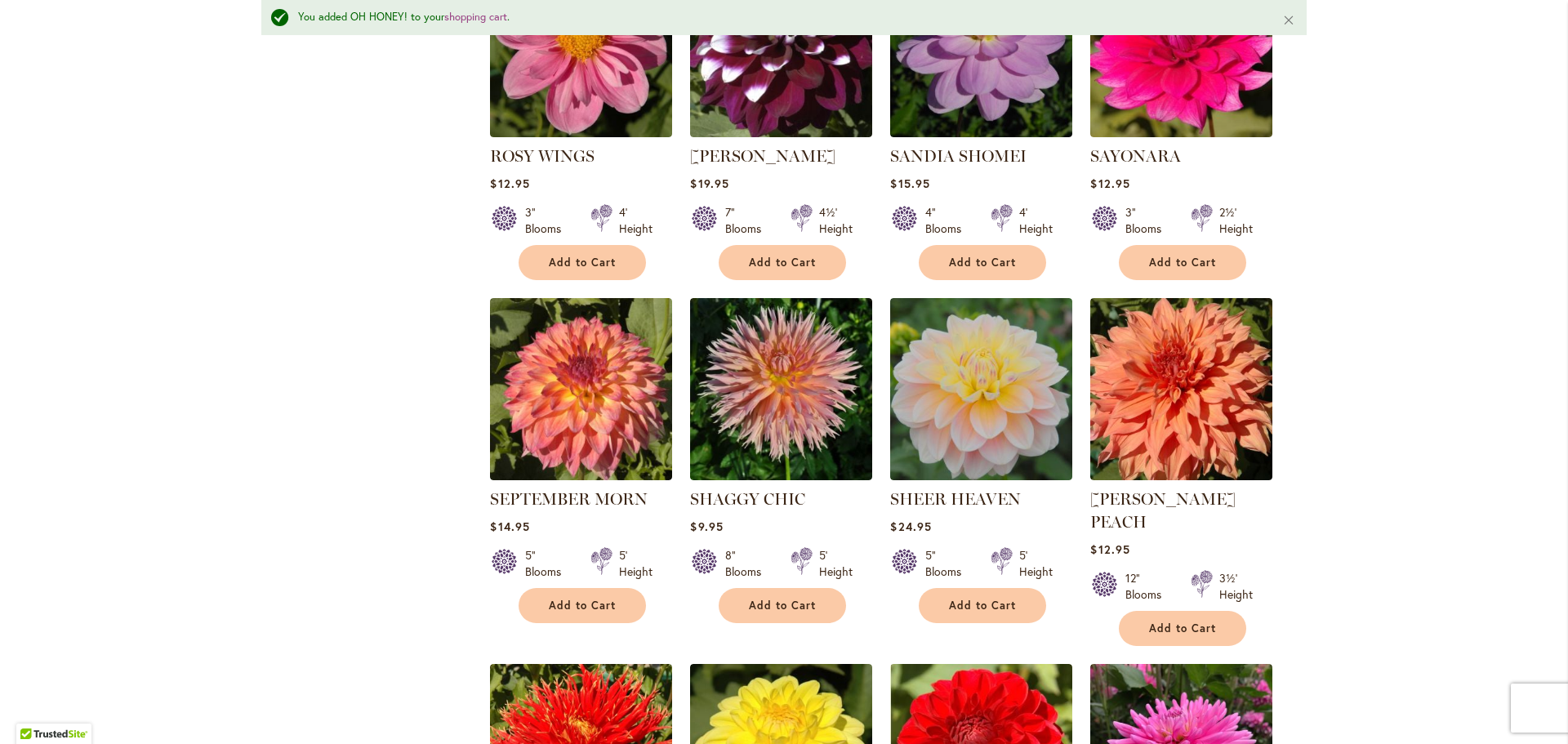
scroll to position [5062, 0]
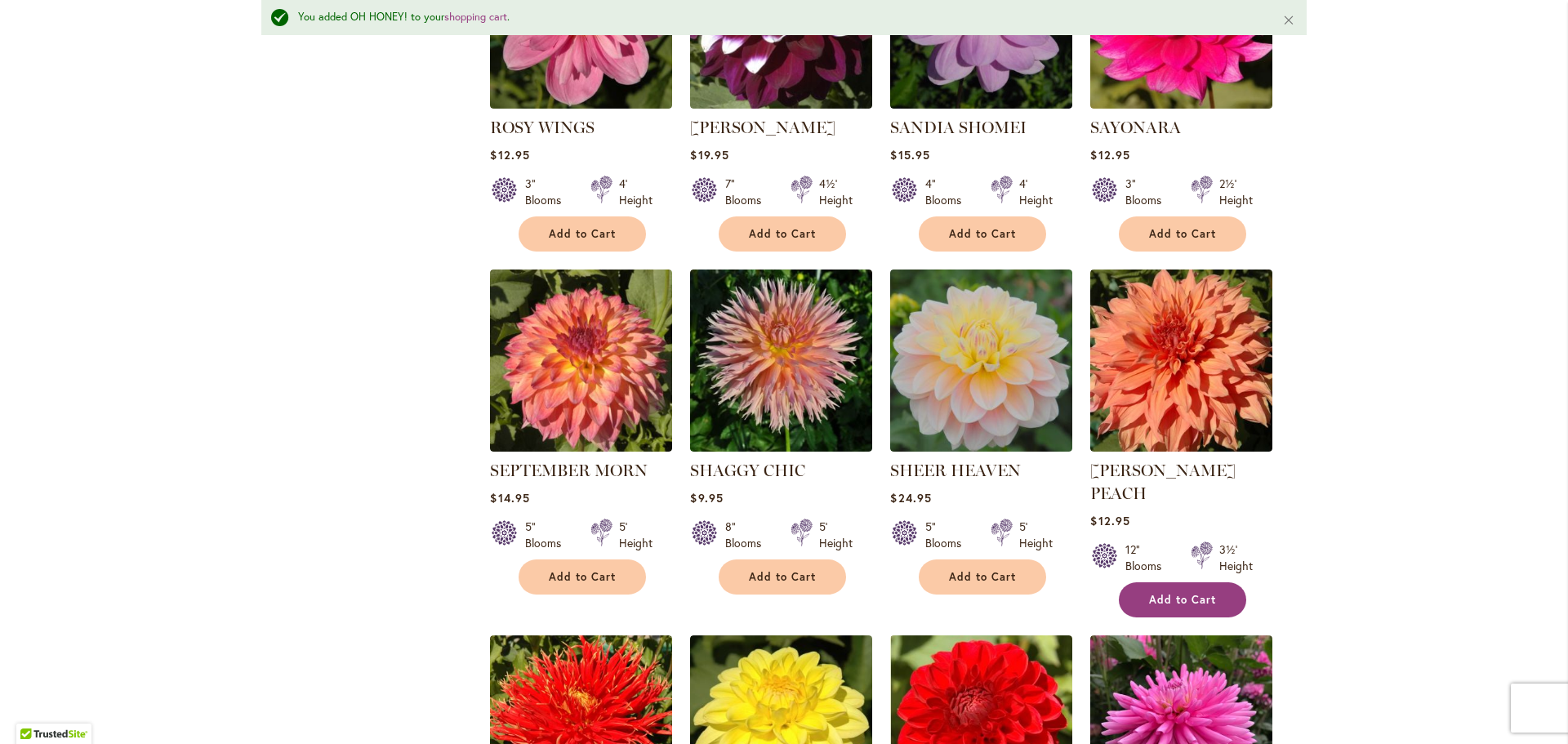
click at [1173, 593] on span "Add to Cart" at bounding box center [1182, 600] width 67 height 14
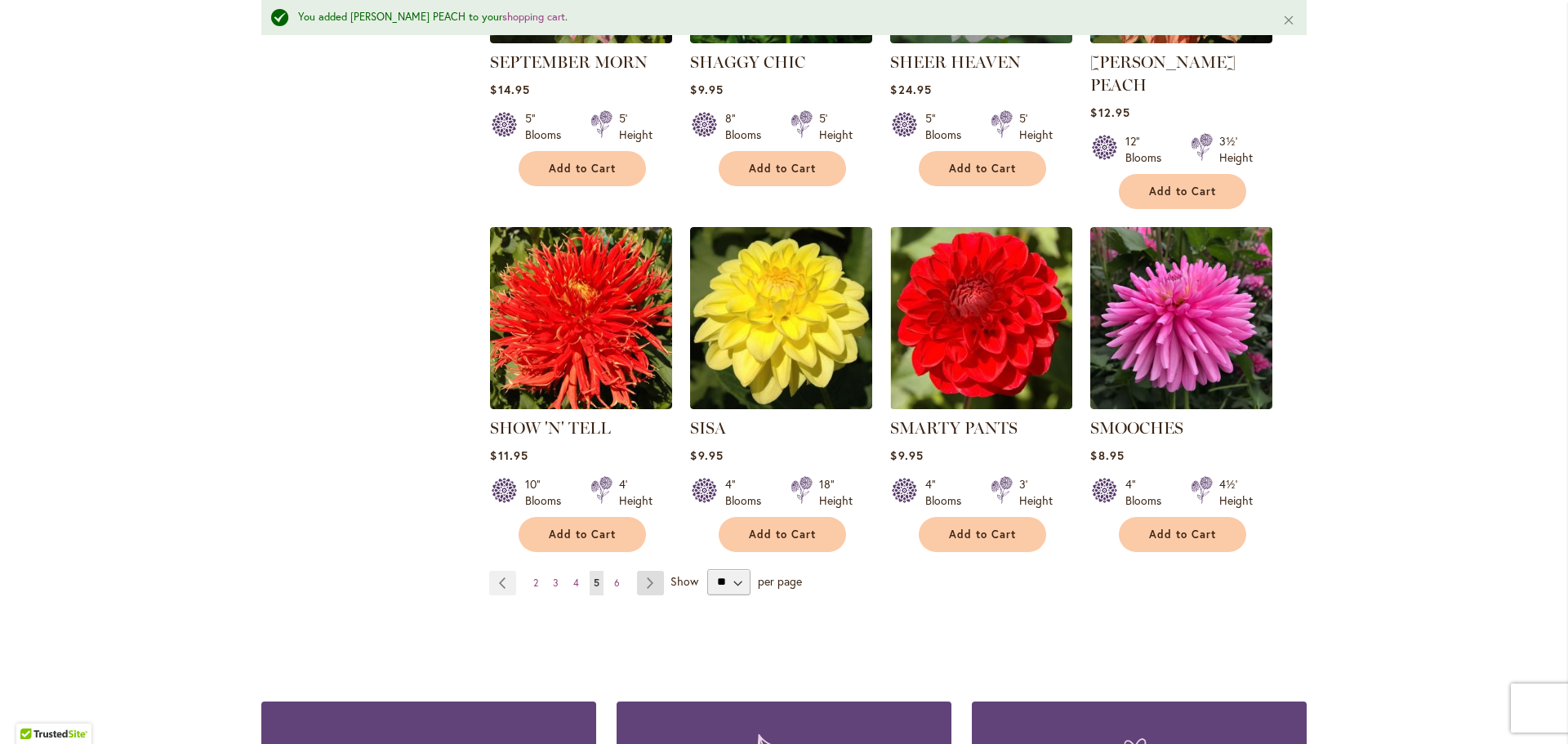
click at [643, 571] on link "Page Next" at bounding box center [650, 582] width 27 height 24
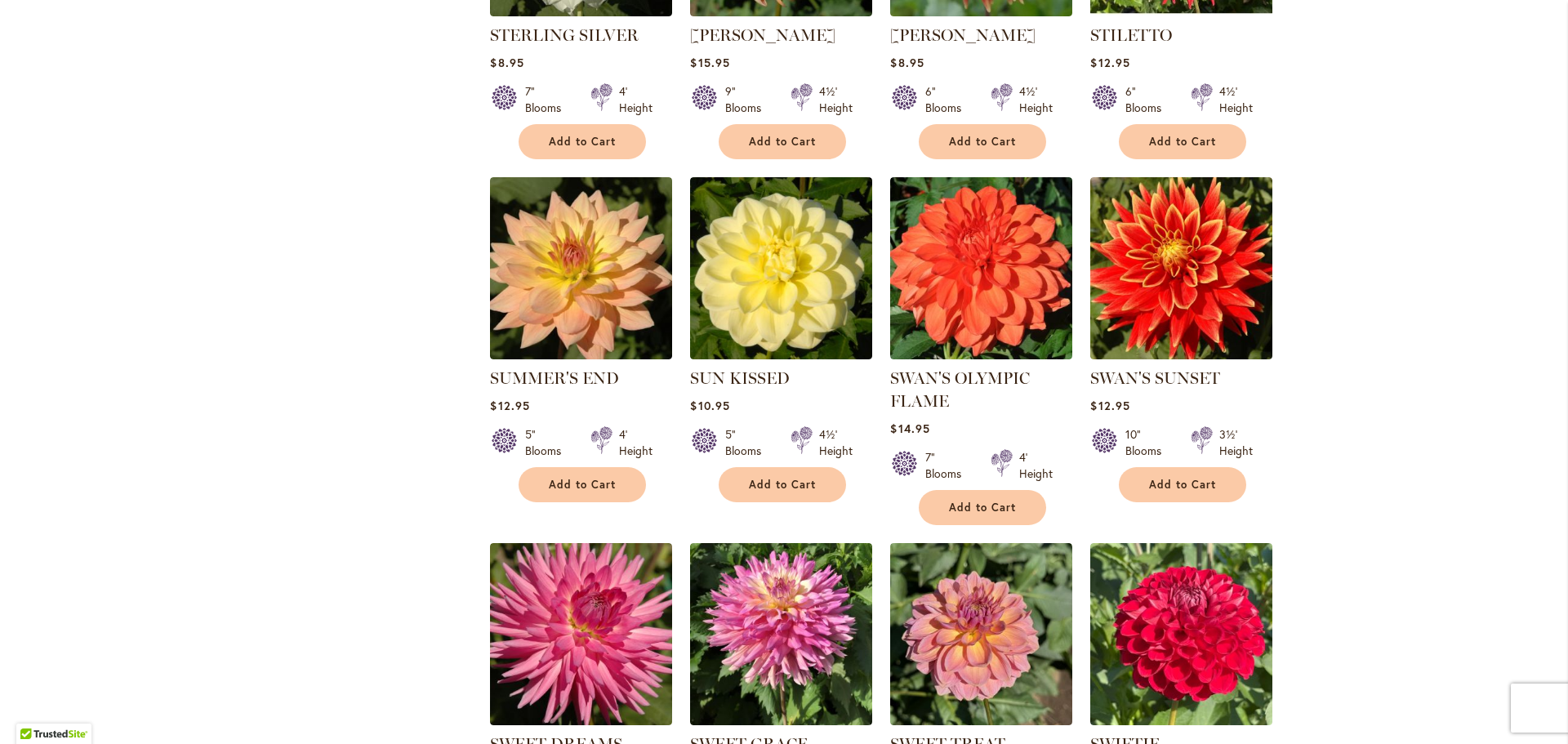
scroll to position [1388, 0]
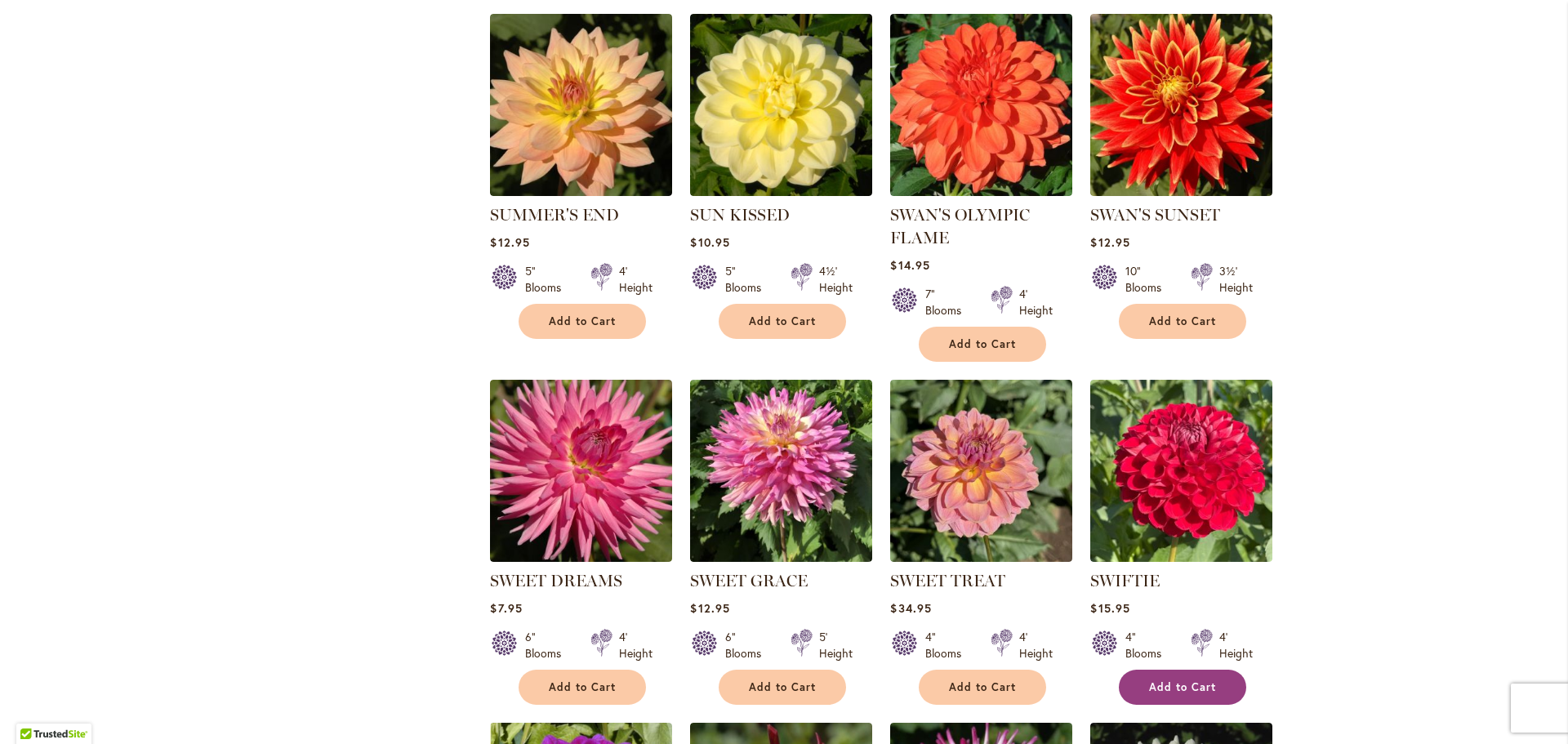
click at [1176, 686] on span "Add to Cart" at bounding box center [1182, 687] width 67 height 14
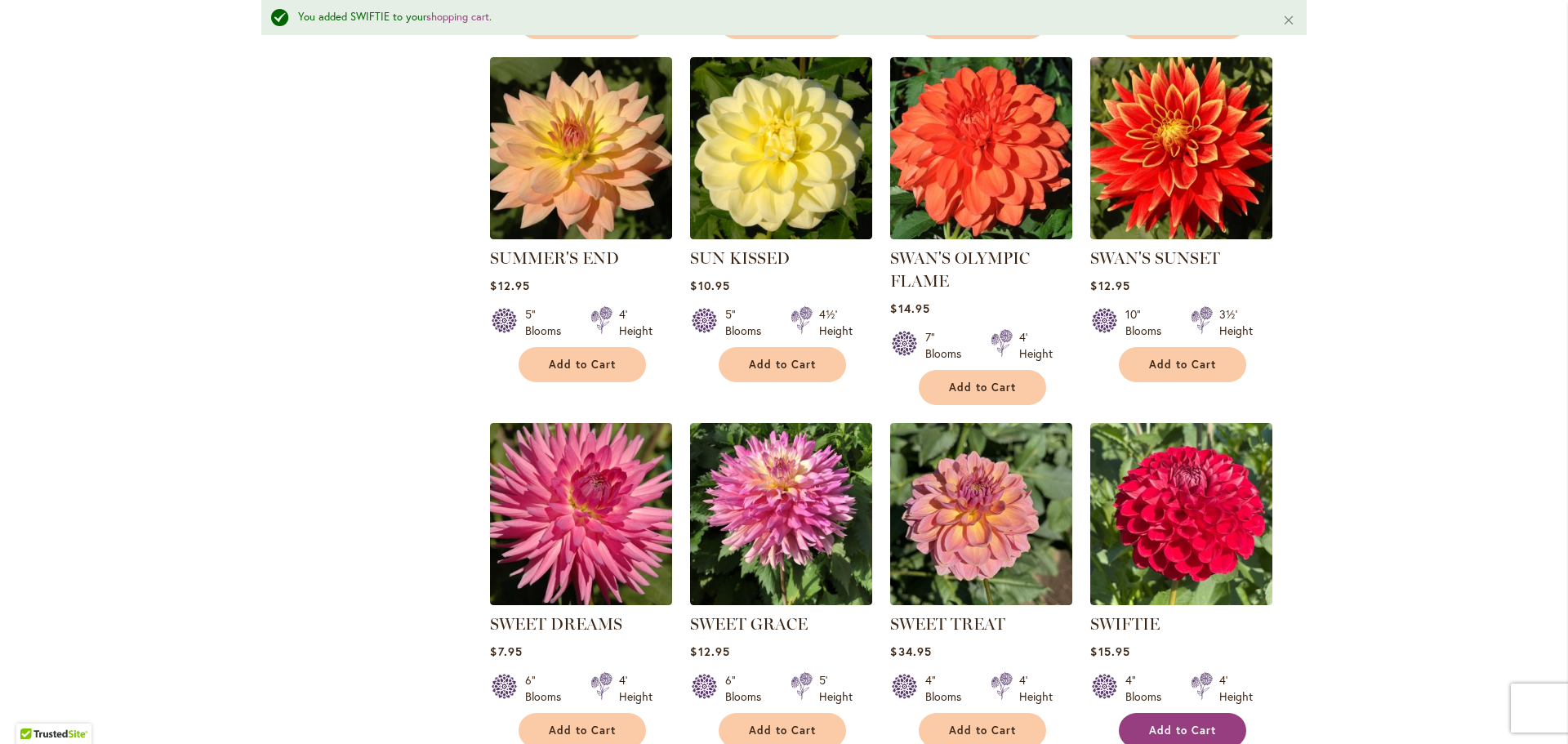
scroll to position [1431, 0]
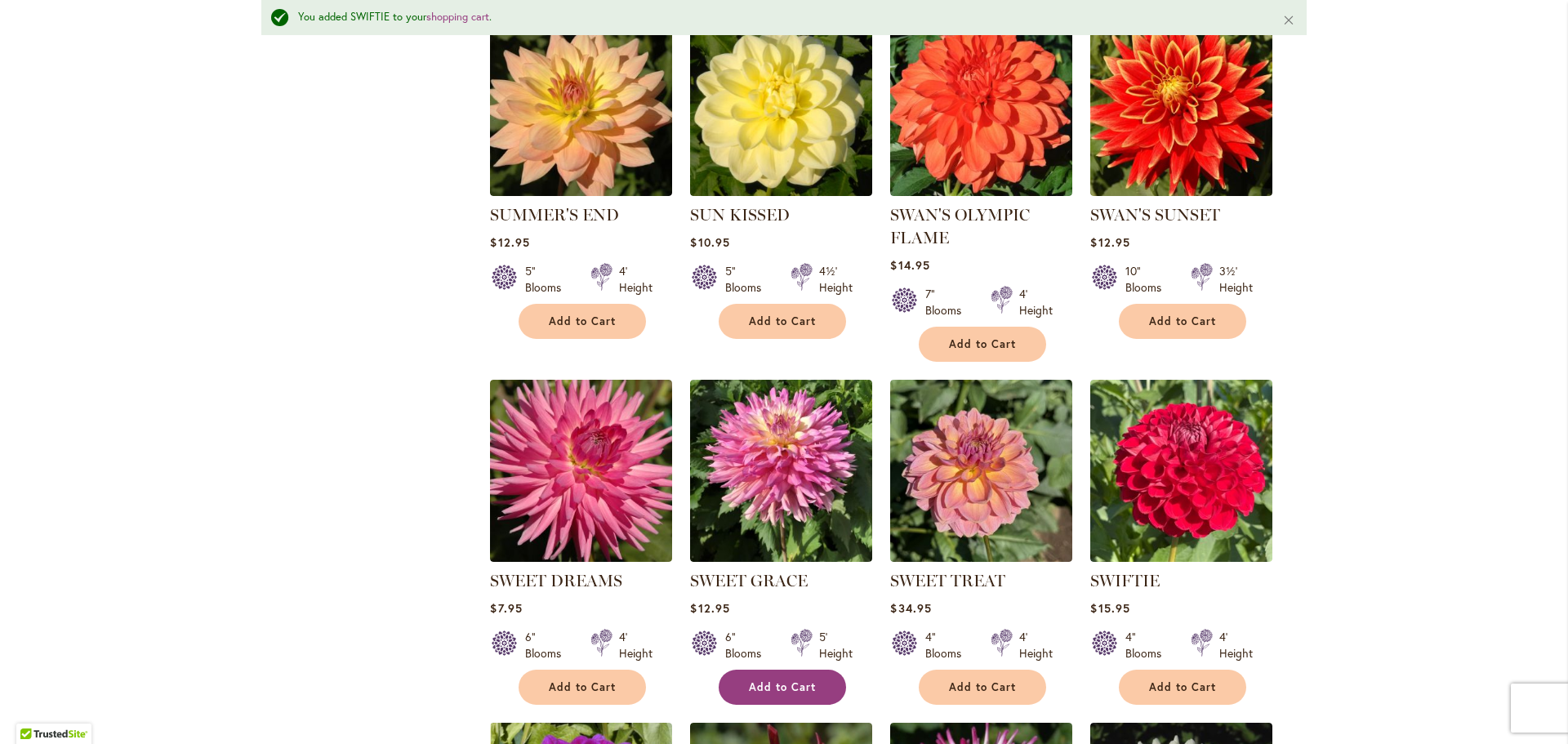
click at [799, 684] on span "Add to Cart" at bounding box center [782, 687] width 67 height 14
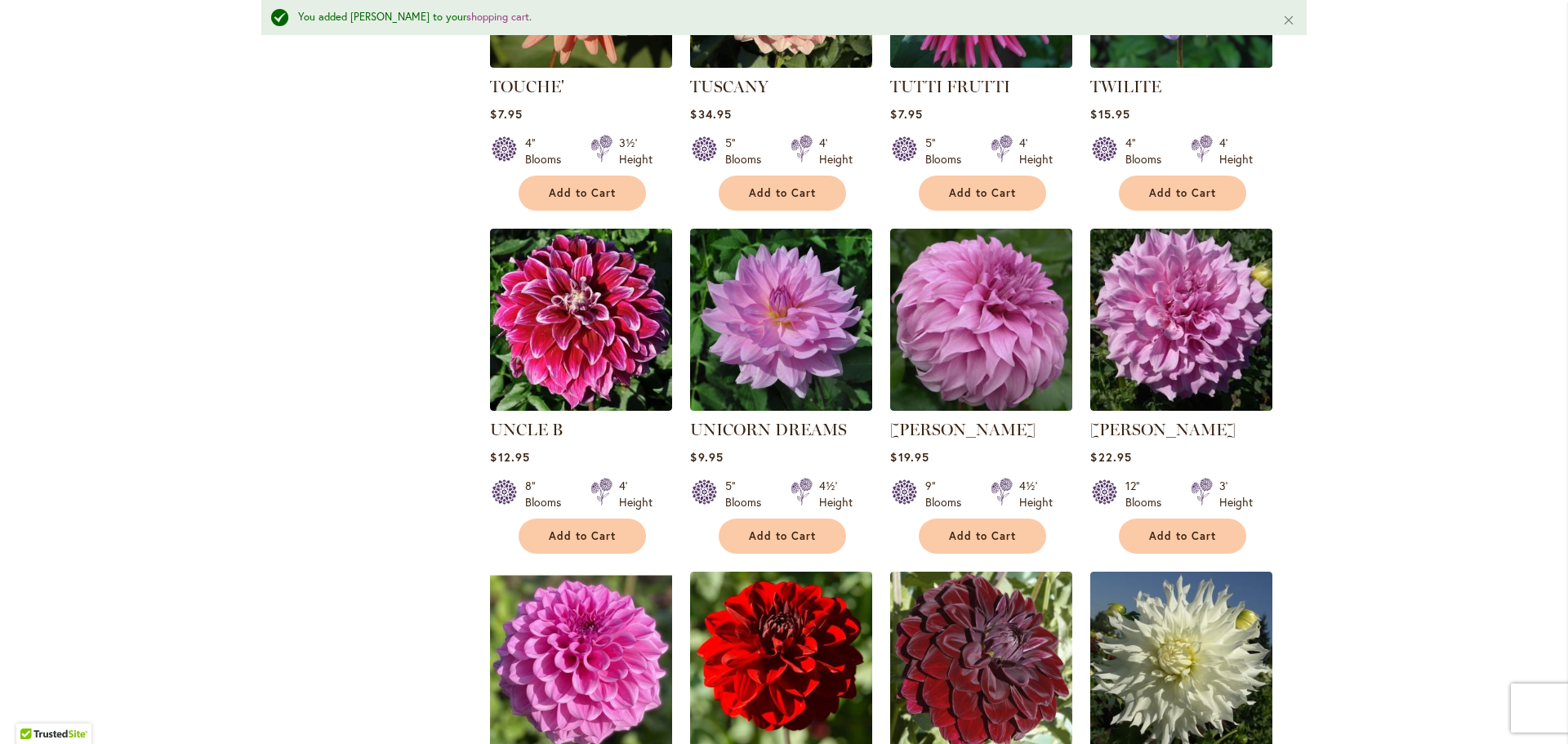
scroll to position [3308, 0]
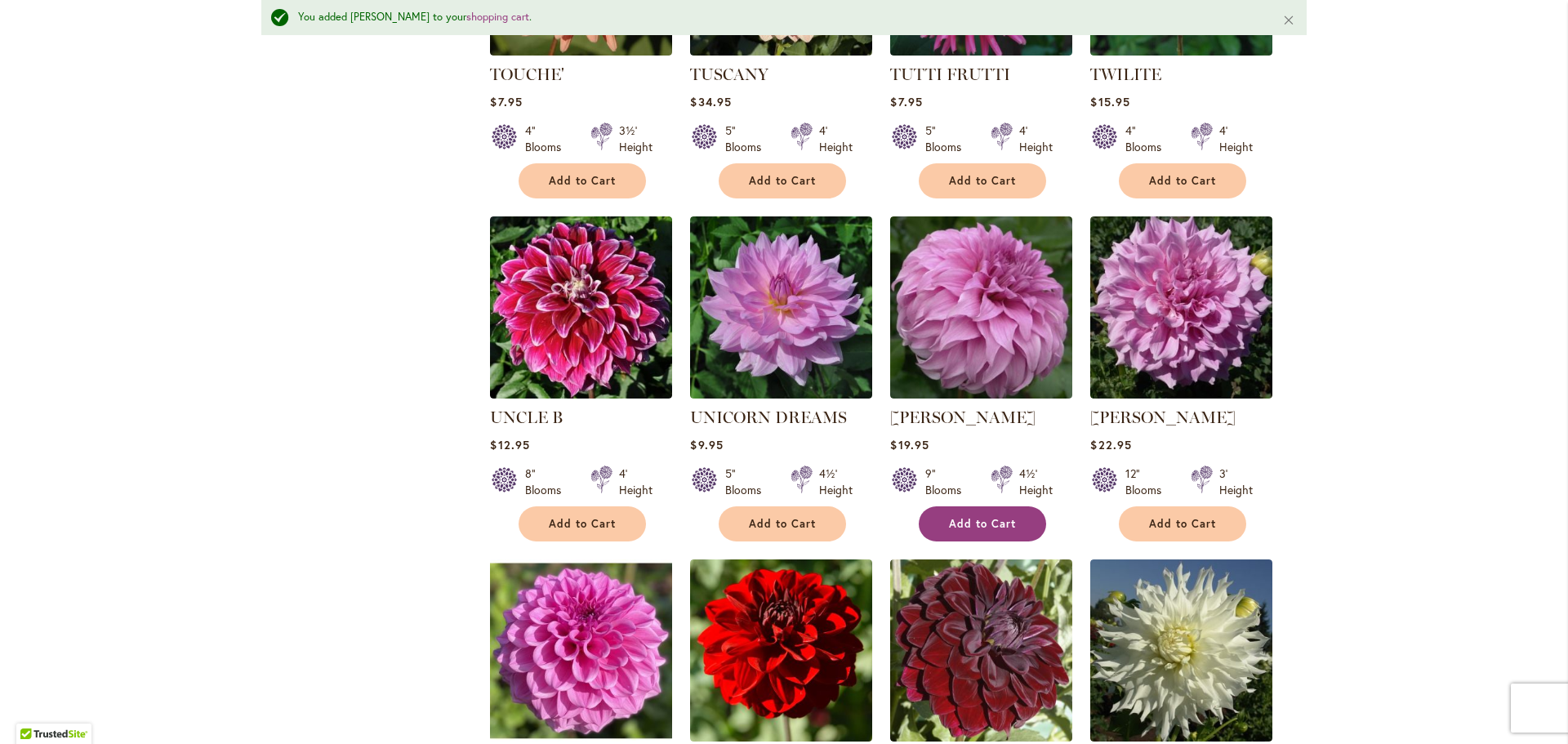
click at [951, 527] on button "Add to Cart" at bounding box center [982, 523] width 127 height 35
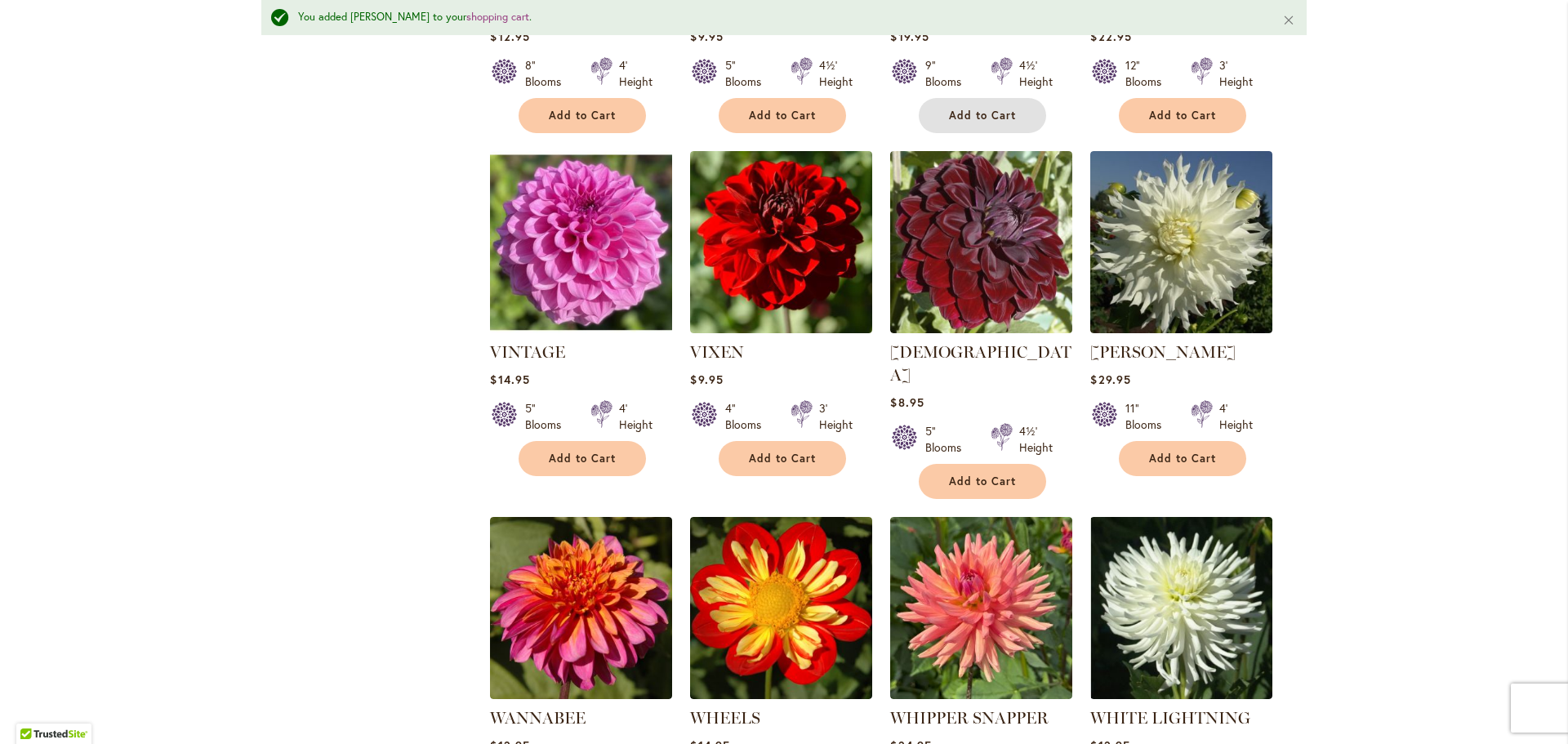
scroll to position [3798, 0]
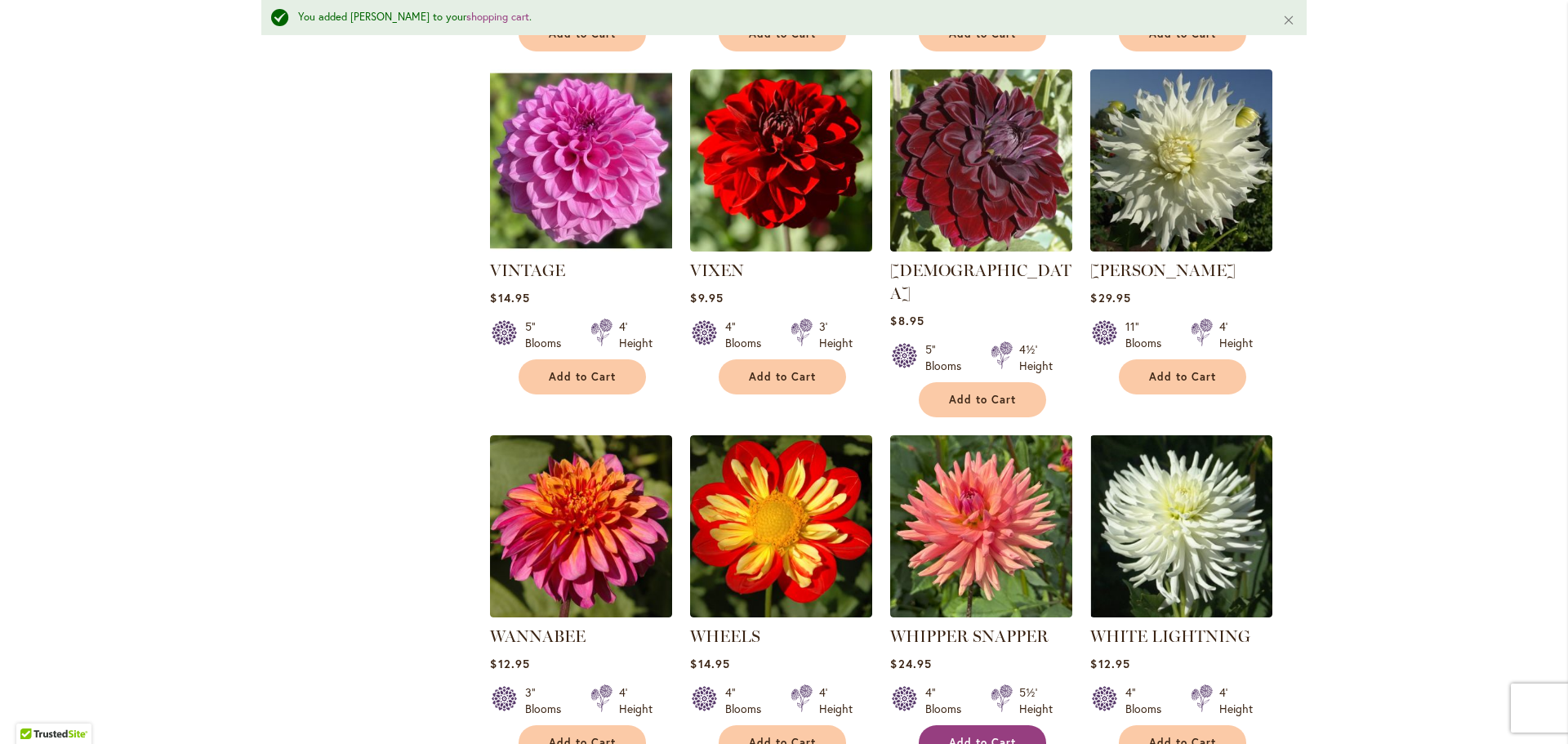
click at [997, 735] on span "Add to Cart" at bounding box center [982, 742] width 67 height 14
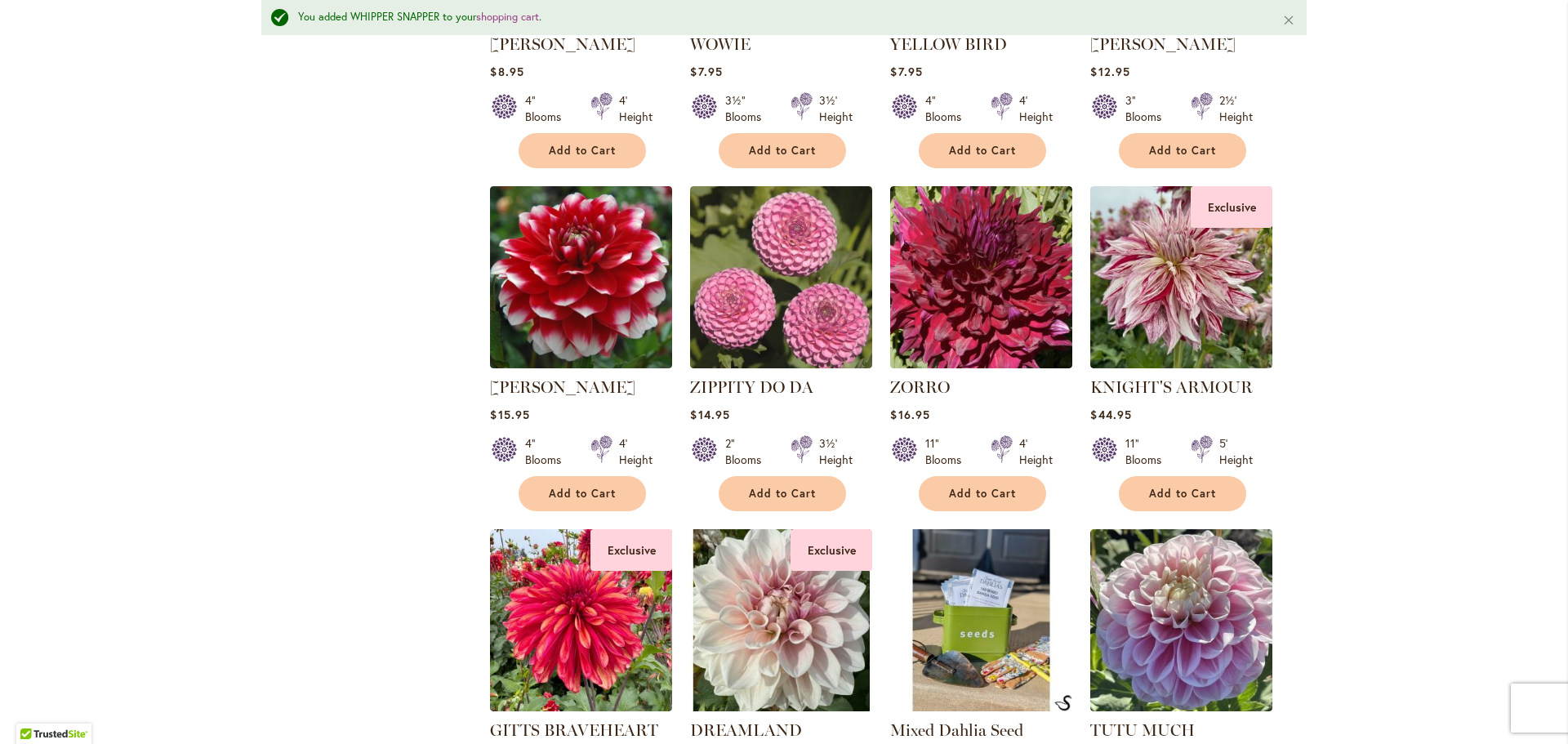
scroll to position [5187, 0]
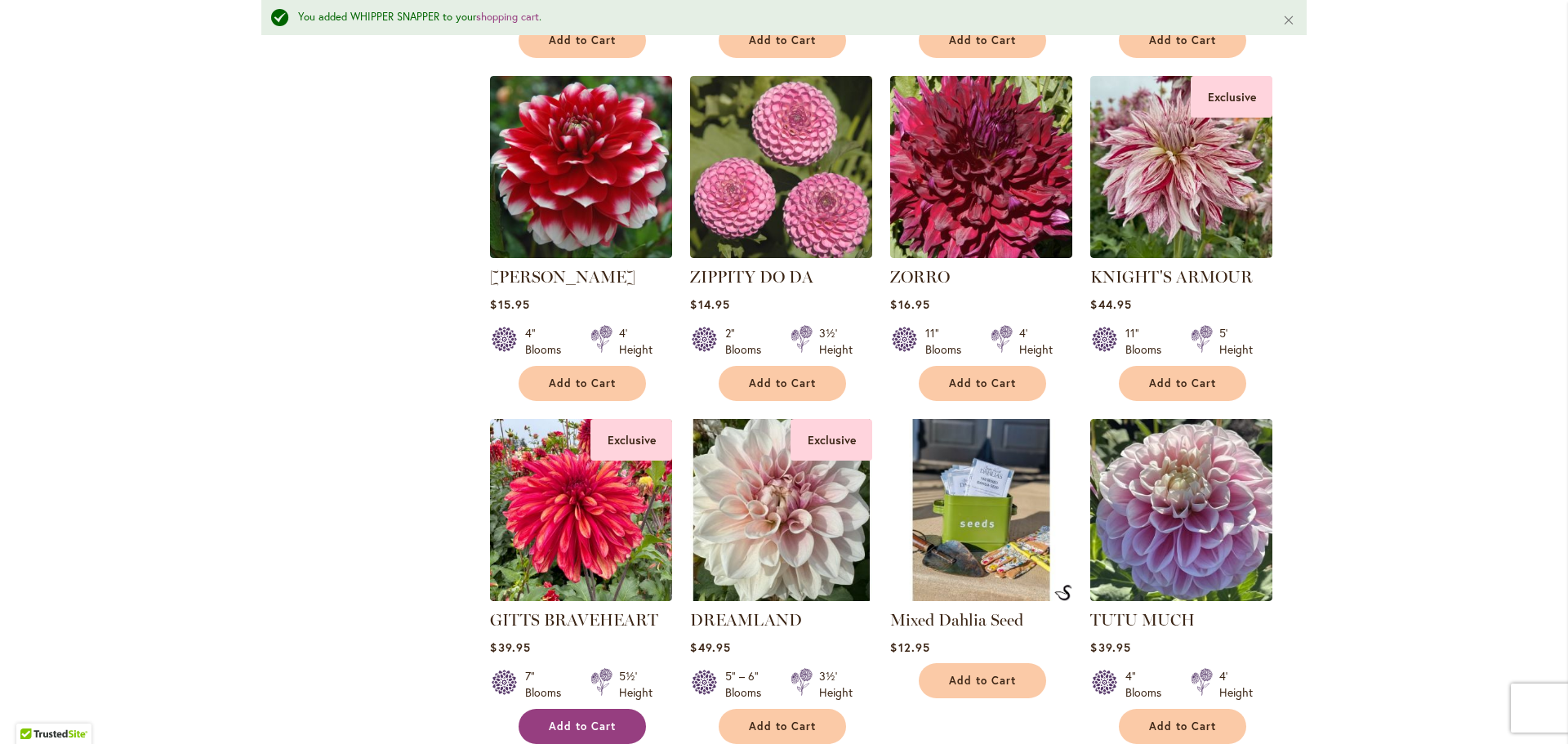
click at [589, 719] on span "Add to Cart" at bounding box center [581, 726] width 67 height 14
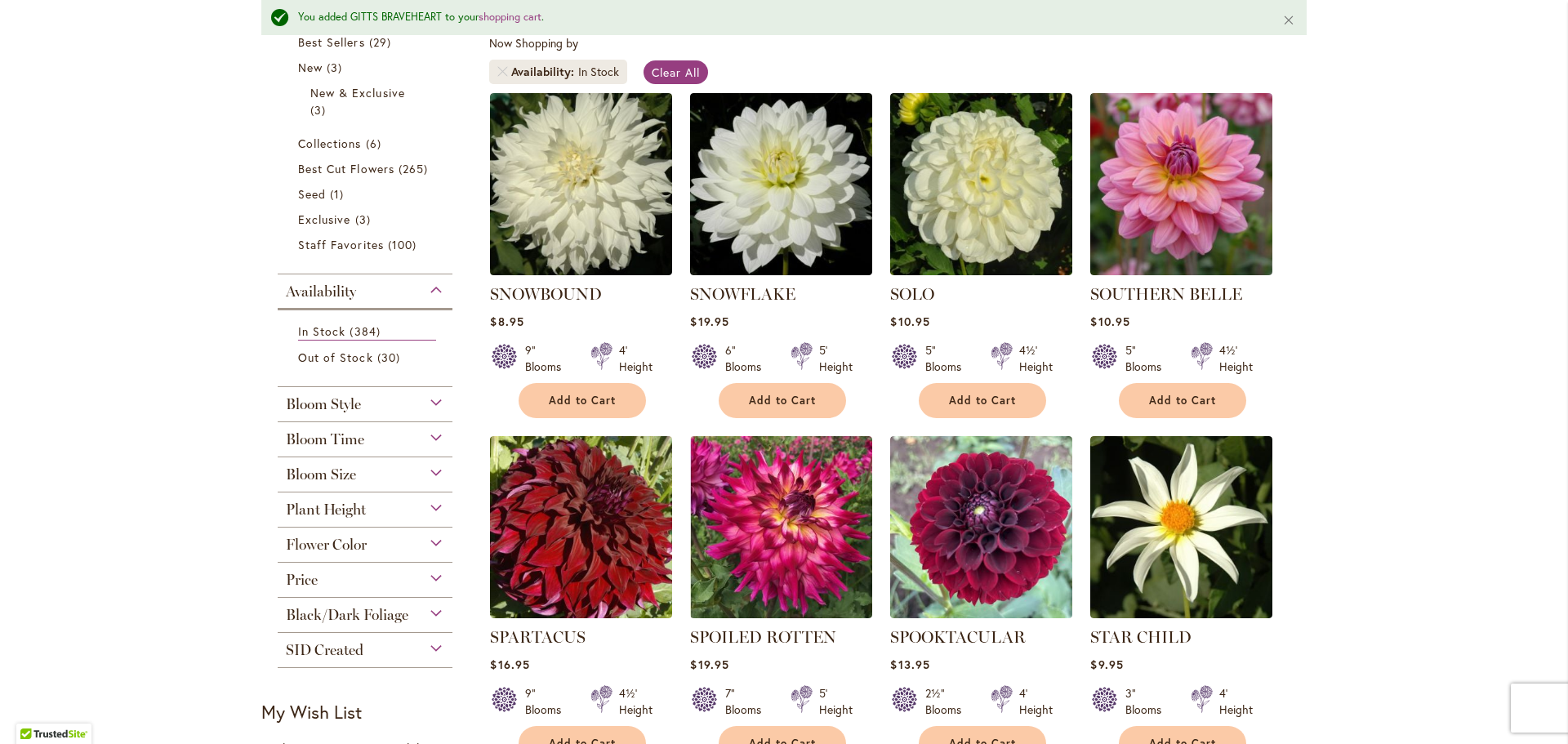
scroll to position [0, 0]
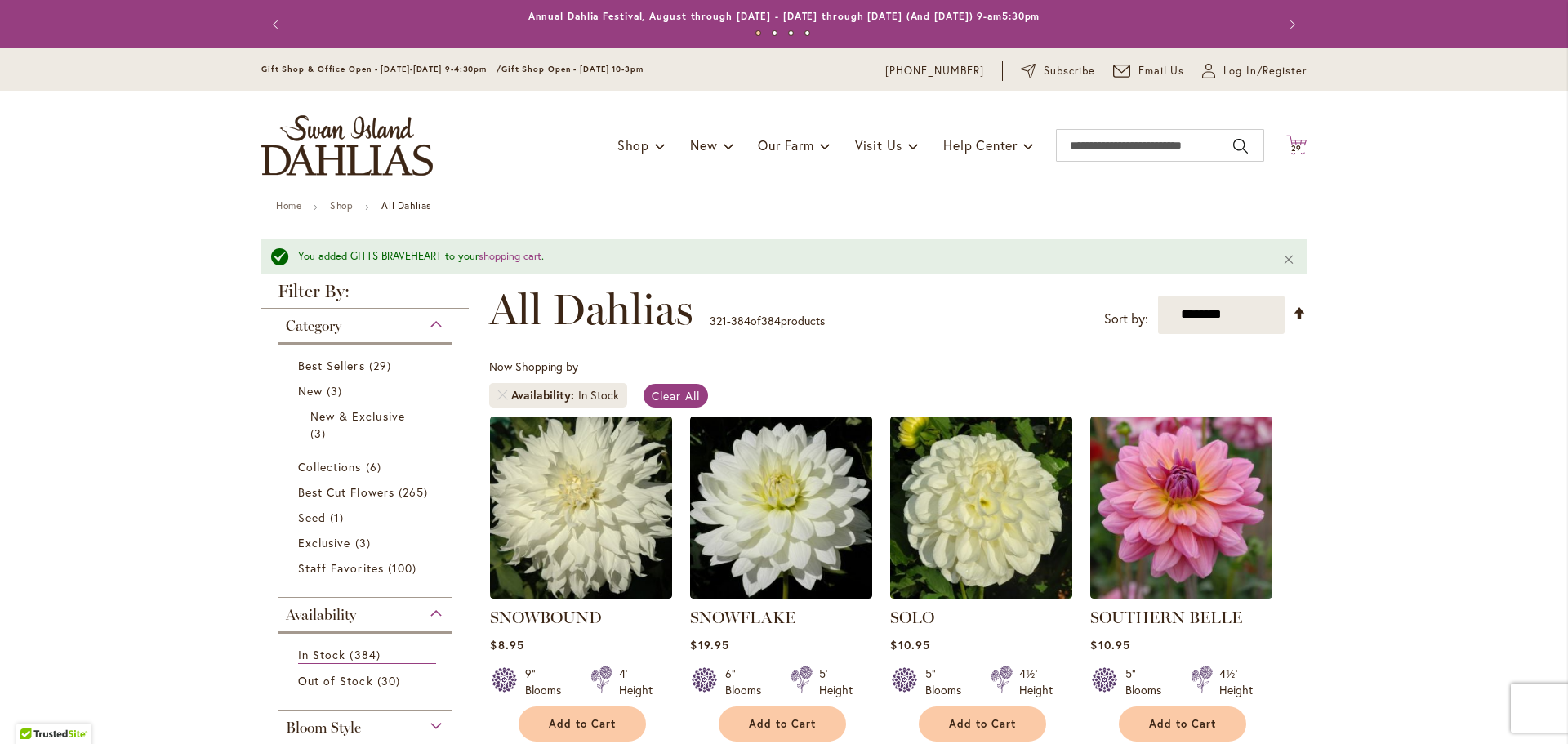
click at [1295, 137] on icon "Cart .cls-1 { fill: #231f20; }" at bounding box center [1296, 144] width 20 height 20
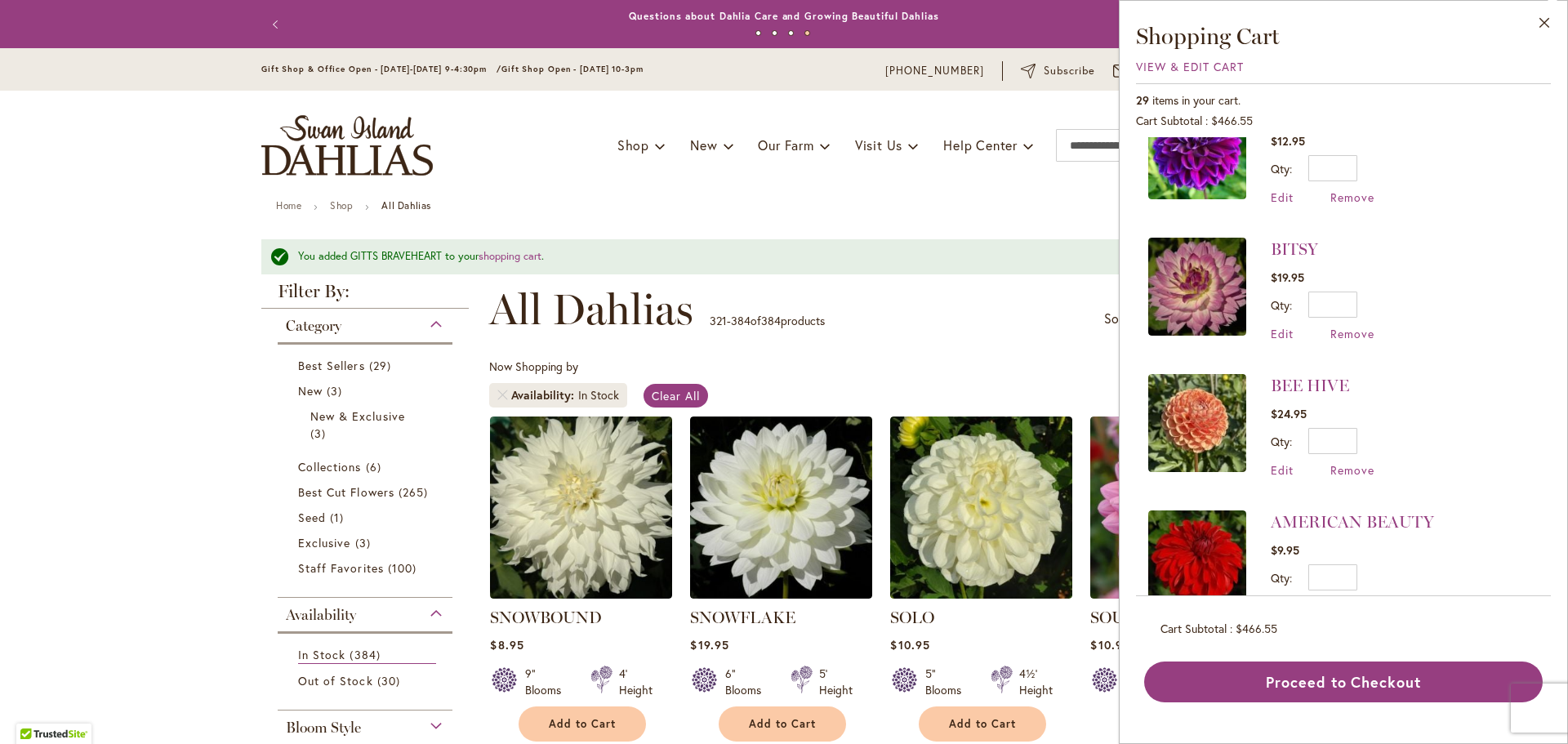
scroll to position [3480, 0]
